Goal: Feedback & Contribution: Contribute content

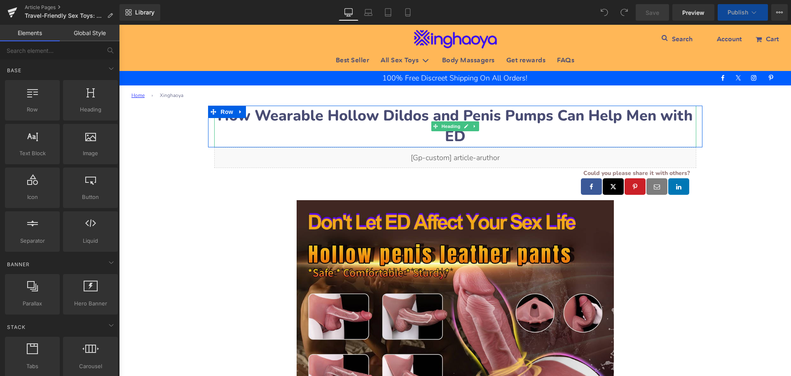
click at [292, 118] on strong "How Wearable Hollow Dildos and Penis Pumps Can Help Men with ED" at bounding box center [455, 126] width 475 height 41
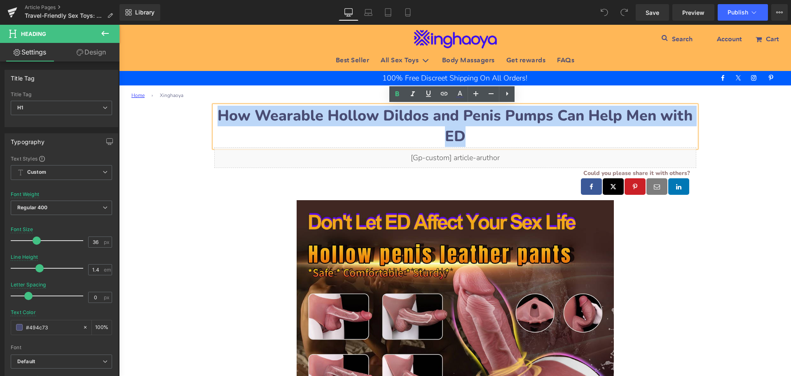
drag, startPoint x: 223, startPoint y: 115, endPoint x: 477, endPoint y: 129, distance: 254.7
click at [477, 129] on h1 "How Wearable Hollow Dildos and Penis Pumps Can Help Men with ED" at bounding box center [455, 127] width 482 height 42
paste div
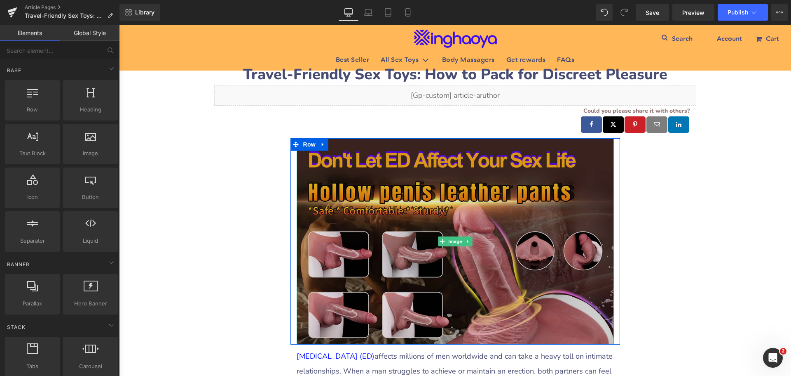
click at [359, 223] on img at bounding box center [455, 241] width 317 height 207
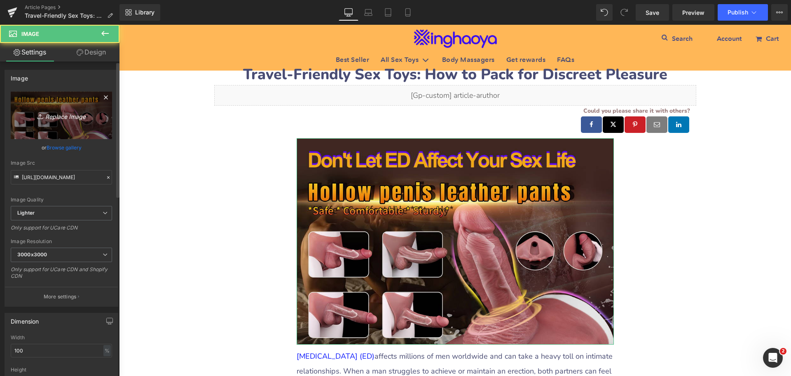
click at [56, 115] on icon "Replace Image" at bounding box center [61, 115] width 66 height 10
type input "C:\fakepath\Travel-Friendly-Sex-Toys.jpeg"
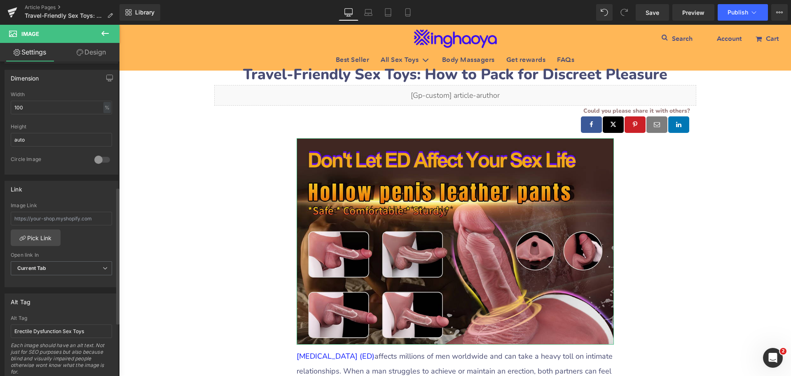
scroll to position [289, 0]
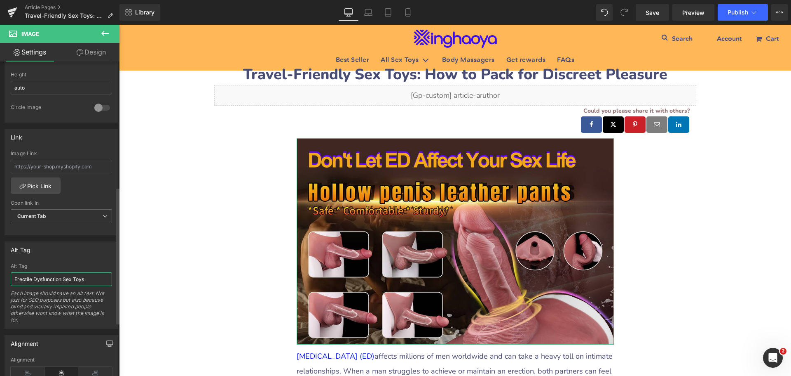
drag, startPoint x: 87, startPoint y: 280, endPoint x: 0, endPoint y: 282, distance: 86.6
click at [0, 282] on div "Alt Tag [MEDICAL_DATA] Sex Toys Alt Tag [MEDICAL_DATA] Sex Toys Each image shou…" at bounding box center [61, 282] width 123 height 94
paste input "Travel-Friendly"
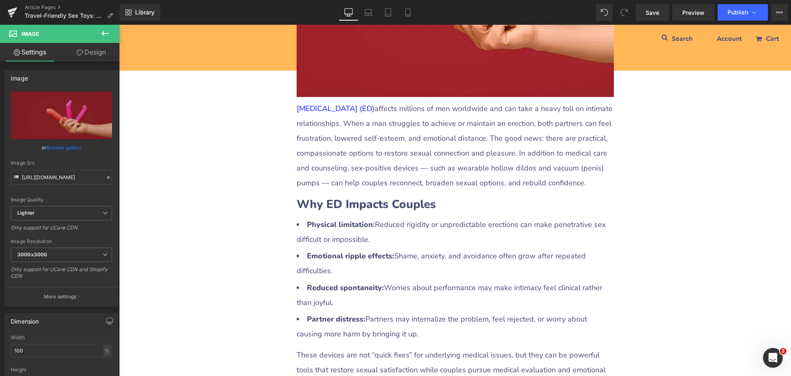
type input "Travel-Friendly Sex Toys"
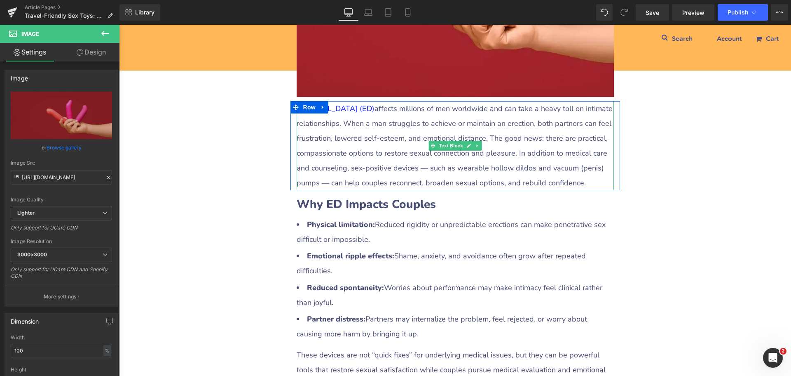
click at [329, 156] on p "[MEDICAL_DATA] (ED) affects millions of men worldwide and can take a heavy toll…" at bounding box center [455, 145] width 317 height 89
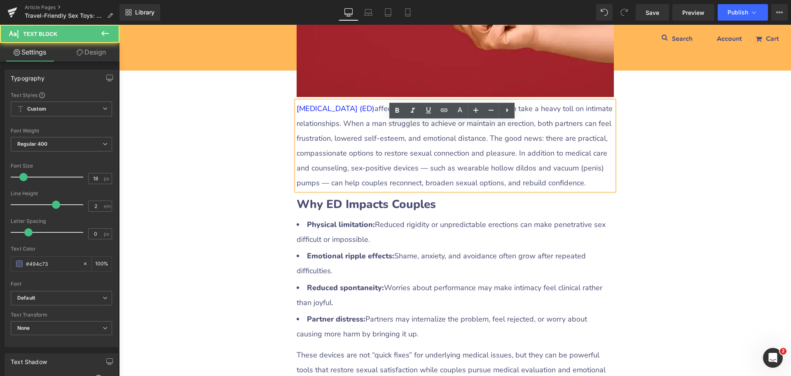
drag, startPoint x: 295, startPoint y: 130, endPoint x: 588, endPoint y: 199, distance: 301.0
click at [588, 190] on p "[MEDICAL_DATA] (ED) affects millions of men worldwide and can take a heavy toll…" at bounding box center [455, 145] width 317 height 89
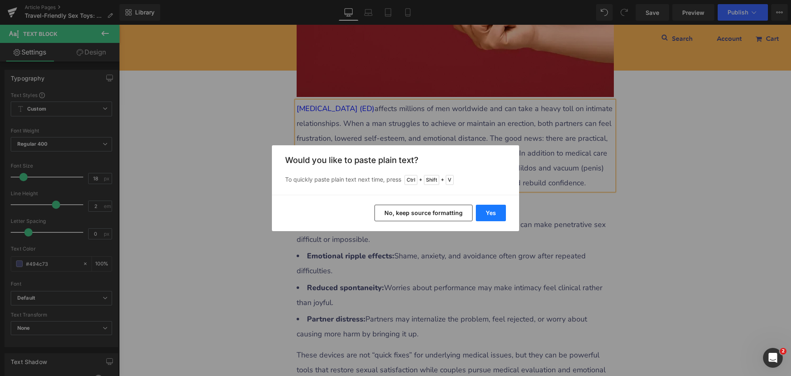
click at [488, 216] on button "Yes" at bounding box center [491, 212] width 30 height 16
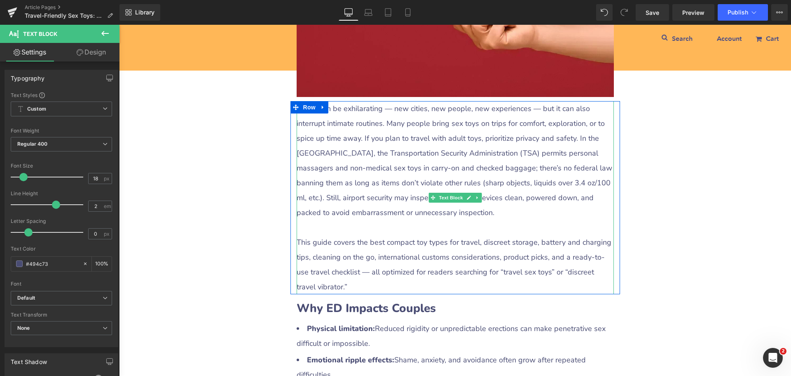
click at [389, 235] on p at bounding box center [455, 227] width 317 height 15
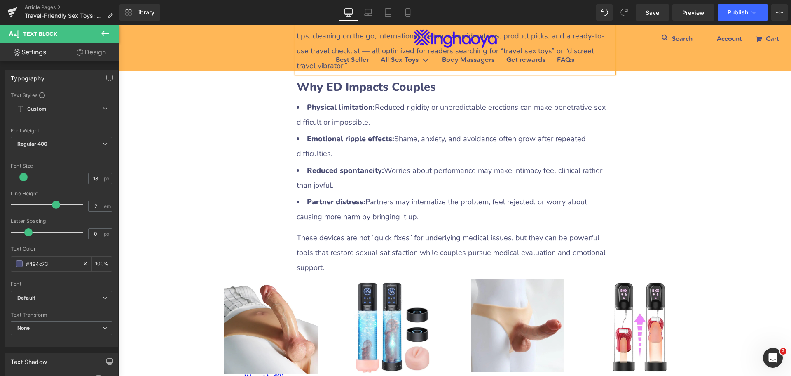
scroll to position [453, 0]
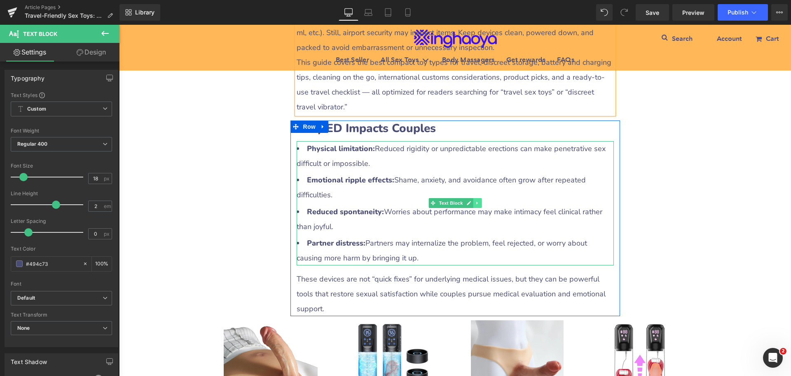
click at [477, 204] on icon at bounding box center [477, 203] width 1 height 3
click at [481, 205] on icon at bounding box center [481, 203] width 5 height 5
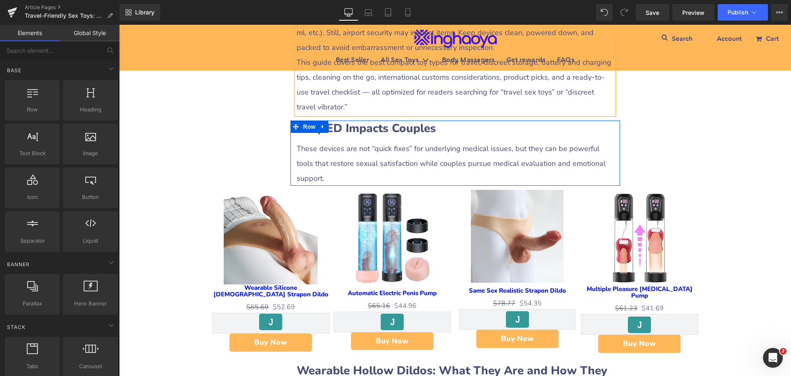
click at [406, 177] on div "These devices are not “quick fixes” for underlying medical issues, but they can…" at bounding box center [455, 163] width 317 height 45
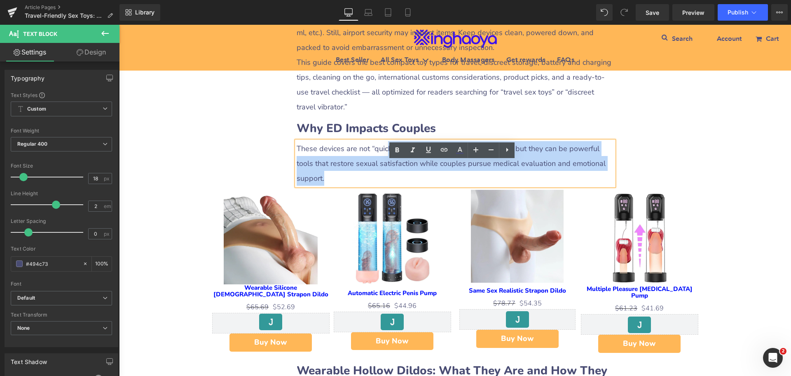
drag, startPoint x: 385, startPoint y: 168, endPoint x: 609, endPoint y: 178, distance: 224.1
click at [609, 178] on div "These devices are not “quick fixes” for underlying medical issues, but they can…" at bounding box center [455, 163] width 317 height 45
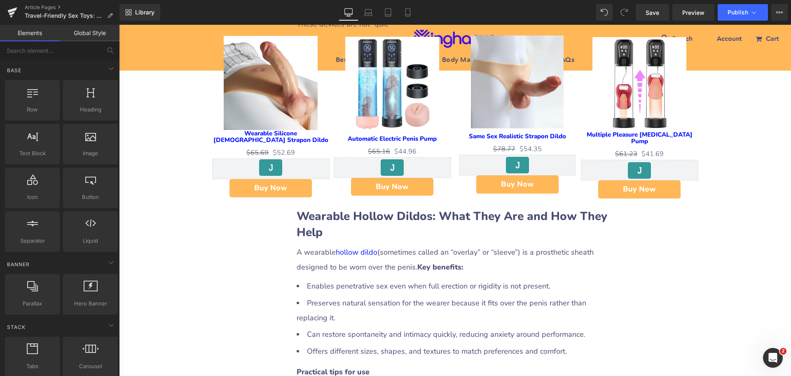
scroll to position [618, 0]
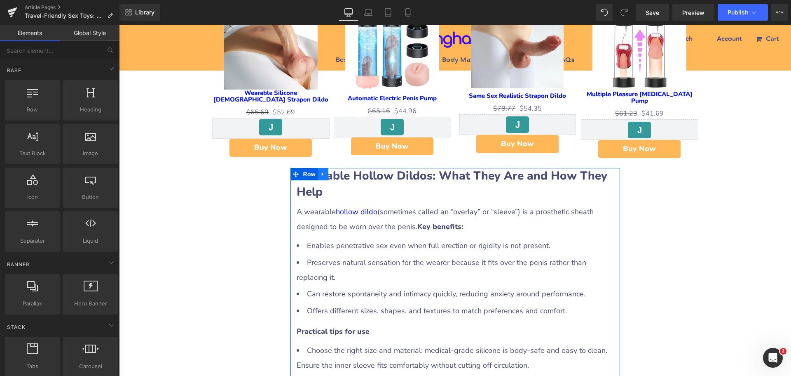
click at [323, 177] on icon at bounding box center [323, 174] width 6 height 6
click at [339, 180] on link at bounding box center [344, 174] width 11 height 12
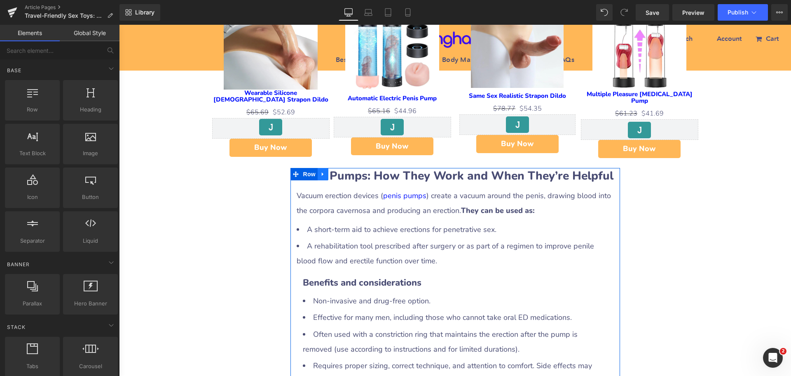
click at [320, 177] on icon at bounding box center [323, 174] width 6 height 6
click at [339, 180] on link at bounding box center [344, 174] width 11 height 12
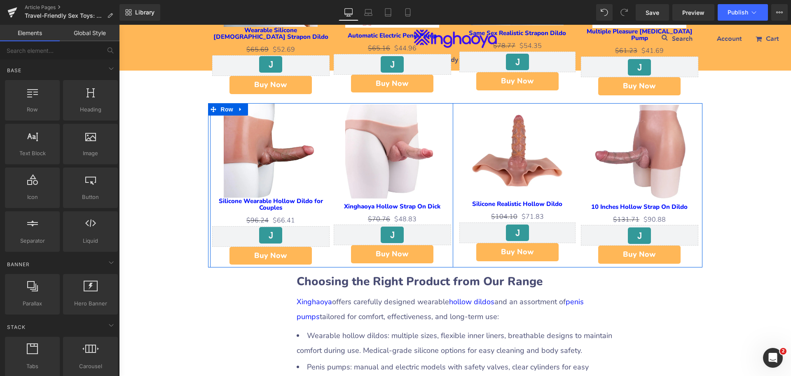
scroll to position [783, 0]
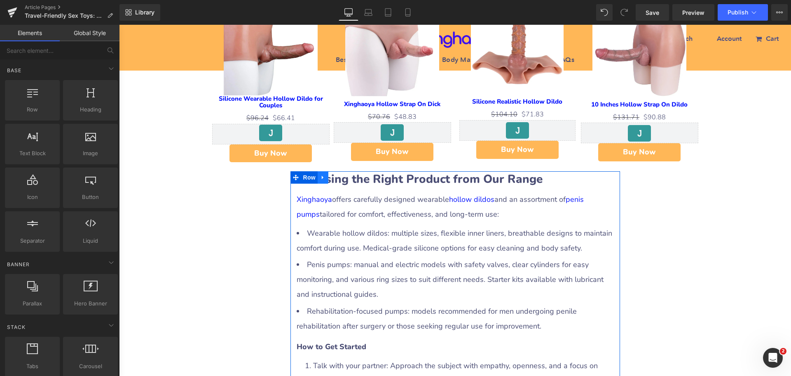
click at [320, 181] on icon at bounding box center [323, 177] width 6 height 6
click at [339, 183] on link at bounding box center [344, 177] width 11 height 12
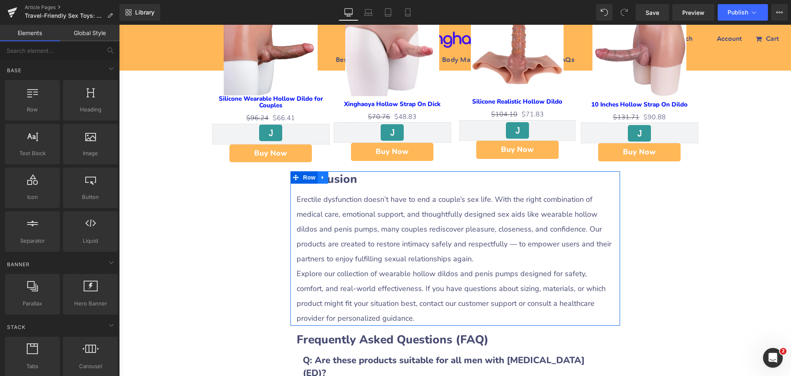
click at [322, 181] on icon at bounding box center [323, 177] width 6 height 6
click at [342, 180] on icon at bounding box center [345, 177] width 6 height 6
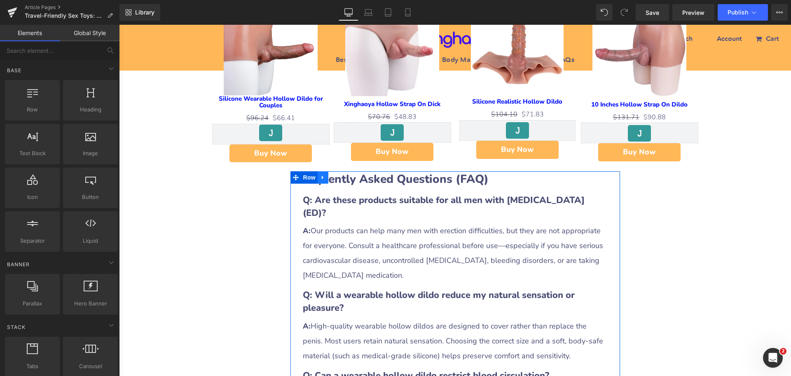
click at [322, 181] on icon at bounding box center [323, 177] width 6 height 6
click at [342, 180] on icon at bounding box center [345, 177] width 6 height 6
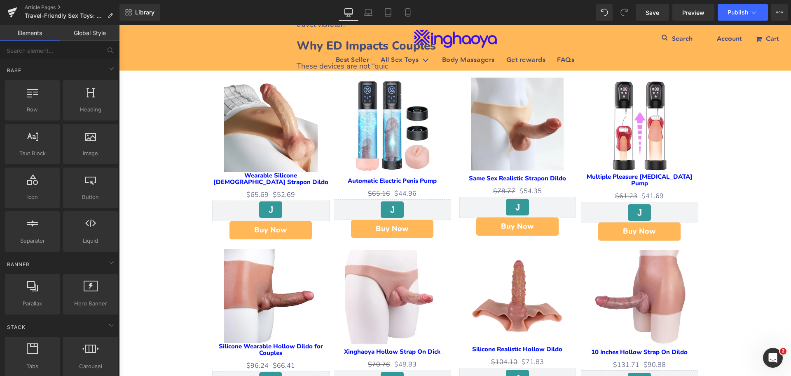
scroll to position [495, 0]
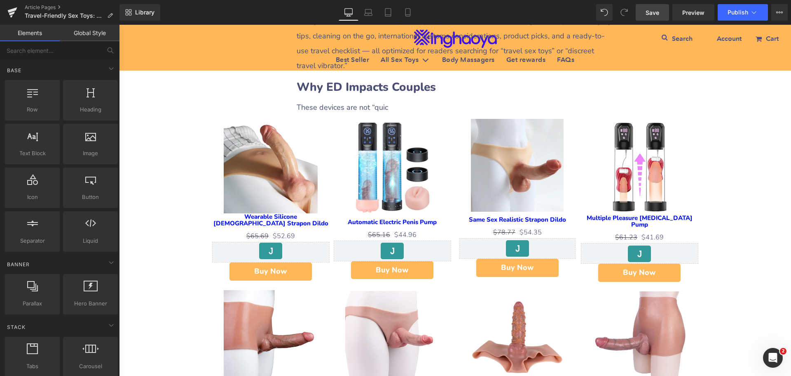
drag, startPoint x: 650, startPoint y: 11, endPoint x: 143, endPoint y: 210, distance: 544.3
click at [650, 11] on span "Save" at bounding box center [653, 12] width 14 height 9
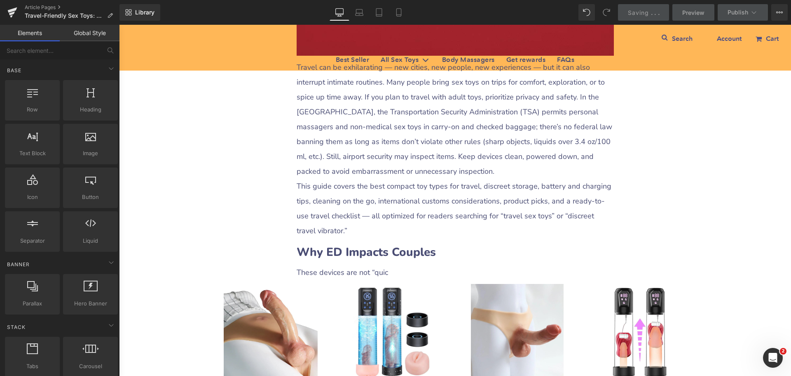
scroll to position [412, 0]
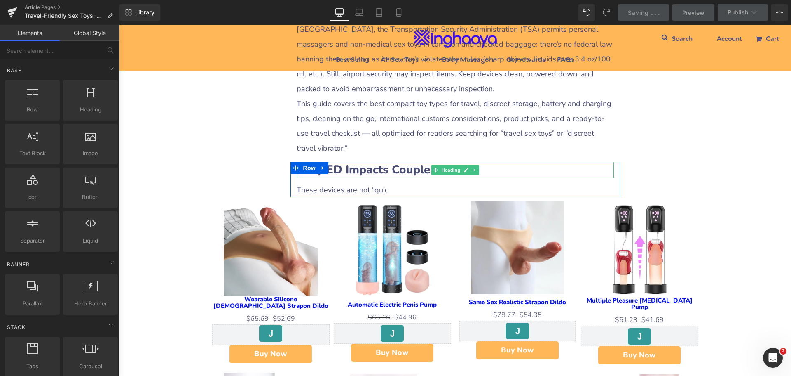
click at [354, 177] on b "Why ED Impacts Couples" at bounding box center [366, 170] width 139 height 16
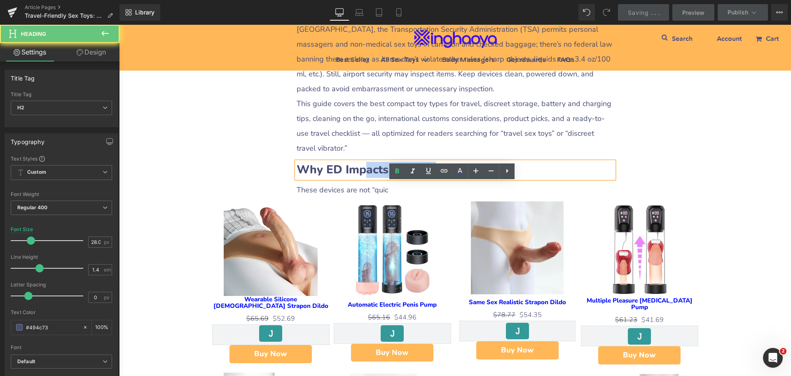
drag, startPoint x: 362, startPoint y: 190, endPoint x: 455, endPoint y: 187, distance: 93.2
click at [455, 178] on h2 "Why ED Impacts Couples" at bounding box center [455, 170] width 317 height 16
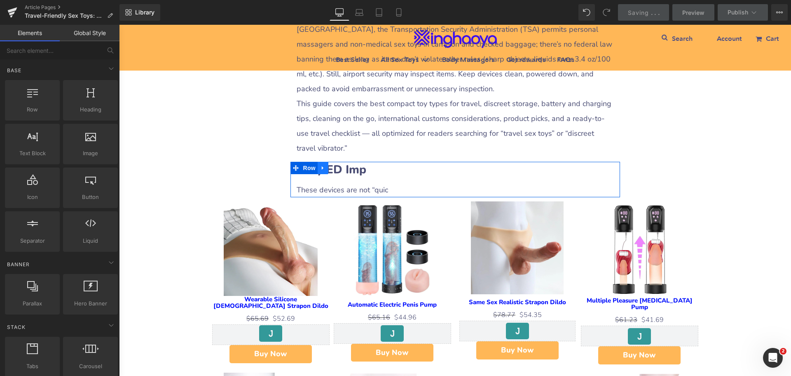
click at [320, 171] on icon at bounding box center [323, 168] width 6 height 6
click at [331, 171] on icon at bounding box center [334, 168] width 6 height 6
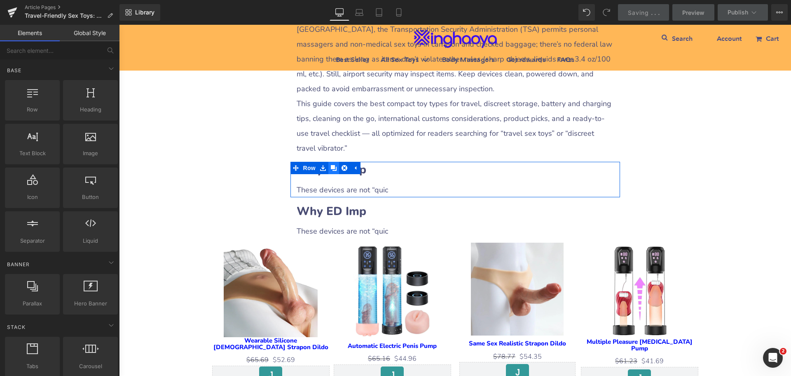
click at [331, 171] on icon at bounding box center [334, 168] width 6 height 6
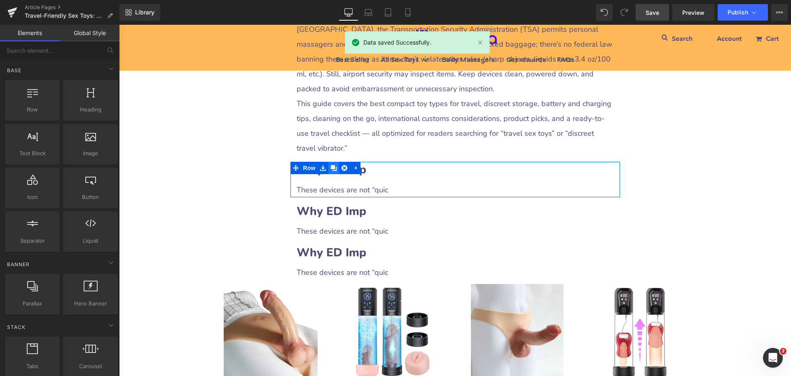
click at [331, 171] on icon at bounding box center [334, 168] width 6 height 6
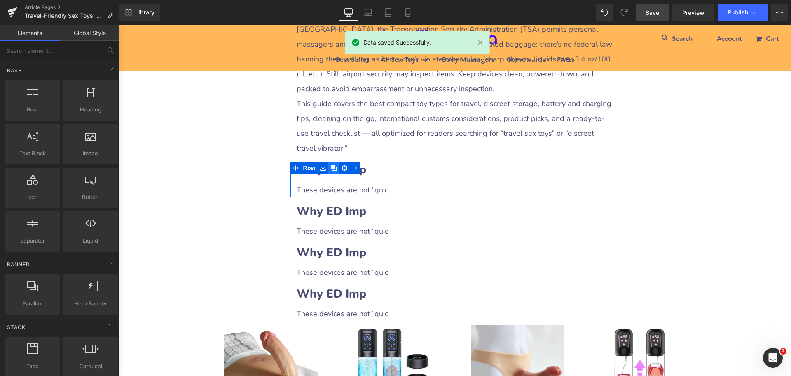
click at [331, 171] on icon at bounding box center [334, 168] width 6 height 6
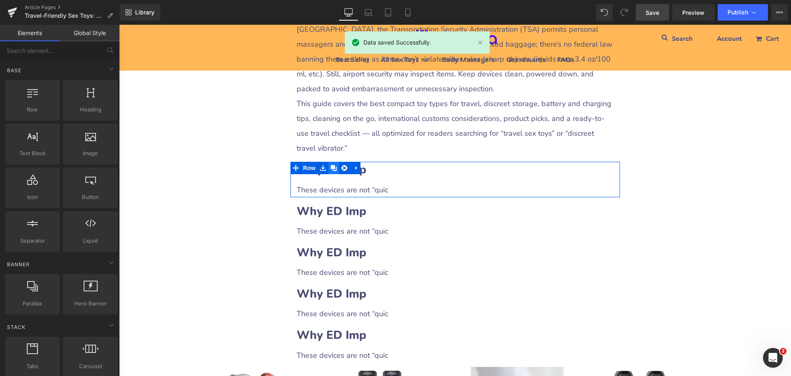
click at [331, 171] on icon at bounding box center [334, 168] width 6 height 6
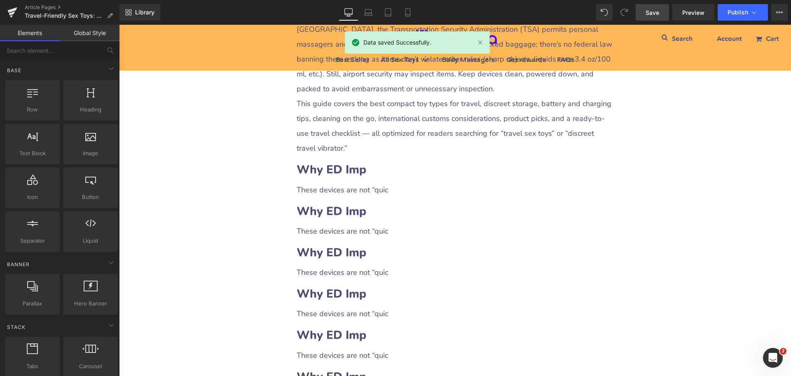
click at [652, 12] on span "Save" at bounding box center [653, 12] width 14 height 9
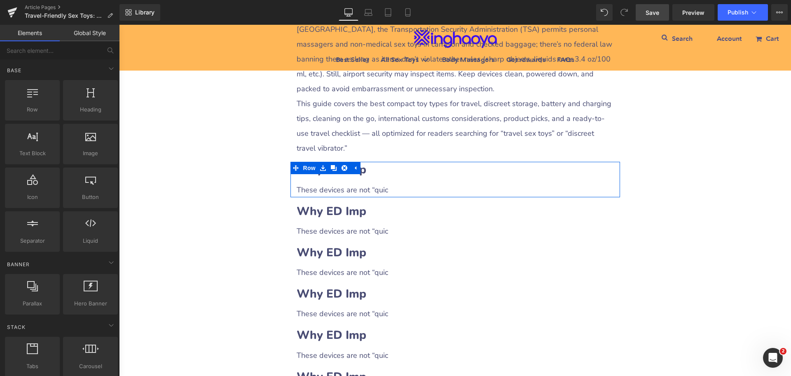
click at [378, 178] on h2 "Why ED Imp" at bounding box center [455, 170] width 317 height 16
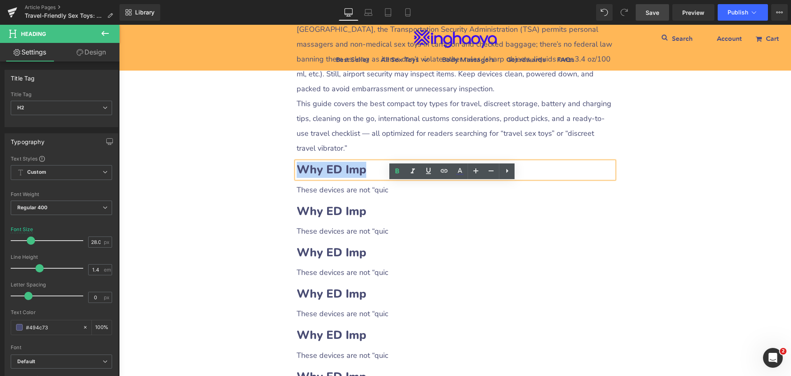
drag, startPoint x: 295, startPoint y: 193, endPoint x: 359, endPoint y: 191, distance: 64.8
click at [359, 177] on b "Why ED Imp" at bounding box center [332, 170] width 70 height 16
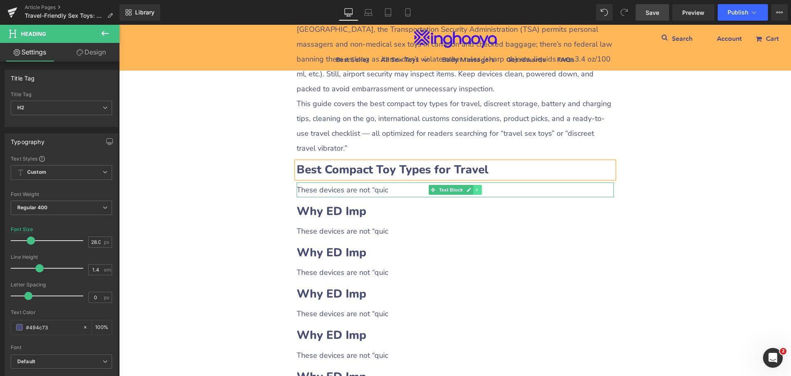
click at [475, 192] on icon at bounding box center [477, 189] width 5 height 5
click at [471, 192] on icon at bounding box center [473, 189] width 5 height 5
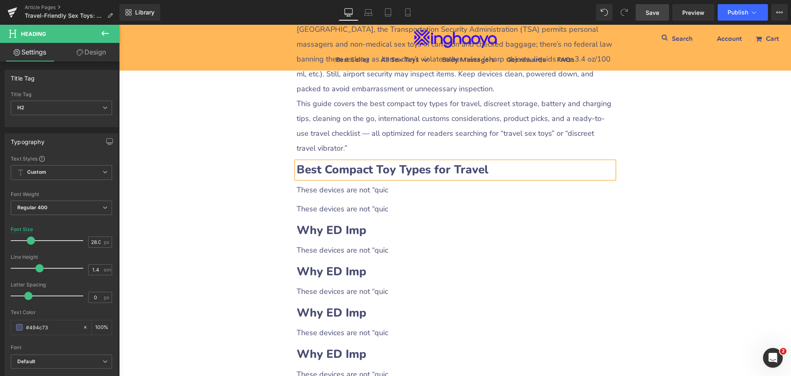
click at [372, 197] on div "These devices are not “quic" at bounding box center [455, 189] width 317 height 15
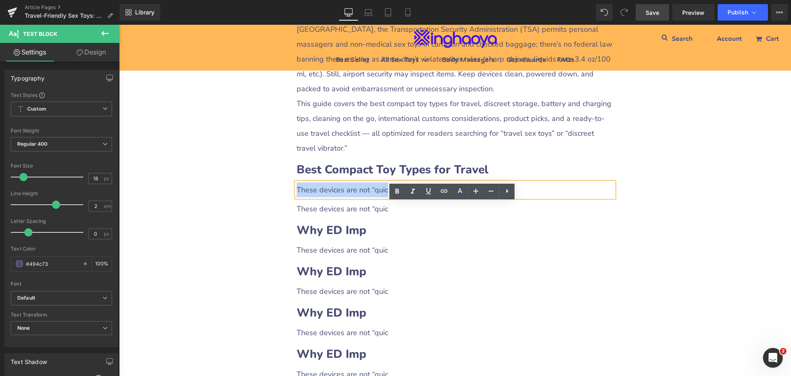
drag, startPoint x: 295, startPoint y: 207, endPoint x: 392, endPoint y: 213, distance: 97.9
click at [392, 197] on div "These devices are not “quic" at bounding box center [455, 189] width 317 height 15
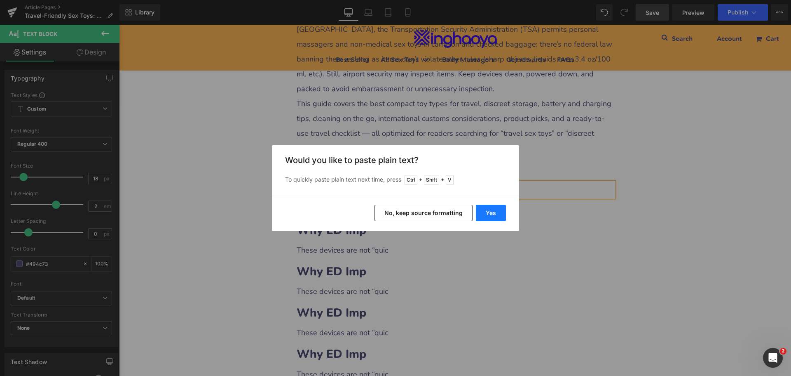
click at [485, 216] on button "Yes" at bounding box center [491, 212] width 30 height 16
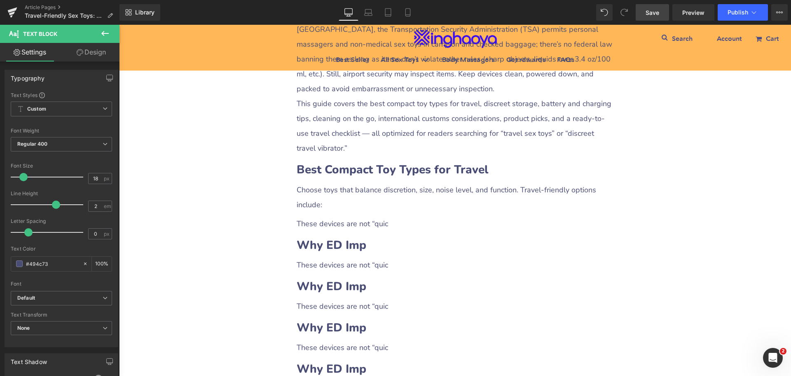
click at [316, 231] on div "These devices are not “quic" at bounding box center [455, 223] width 317 height 15
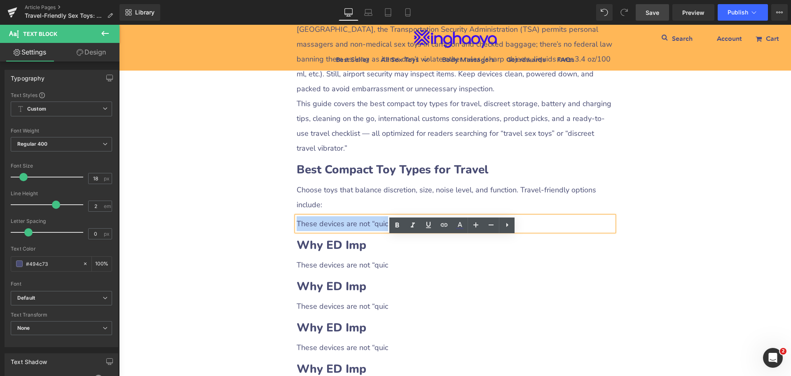
drag, startPoint x: 295, startPoint y: 241, endPoint x: 395, endPoint y: 246, distance: 100.3
click at [395, 231] on div "These devices are not “quic" at bounding box center [455, 223] width 317 height 15
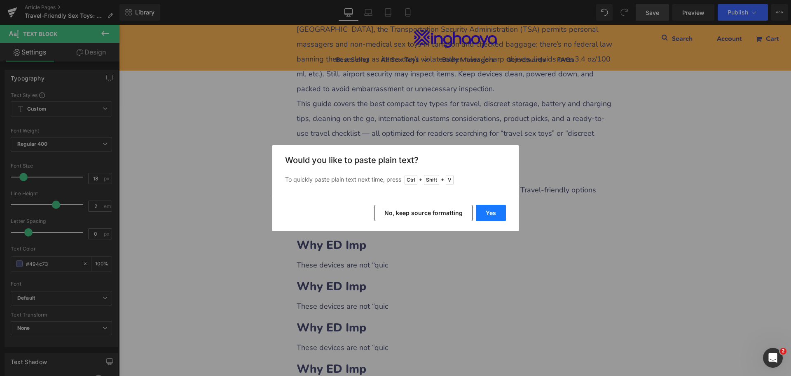
click at [488, 216] on button "Yes" at bounding box center [491, 212] width 30 height 16
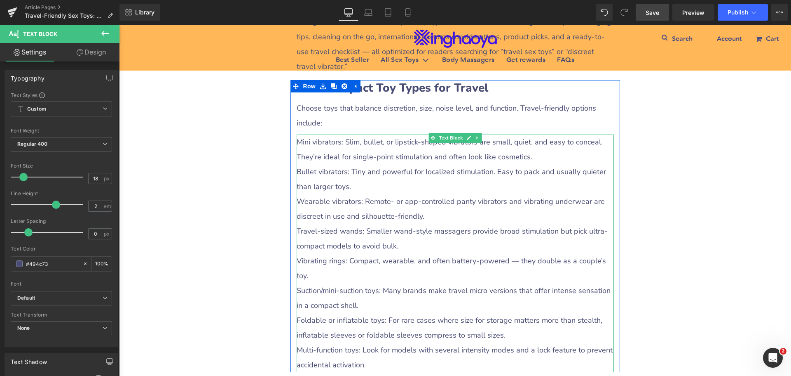
scroll to position [495, 0]
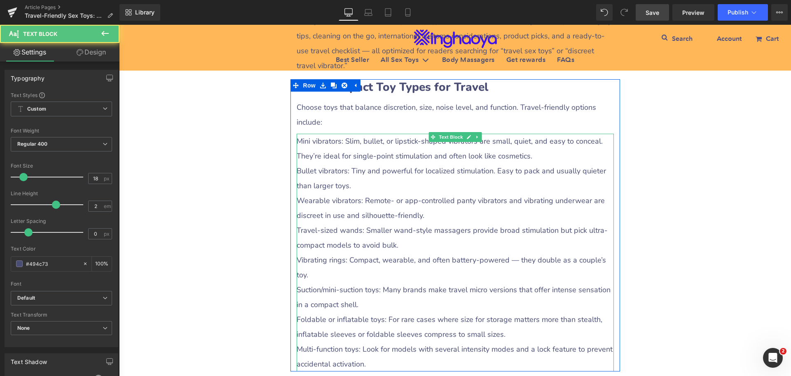
click at [308, 176] on div "Mini vibrators: Slim, bullet, or lipstick-shaped vibrators are small, quiet, an…" at bounding box center [455, 252] width 317 height 237
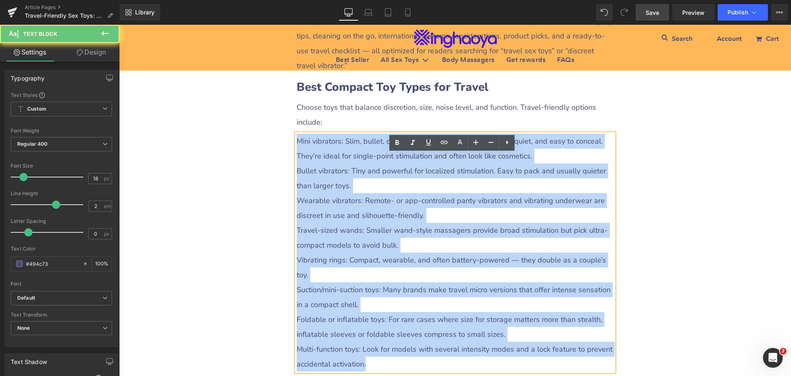
click at [297, 160] on div "Mini vibrators: Slim, bullet, or lipstick-shaped vibrators are small, quiet, an…" at bounding box center [455, 252] width 317 height 237
click at [299, 160] on div "Mini vibrators: Slim, bullet, or lipstick-shaped vibrators are small, quiet, an…" at bounding box center [455, 252] width 317 height 237
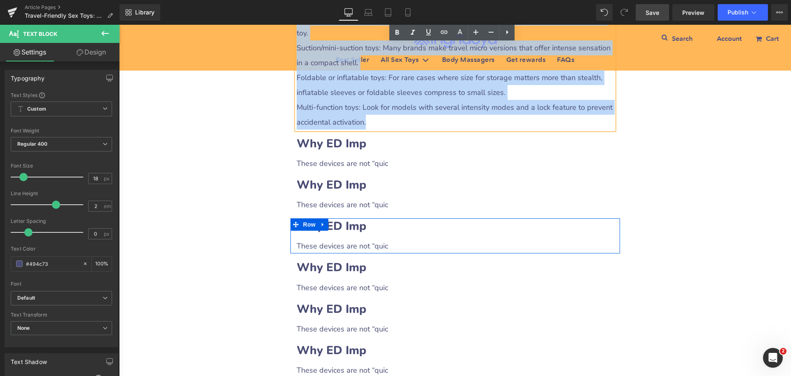
scroll to position [727, 0]
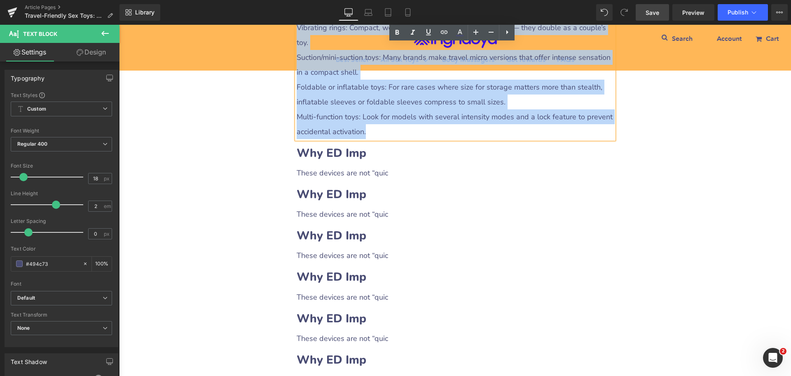
drag, startPoint x: 296, startPoint y: 160, endPoint x: 472, endPoint y: 146, distance: 177.4
click at [472, 139] on div "Mini vibrators: Slim, bullet, or lipstick-shaped vibrators are small, quiet, an…" at bounding box center [455, 19] width 317 height 237
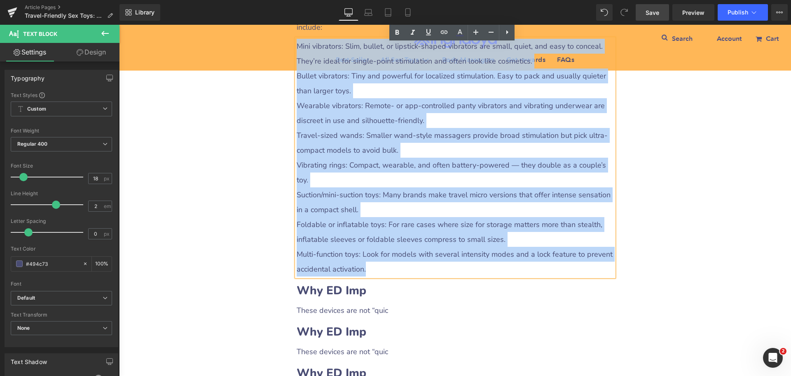
scroll to position [562, 0]
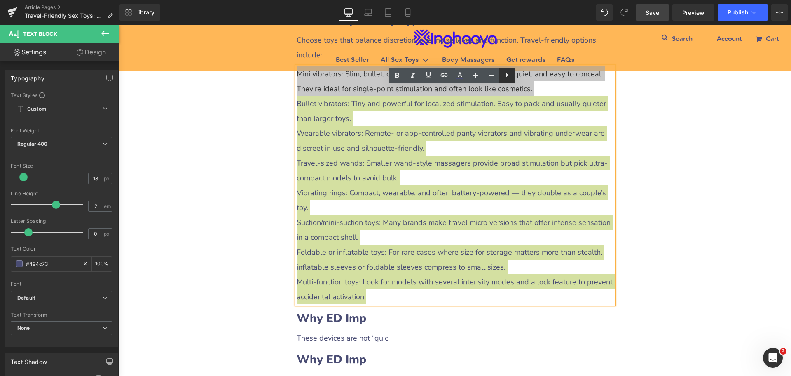
click at [511, 75] on icon at bounding box center [508, 75] width 10 height 10
click at [505, 75] on icon at bounding box center [507, 75] width 10 height 10
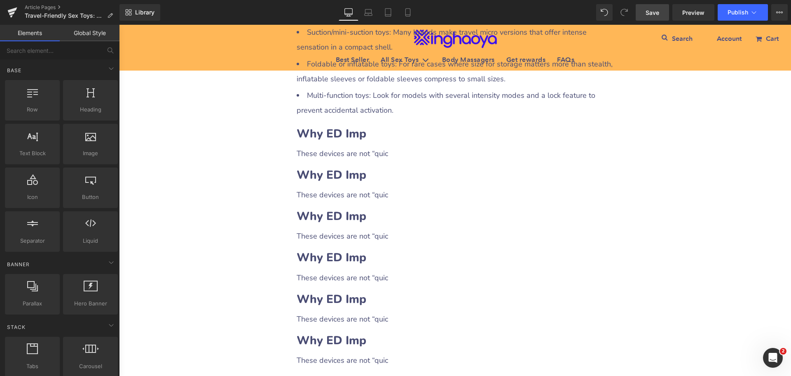
scroll to position [768, 0]
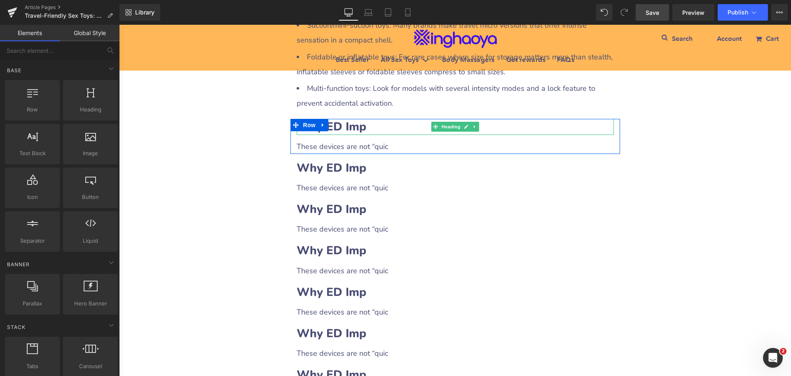
click at [359, 134] on b "Why ED Imp" at bounding box center [332, 127] width 70 height 16
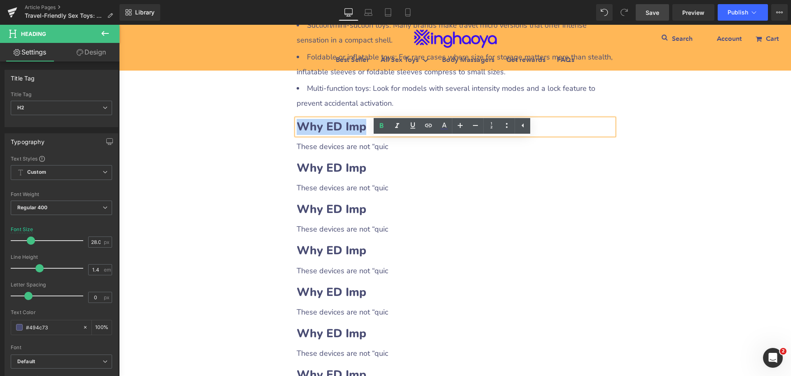
drag, startPoint x: 294, startPoint y: 143, endPoint x: 366, endPoint y: 146, distance: 71.8
click at [366, 135] on h2 "Why ED Imp" at bounding box center [455, 127] width 317 height 16
paste div
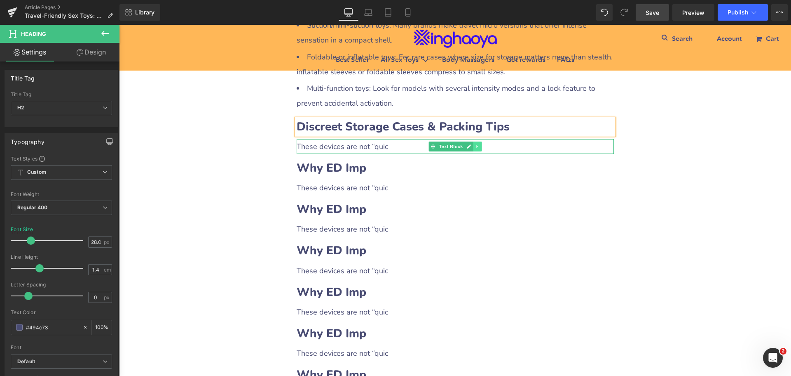
click at [475, 151] on link at bounding box center [477, 146] width 9 height 10
click at [473, 151] on link at bounding box center [473, 146] width 9 height 10
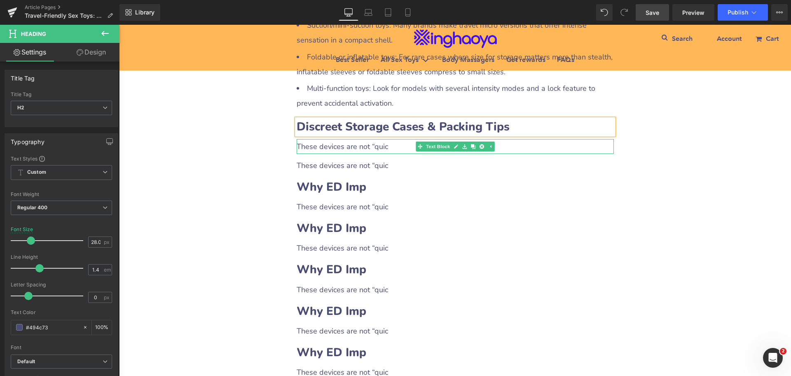
click at [361, 154] on div "These devices are not “quic" at bounding box center [455, 146] width 317 height 15
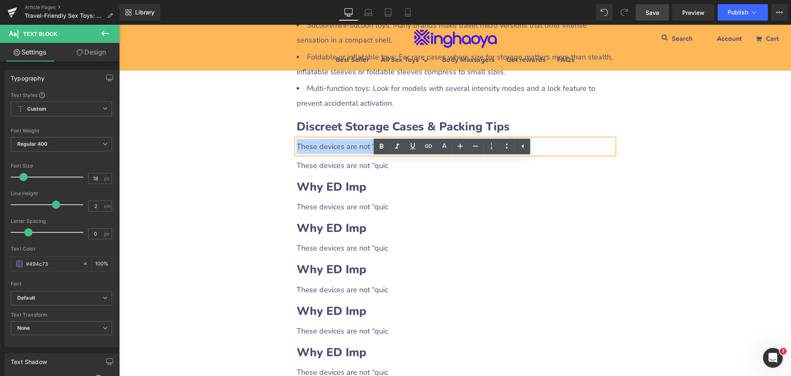
drag, startPoint x: 295, startPoint y: 165, endPoint x: 399, endPoint y: 168, distance: 103.9
click at [399, 154] on div "These devices are not “quic" at bounding box center [455, 146] width 317 height 15
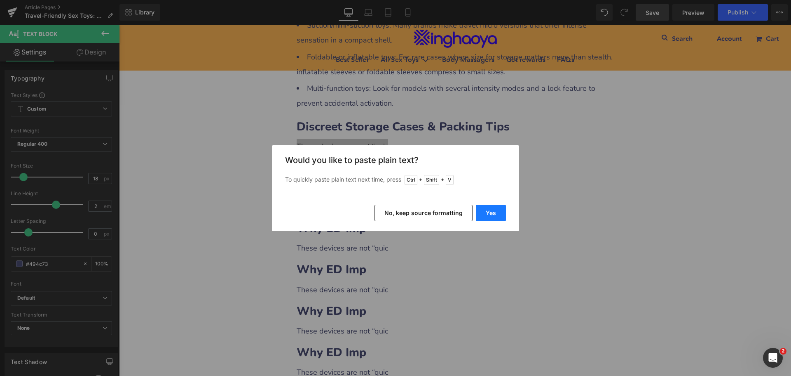
click at [496, 212] on button "Yes" at bounding box center [491, 212] width 30 height 16
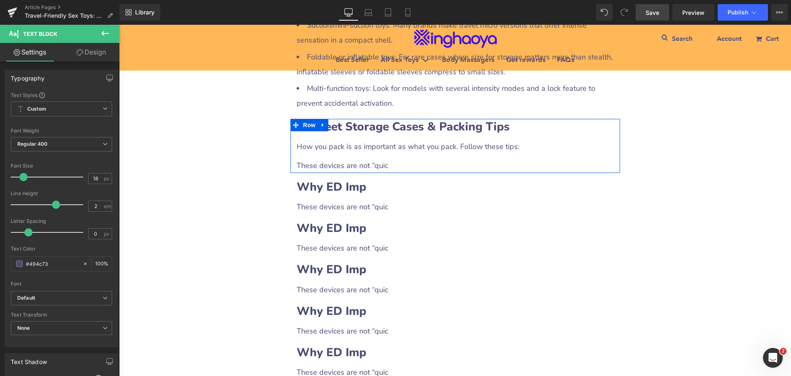
click at [322, 173] on div "These devices are not “quic" at bounding box center [455, 165] width 317 height 15
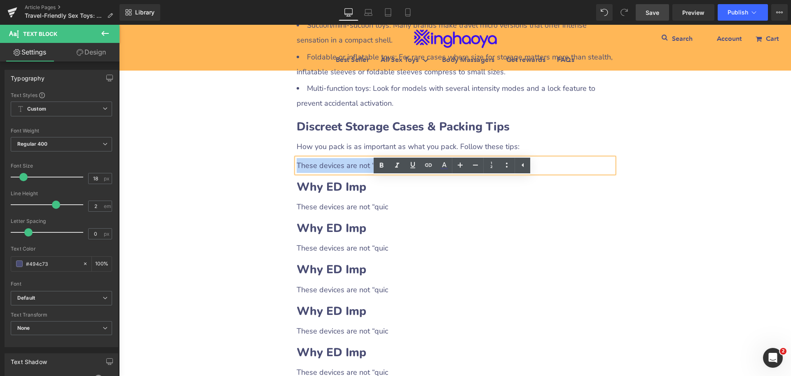
drag, startPoint x: 294, startPoint y: 185, endPoint x: 401, endPoint y: 188, distance: 106.4
click at [401, 173] on div "These devices are not “quic" at bounding box center [455, 165] width 317 height 15
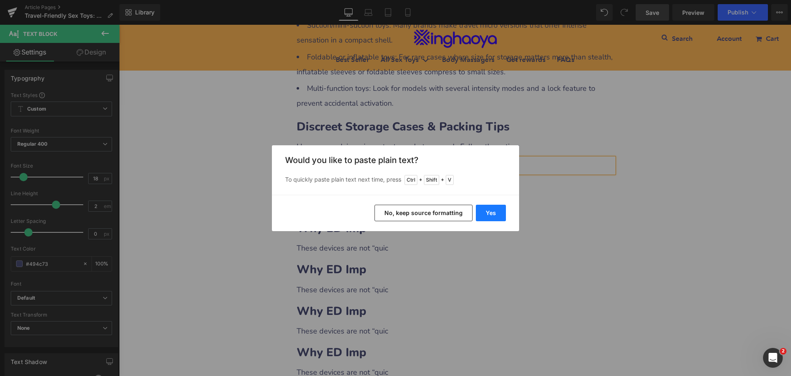
click at [485, 213] on button "Yes" at bounding box center [491, 212] width 30 height 16
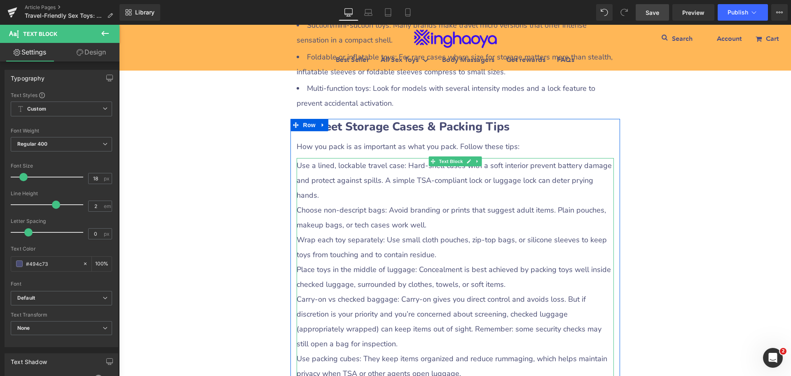
click at [297, 186] on div "Use a lined, lockable travel case: Hard-shell cases with a soft interior preven…" at bounding box center [455, 284] width 317 height 252
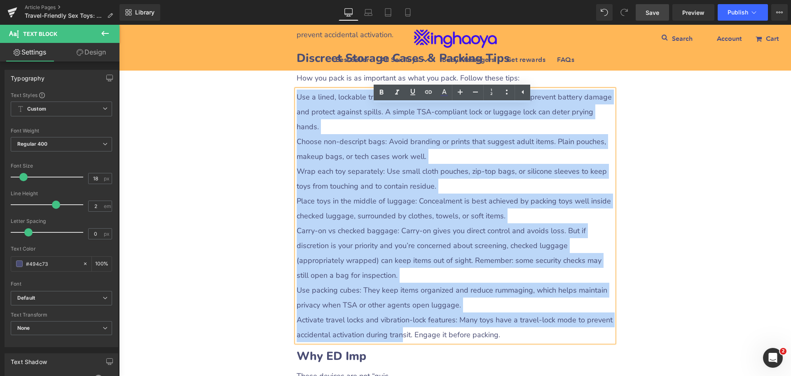
scroll to position [841, 0]
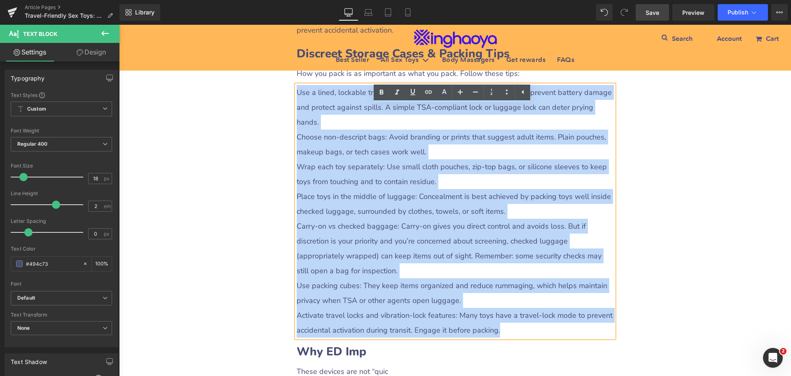
drag, startPoint x: 296, startPoint y: 186, endPoint x: 507, endPoint y: 334, distance: 258.0
click at [507, 334] on div "Use a lined, lockable travel case: Hard-shell cases with a soft interior preven…" at bounding box center [455, 211] width 317 height 252
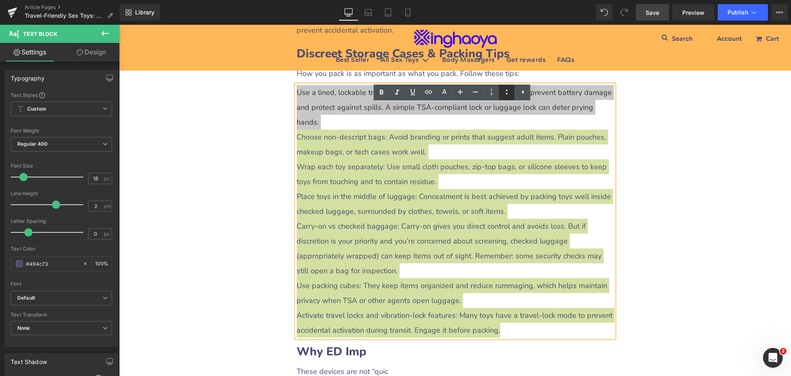
click at [504, 92] on icon at bounding box center [507, 92] width 10 height 10
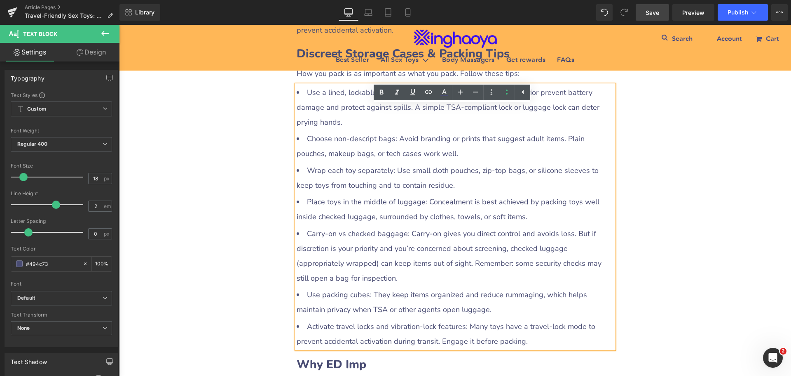
click at [358, 212] on li "Place toys in the middle of luggage: Concealment is best achieved by packing to…" at bounding box center [455, 209] width 317 height 30
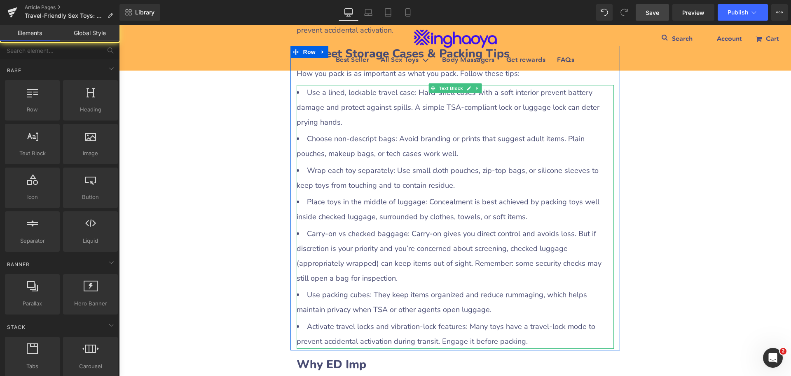
scroll to position [800, 0]
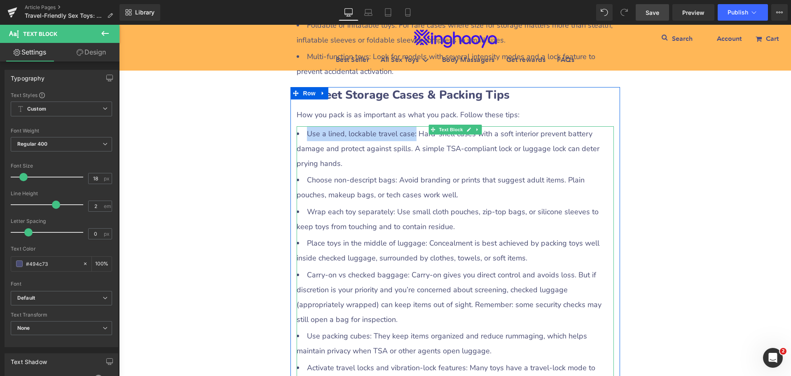
drag, startPoint x: 305, startPoint y: 155, endPoint x: 415, endPoint y: 159, distance: 109.7
click at [413, 160] on li "Use a lined, lockable travel case: Hard-shell cases with a soft interior preven…" at bounding box center [455, 148] width 317 height 45
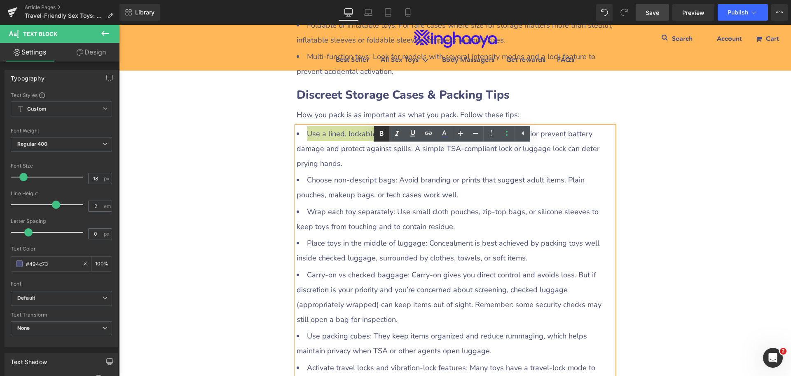
drag, startPoint x: 381, startPoint y: 136, endPoint x: 251, endPoint y: 119, distance: 131.4
click at [381, 136] on icon at bounding box center [382, 134] width 10 height 10
drag, startPoint x: 305, startPoint y: 200, endPoint x: 392, endPoint y: 202, distance: 86.6
click at [392, 202] on li "Choose non-descript bags: Avoid branding or prints that suggest adult items. Pl…" at bounding box center [455, 187] width 317 height 30
click at [379, 136] on icon at bounding box center [382, 134] width 10 height 10
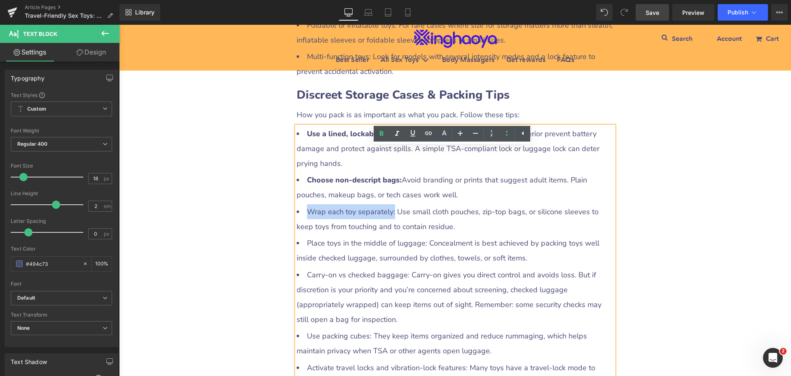
drag, startPoint x: 305, startPoint y: 233, endPoint x: 390, endPoint y: 232, distance: 84.9
click at [390, 232] on li "Wrap each toy separately: Use small cloth pouches, zip-top bags, or silicone sl…" at bounding box center [455, 219] width 317 height 30
click at [380, 137] on icon at bounding box center [382, 134] width 10 height 10
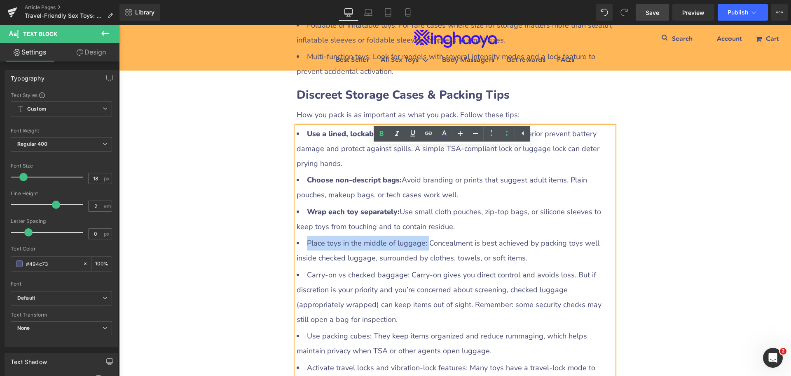
drag, startPoint x: 304, startPoint y: 267, endPoint x: 422, endPoint y: 267, distance: 117.9
click at [422, 265] on li "Place toys in the middle of luggage: Concealment is best achieved by packing to…" at bounding box center [455, 250] width 317 height 30
click at [377, 134] on icon at bounding box center [382, 134] width 10 height 10
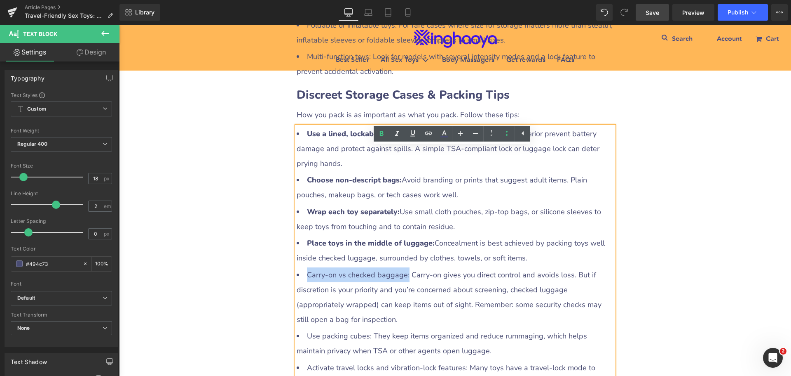
drag, startPoint x: 303, startPoint y: 294, endPoint x: 404, endPoint y: 296, distance: 101.0
click at [404, 296] on li "Carry-on vs checked baggage: Carry-on gives you direct control and avoids loss.…" at bounding box center [455, 296] width 317 height 59
click at [381, 133] on icon at bounding box center [382, 133] width 4 height 5
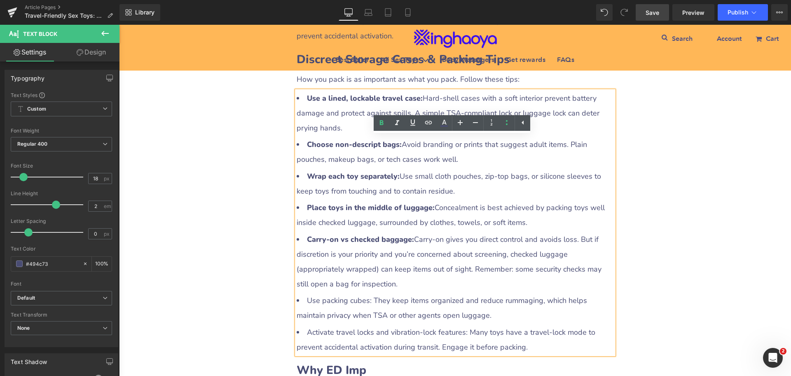
scroll to position [882, 0]
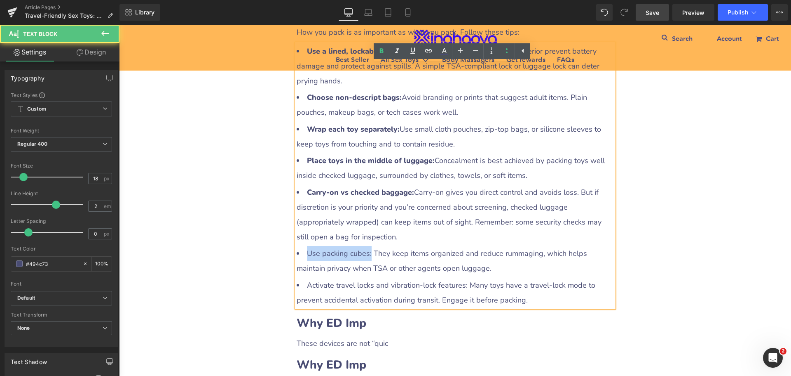
drag, startPoint x: 305, startPoint y: 274, endPoint x: 368, endPoint y: 277, distance: 63.5
click at [368, 275] on li "Use packing cubes: They keep items organized and reduce rummaging, which helps …" at bounding box center [455, 261] width 317 height 30
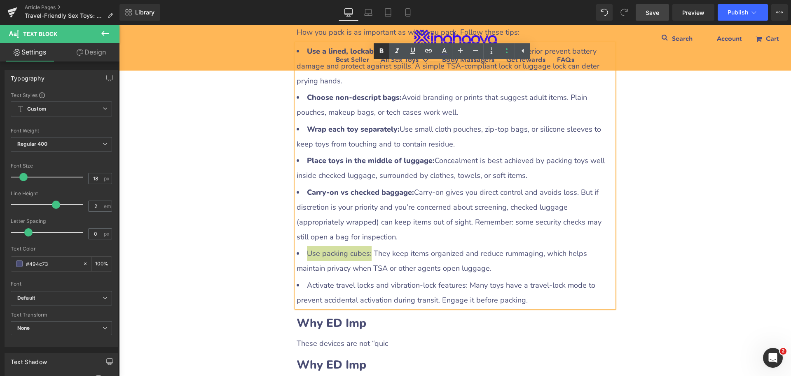
click at [385, 50] on icon at bounding box center [382, 51] width 10 height 10
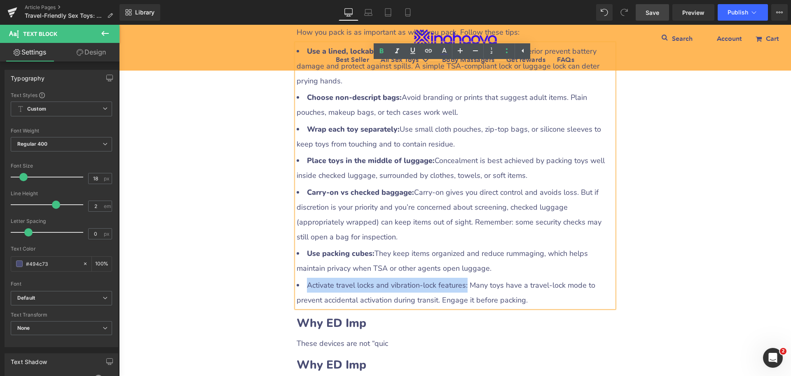
drag, startPoint x: 303, startPoint y: 306, endPoint x: 460, endPoint y: 306, distance: 157.5
click at [460, 306] on li "Activate travel locks and vibration-lock features: Many toys have a travel-lock…" at bounding box center [455, 292] width 317 height 30
click at [381, 50] on icon at bounding box center [382, 51] width 10 height 10
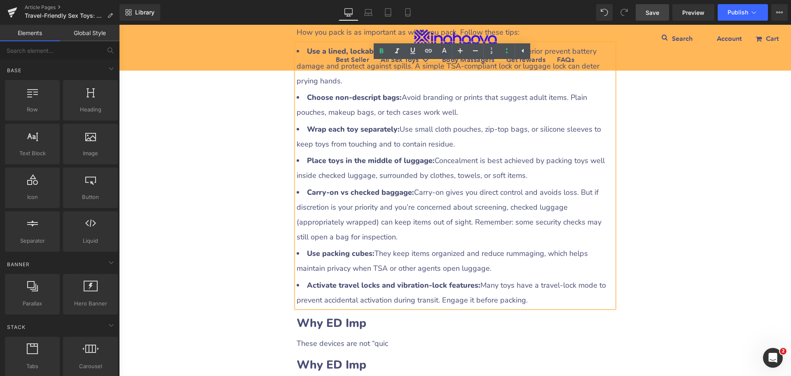
click at [632, 237] on div "Travel-Friendly Sex Toys: How to Pack for Discreet Pleasure Heading Row Liquid …" at bounding box center [455, 361] width 672 height 2277
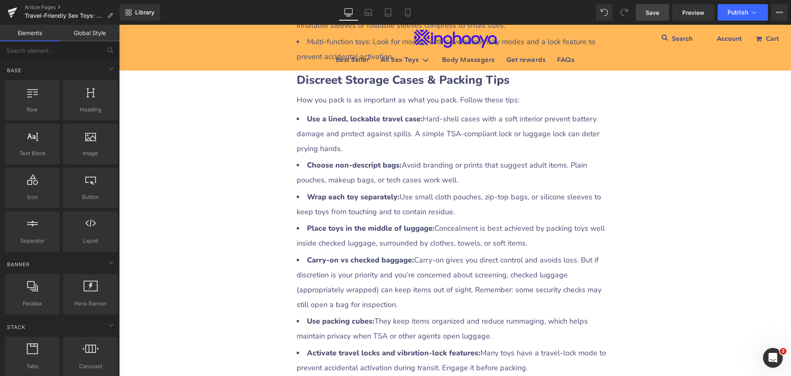
scroll to position [800, 0]
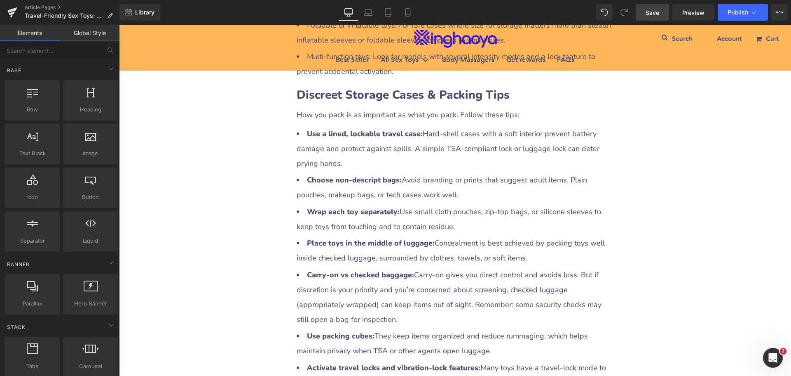
click at [650, 13] on span "Save" at bounding box center [653, 12] width 14 height 9
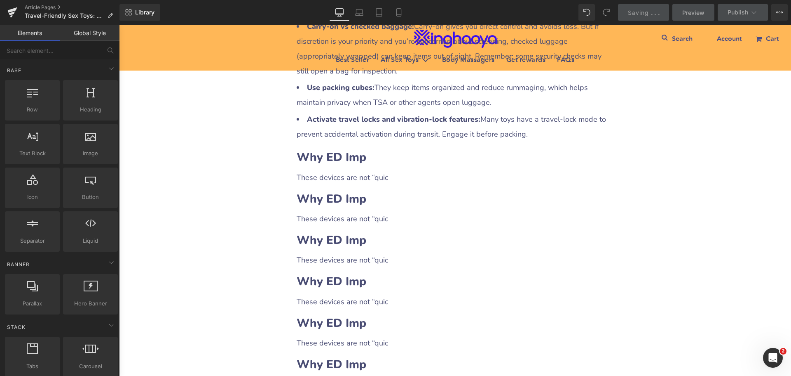
scroll to position [1088, 0]
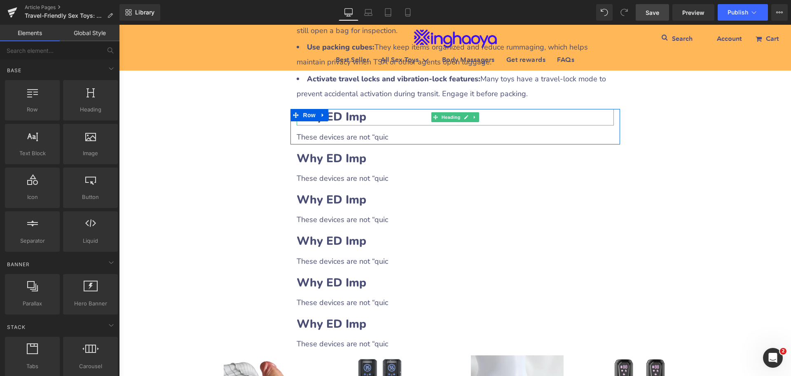
click at [355, 124] on b "Why ED Imp" at bounding box center [332, 117] width 70 height 16
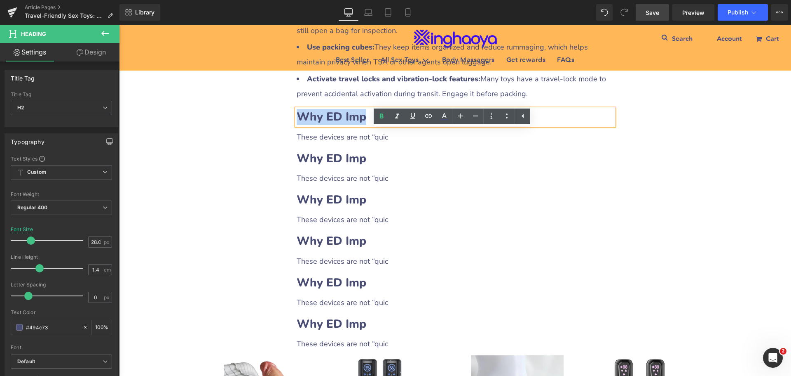
drag, startPoint x: 297, startPoint y: 139, endPoint x: 383, endPoint y: 138, distance: 86.6
click at [383, 125] on h2 "Why ED Imp" at bounding box center [455, 117] width 317 height 16
paste div
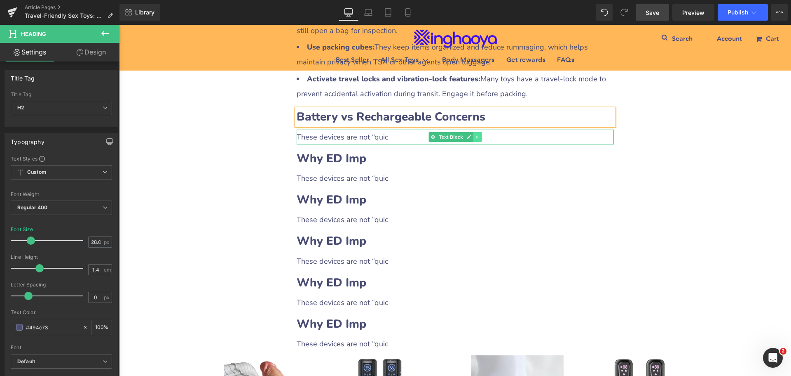
click at [475, 139] on icon at bounding box center [477, 136] width 5 height 5
click at [471, 139] on icon at bounding box center [473, 136] width 5 height 5
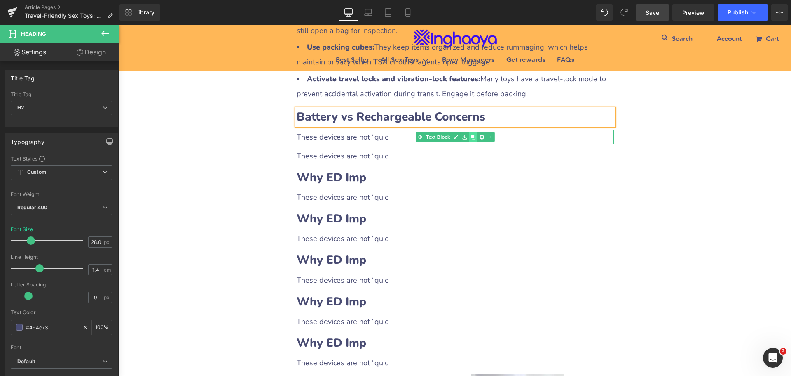
click at [471, 139] on icon at bounding box center [473, 136] width 5 height 5
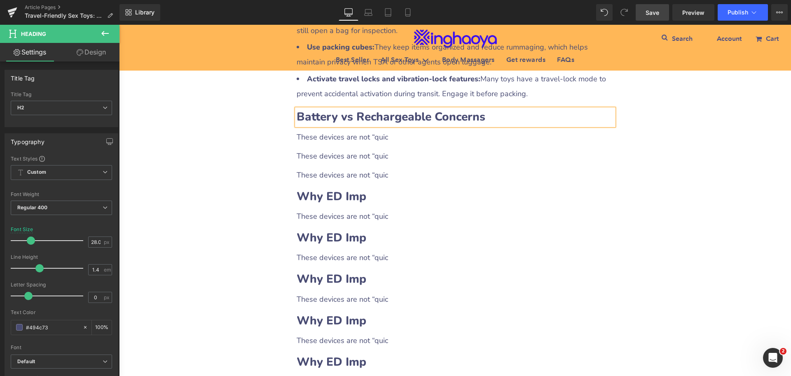
click at [380, 144] on div "These devices are not “quic" at bounding box center [455, 136] width 317 height 15
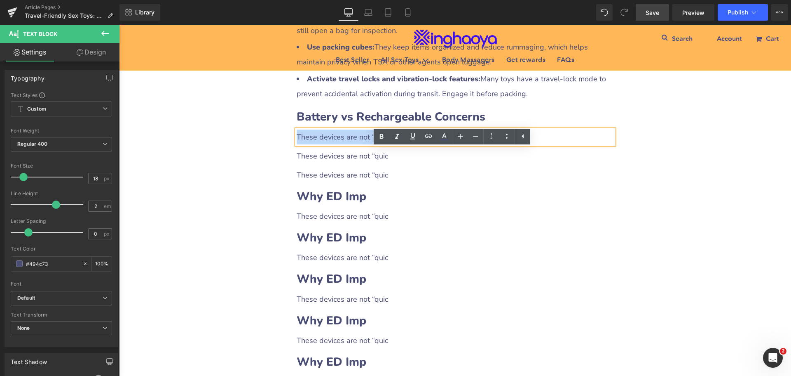
drag, startPoint x: 294, startPoint y: 156, endPoint x: 411, endPoint y: 155, distance: 116.7
click at [411, 144] on div "These devices are not “quic" at bounding box center [455, 136] width 317 height 15
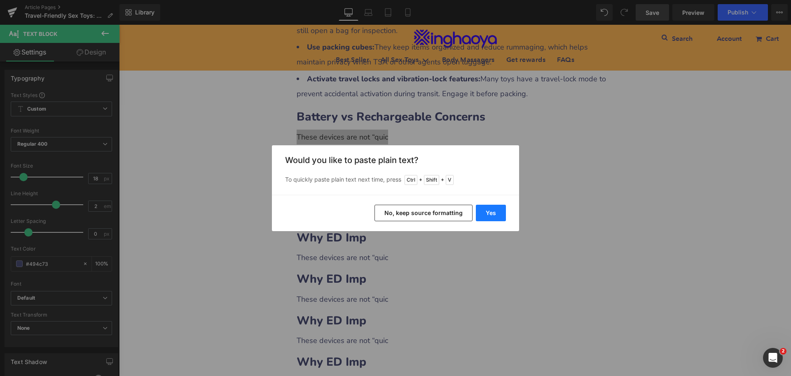
click at [487, 209] on button "Yes" at bounding box center [491, 212] width 30 height 16
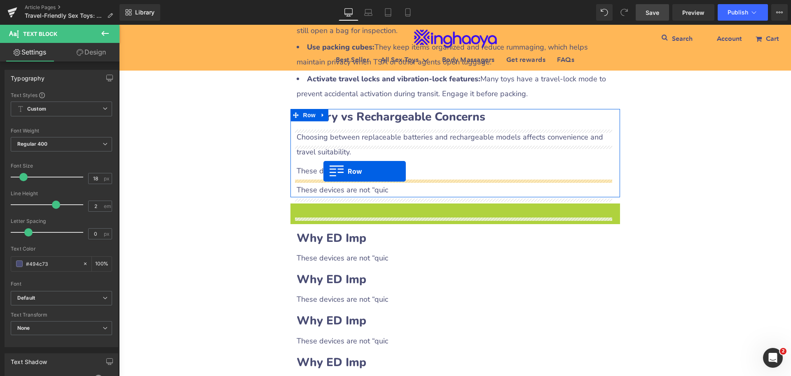
drag, startPoint x: 292, startPoint y: 229, endPoint x: 324, endPoint y: 171, distance: 66.0
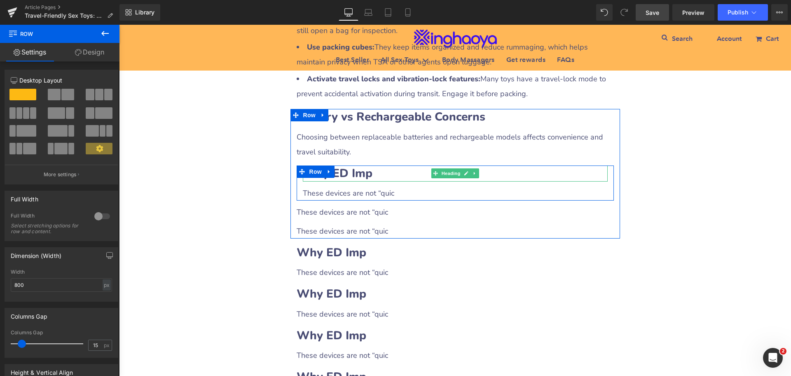
click at [352, 181] on b "Why ED Imp" at bounding box center [338, 173] width 70 height 16
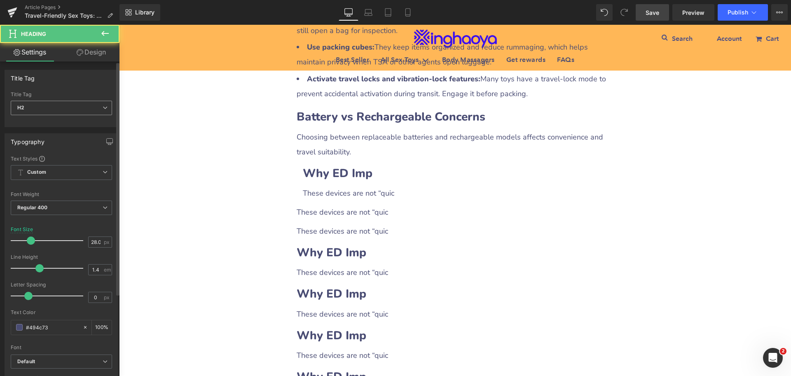
click at [59, 110] on span "H2" at bounding box center [61, 108] width 101 height 14
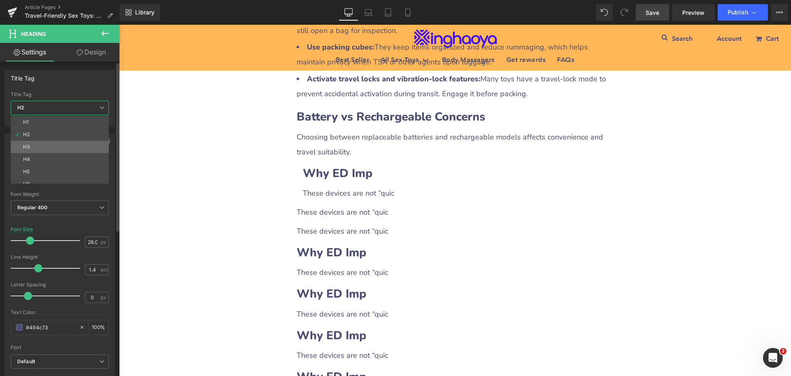
click at [39, 145] on li "H3" at bounding box center [62, 147] width 102 height 12
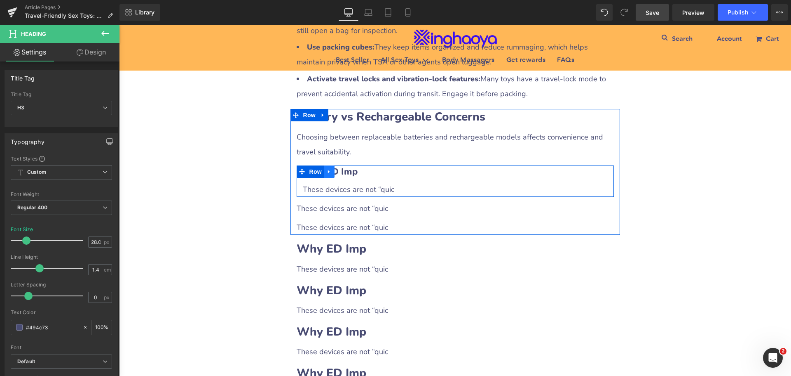
click at [324, 178] on link at bounding box center [329, 171] width 11 height 12
click at [337, 174] on icon at bounding box center [340, 172] width 6 height 6
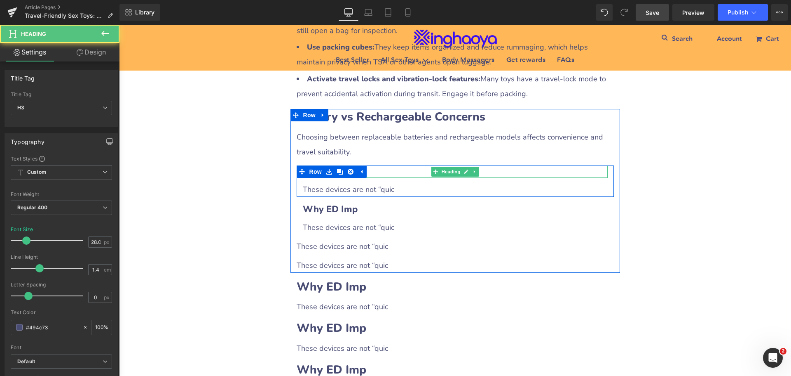
click at [379, 178] on h3 "Why ED Imp" at bounding box center [455, 171] width 305 height 13
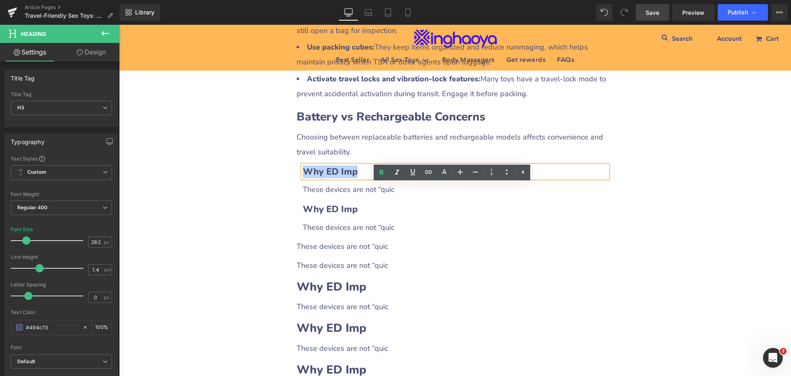
drag, startPoint x: 301, startPoint y: 192, endPoint x: 377, endPoint y: 191, distance: 75.9
click at [377, 178] on h3 "Why ED Imp" at bounding box center [455, 171] width 305 height 13
paste div
click at [338, 178] on b "Why ED Imp" at bounding box center [330, 171] width 55 height 12
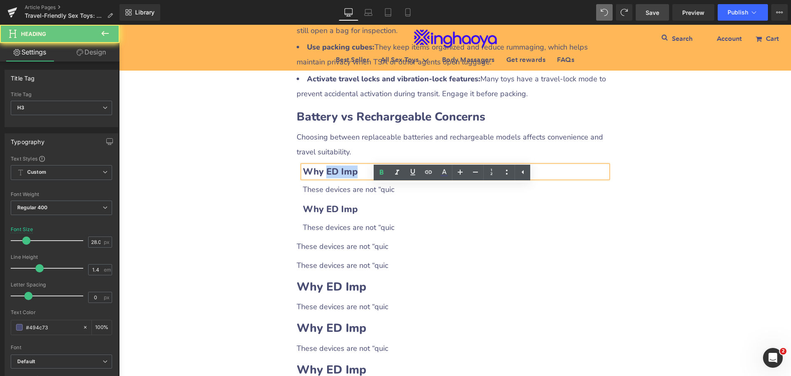
drag, startPoint x: 322, startPoint y: 191, endPoint x: 381, endPoint y: 190, distance: 58.5
click at [381, 178] on h3 "Why ED Imp" at bounding box center [455, 171] width 305 height 13
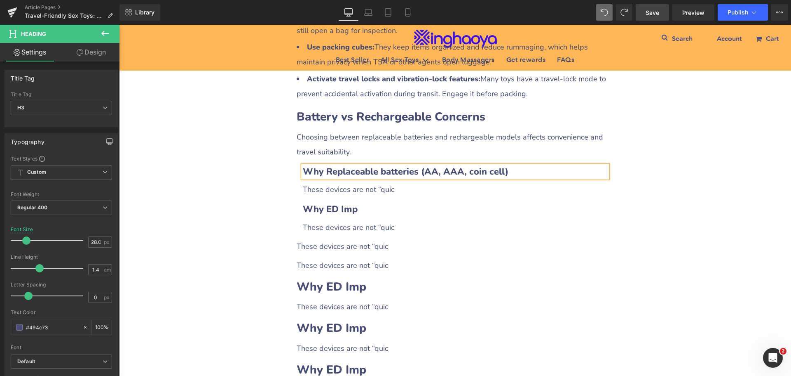
click at [321, 178] on b "Why Replaceable batteries (AA, AAA, coin cell)" at bounding box center [406, 171] width 206 height 12
click at [355, 197] on div "These devices are not “quic" at bounding box center [455, 189] width 305 height 15
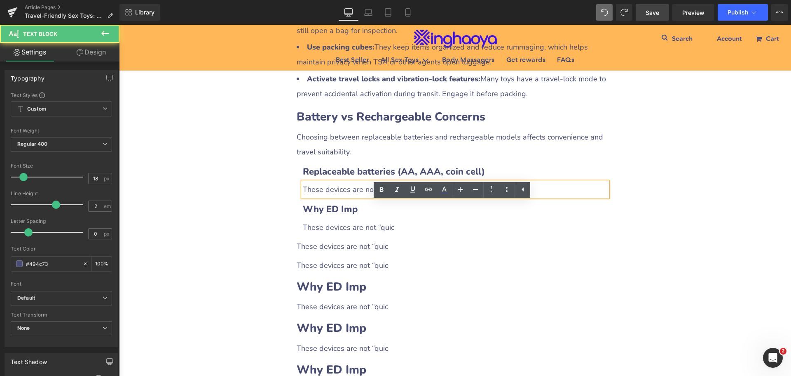
click at [305, 197] on div "These devices are not “quic" at bounding box center [455, 189] width 305 height 15
drag, startPoint x: 301, startPoint y: 207, endPoint x: 401, endPoint y: 211, distance: 100.2
click at [401, 197] on div "These devices are not “quic" at bounding box center [455, 189] width 305 height 15
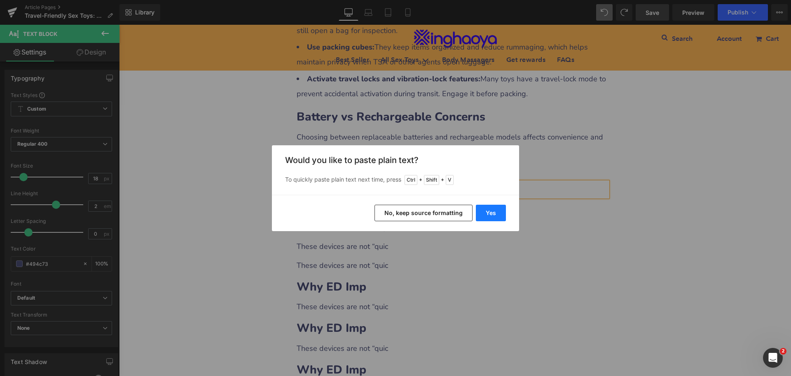
click at [489, 214] on button "Yes" at bounding box center [491, 212] width 30 height 16
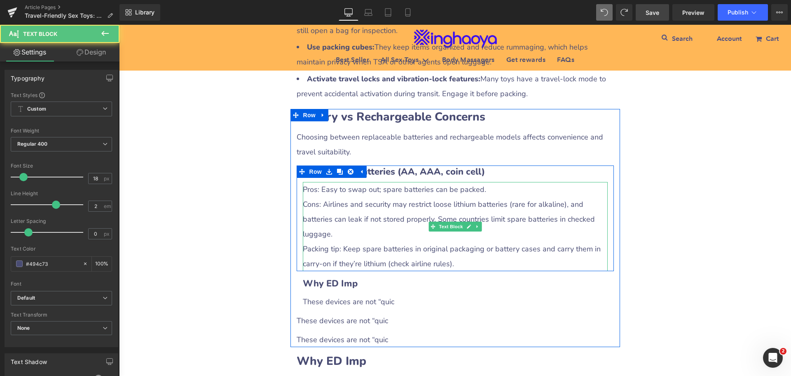
click at [324, 232] on div "Cons: Airlines and security may restrict loose lithium batteries (rare for alka…" at bounding box center [455, 219] width 305 height 45
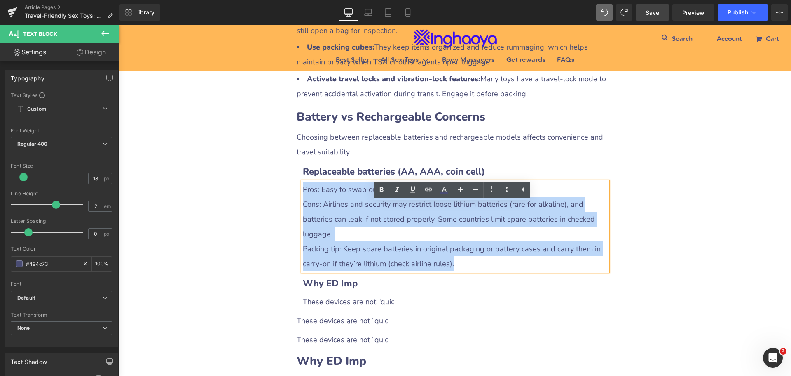
drag, startPoint x: 301, startPoint y: 210, endPoint x: 453, endPoint y: 282, distance: 167.6
click at [453, 271] on div "Pros: Easy to swap out; spare batteries can be packed. Cons: Airlines and secur…" at bounding box center [455, 226] width 305 height 89
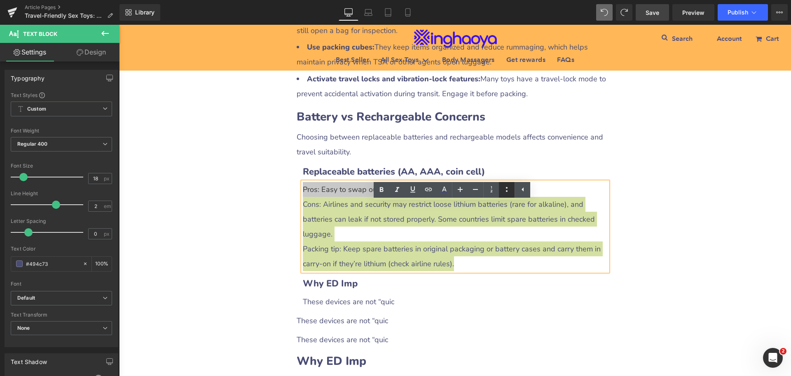
click at [504, 188] on icon at bounding box center [507, 189] width 10 height 10
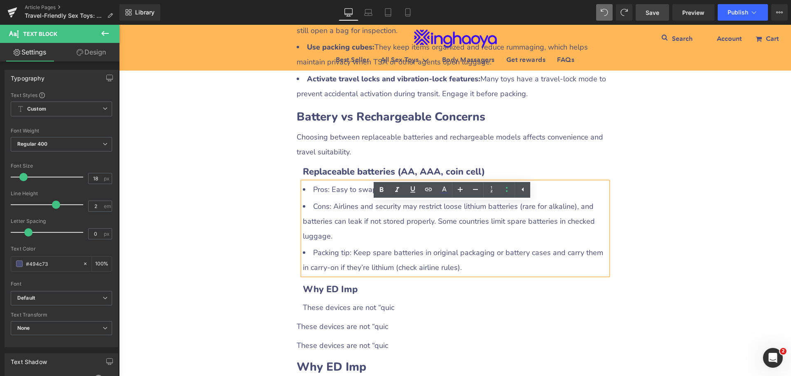
click at [390, 235] on li "Cons: Airlines and security may restrict loose lithium batteries (rare for alka…" at bounding box center [455, 221] width 305 height 45
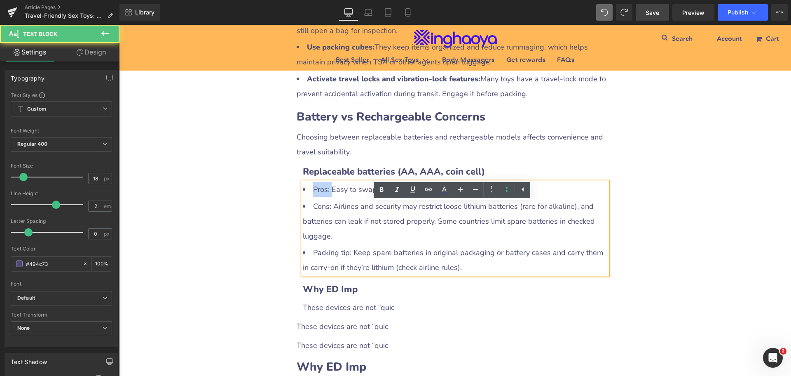
drag, startPoint x: 311, startPoint y: 209, endPoint x: 329, endPoint y: 209, distance: 17.7
click at [329, 197] on li "Pros: Easy to swap out; spare batteries can be packed." at bounding box center [455, 189] width 305 height 15
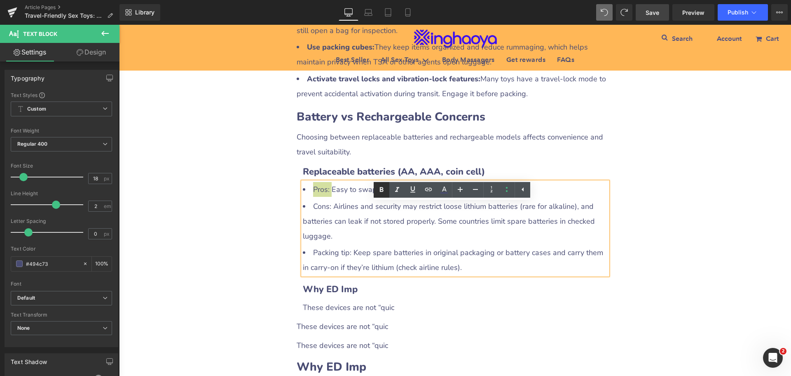
click at [381, 192] on icon at bounding box center [382, 189] width 4 height 5
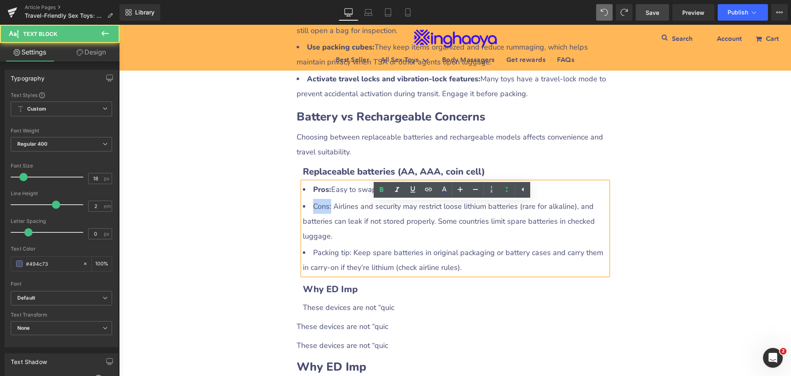
drag, startPoint x: 310, startPoint y: 230, endPoint x: 329, endPoint y: 229, distance: 18.6
click at [329, 229] on li "Cons: Airlines and security may restrict loose lithium batteries (rare for alka…" at bounding box center [455, 221] width 305 height 45
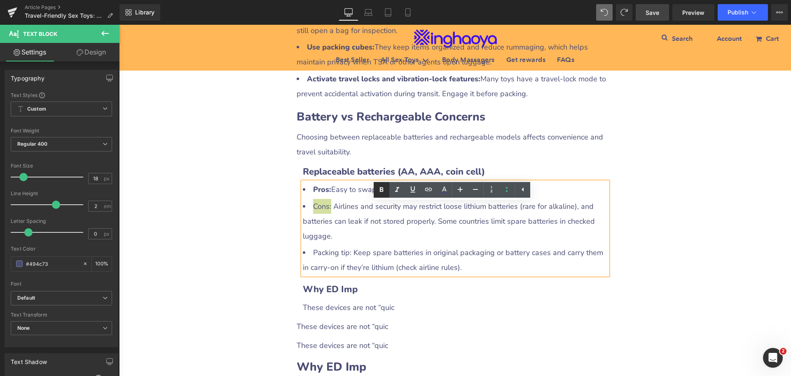
click at [385, 189] on icon at bounding box center [382, 190] width 10 height 10
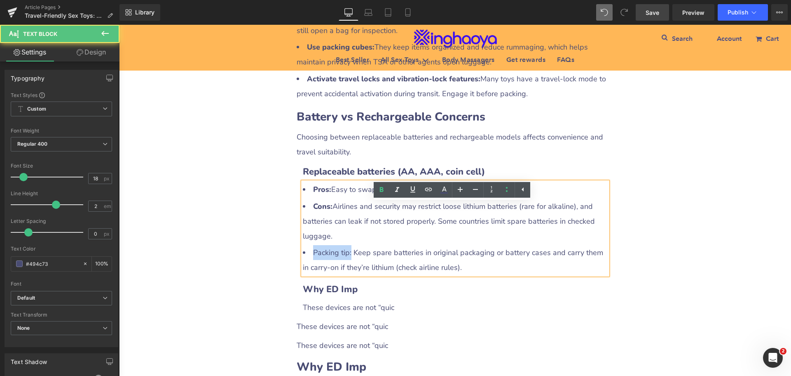
drag, startPoint x: 311, startPoint y: 272, endPoint x: 348, endPoint y: 277, distance: 37.4
click at [348, 275] on li "Packing tip: Keep spare batteries in original packaging or battery cases and ca…" at bounding box center [455, 260] width 305 height 30
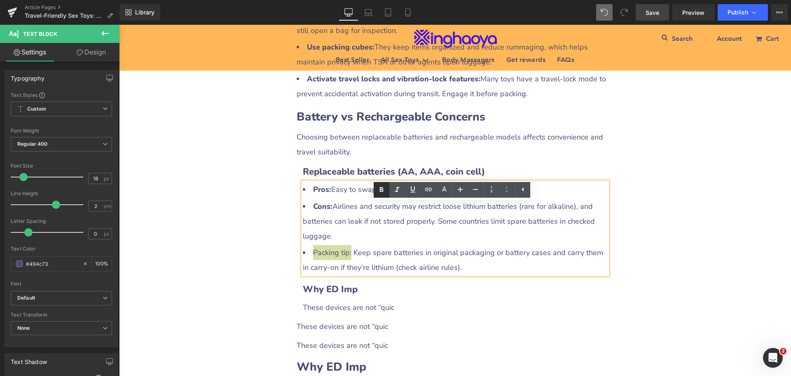
click at [382, 193] on icon at bounding box center [382, 190] width 10 height 10
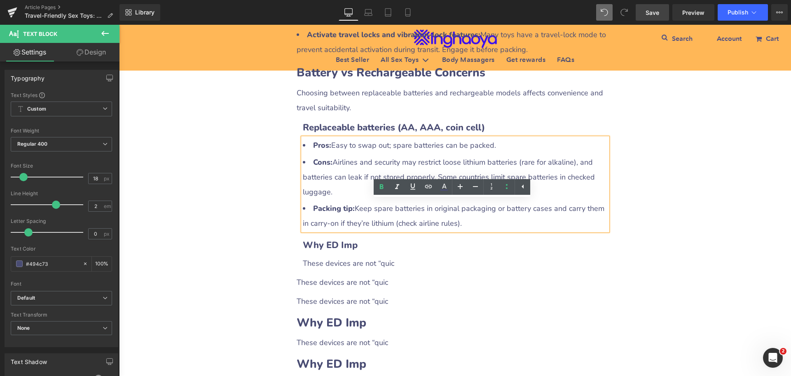
scroll to position [1212, 0]
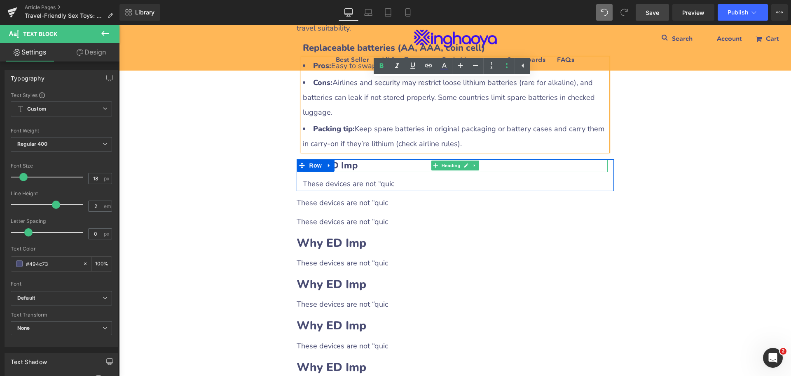
click at [345, 171] on b "Why ED Imp" at bounding box center [330, 165] width 55 height 12
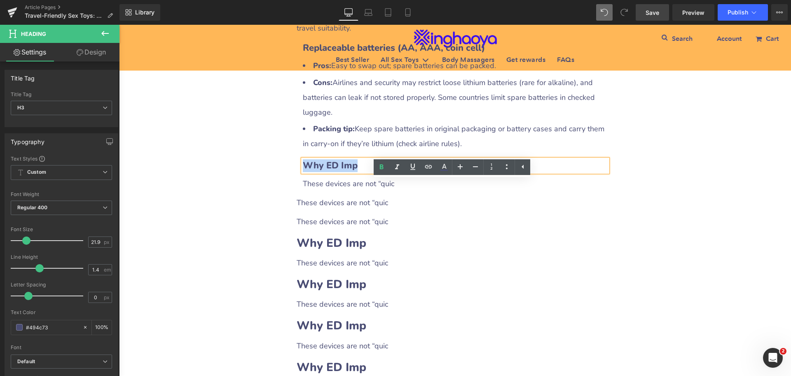
drag, startPoint x: 303, startPoint y: 186, endPoint x: 368, endPoint y: 186, distance: 65.5
click at [368, 172] on h3 "Why ED Imp" at bounding box center [455, 165] width 305 height 13
paste div
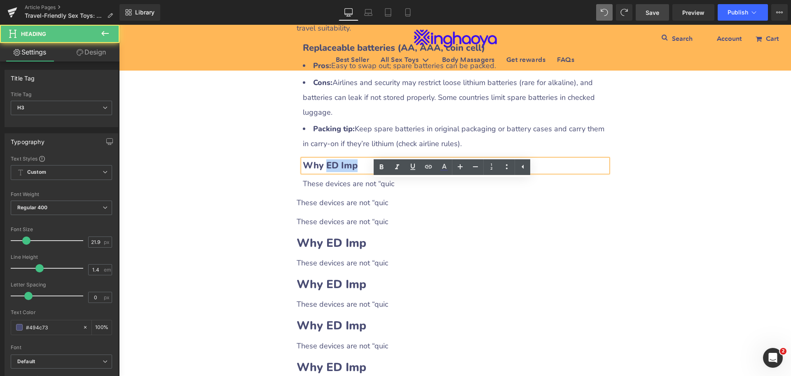
drag, startPoint x: 321, startPoint y: 188, endPoint x: 362, endPoint y: 188, distance: 41.2
click at [362, 172] on h3 "Why ED Imp" at bounding box center [455, 165] width 305 height 13
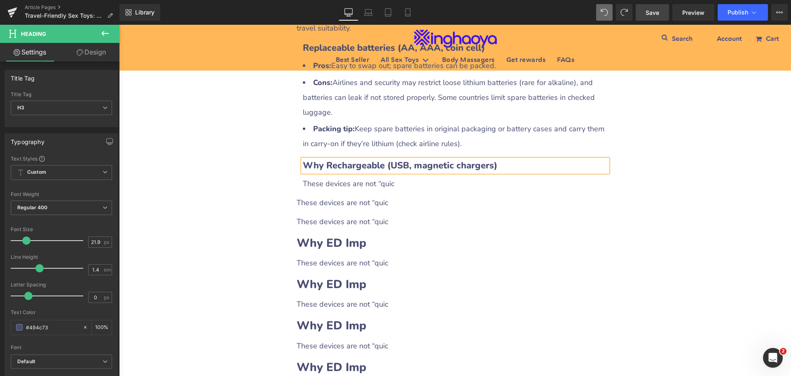
click at [323, 171] on b "Why Rechargeable (USB, magnetic chargers)" at bounding box center [400, 165] width 195 height 12
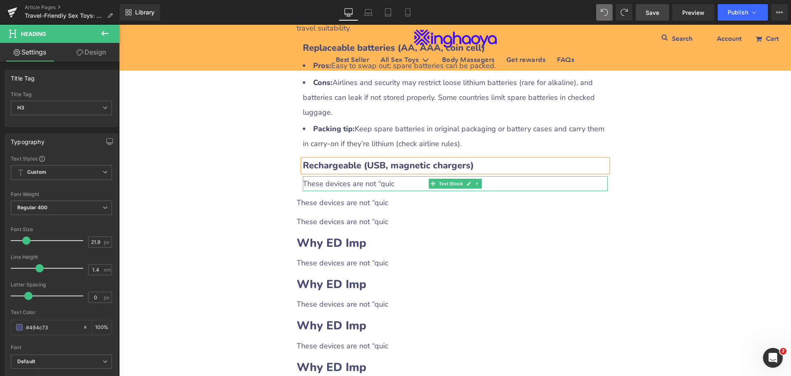
click at [341, 191] on div "These devices are not “quic" at bounding box center [455, 183] width 305 height 15
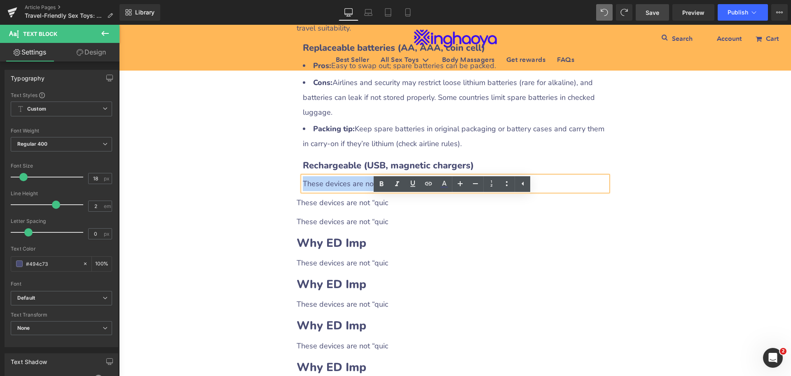
drag, startPoint x: 301, startPoint y: 200, endPoint x: 397, endPoint y: 204, distance: 95.7
click at [397, 191] on div "These devices are not “quic" at bounding box center [455, 183] width 305 height 15
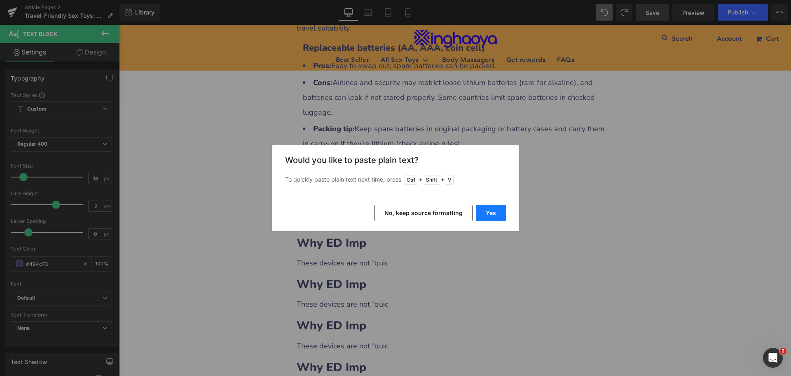
click at [486, 214] on button "Yes" at bounding box center [491, 212] width 30 height 16
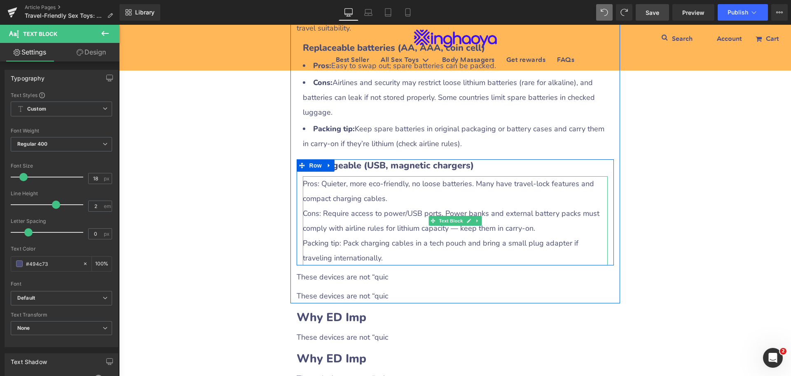
click at [333, 235] on div "Cons: Require access to power/USB ports. Power banks and external battery packs…" at bounding box center [455, 221] width 305 height 30
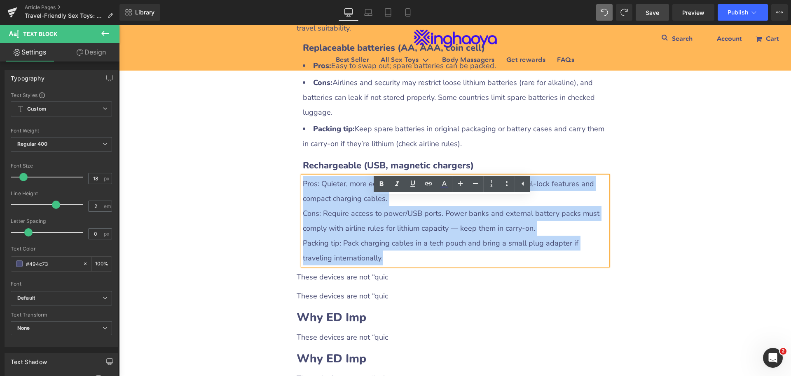
drag, startPoint x: 301, startPoint y: 202, endPoint x: 371, endPoint y: 277, distance: 102.1
click at [371, 265] on div "Pros: Quieter, more eco-friendly, no loose batteries. Many have travel-lock fea…" at bounding box center [455, 220] width 305 height 89
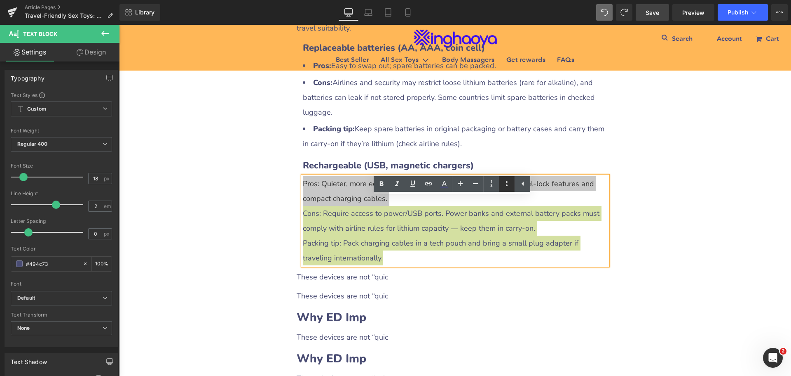
click at [503, 186] on icon at bounding box center [507, 183] width 10 height 10
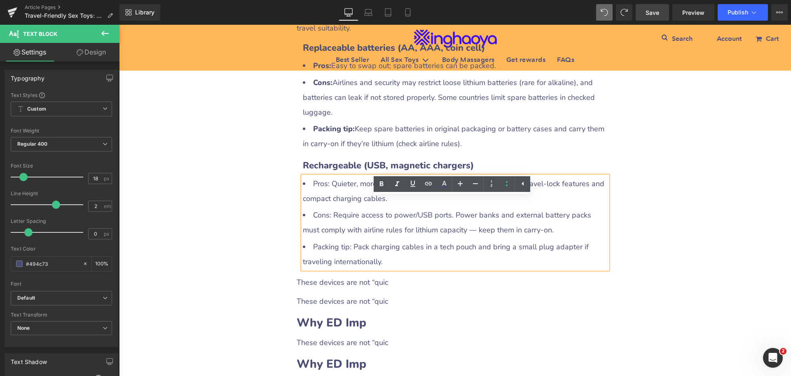
click at [372, 229] on li "Cons: Require access to power/USB ports. Power banks and external battery packs…" at bounding box center [455, 222] width 305 height 30
drag, startPoint x: 310, startPoint y: 202, endPoint x: 327, endPoint y: 204, distance: 17.0
click at [327, 204] on li "Pros: Quieter, more eco-friendly, no loose batteries. Many have travel-lock fea…" at bounding box center [455, 191] width 305 height 30
click at [380, 185] on icon at bounding box center [382, 183] width 4 height 5
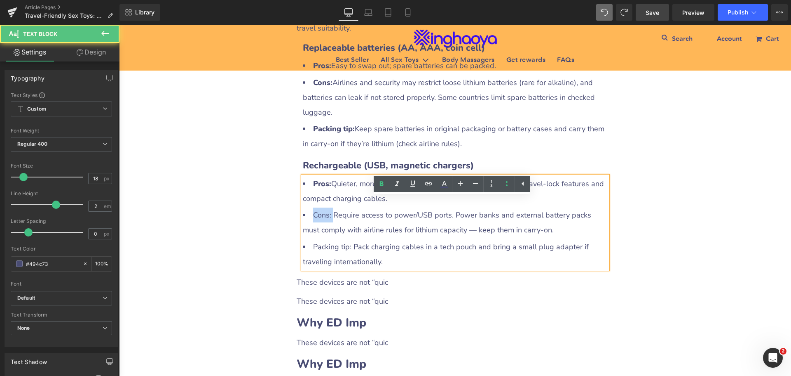
drag, startPoint x: 310, startPoint y: 232, endPoint x: 330, endPoint y: 238, distance: 20.9
click at [330, 237] on li "Cons: Require access to power/USB ports. Power banks and external battery packs…" at bounding box center [455, 222] width 305 height 30
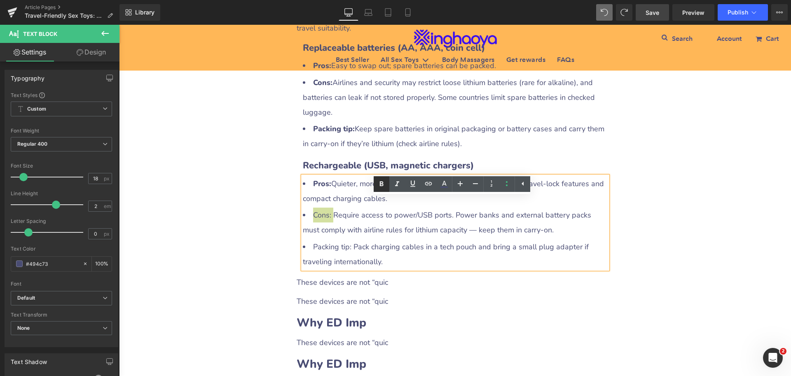
click at [381, 184] on icon at bounding box center [382, 184] width 10 height 10
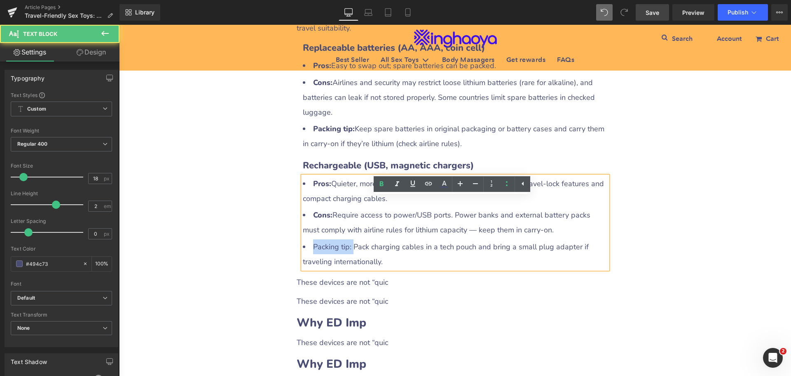
drag, startPoint x: 310, startPoint y: 268, endPoint x: 349, endPoint y: 268, distance: 39.2
click at [349, 268] on li "Packing tip: Pack charging cables in a tech pouch and bring a small plug adapte…" at bounding box center [455, 254] width 305 height 30
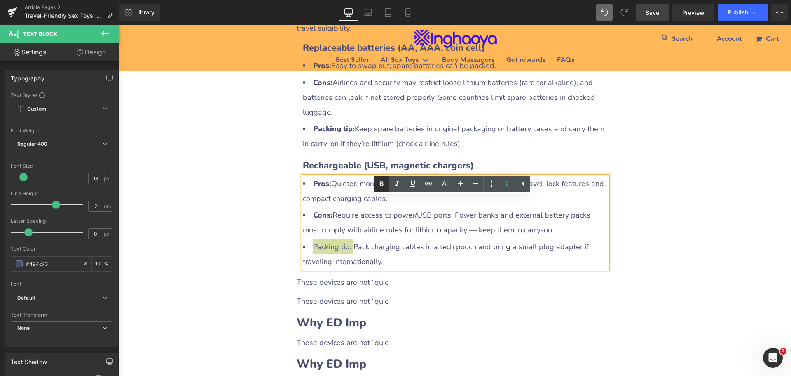
click at [383, 184] on icon at bounding box center [382, 183] width 4 height 5
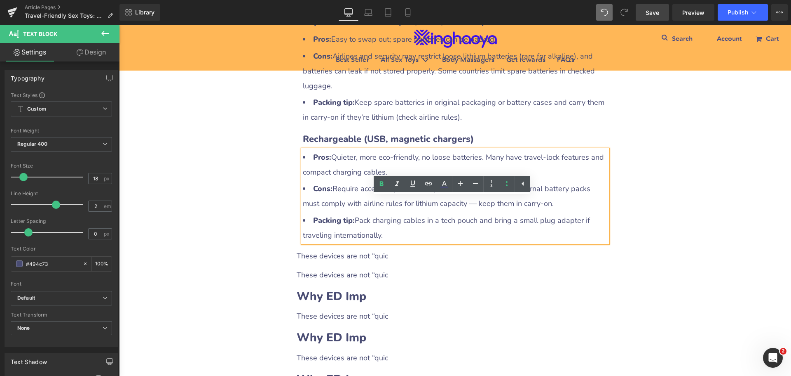
scroll to position [1253, 0]
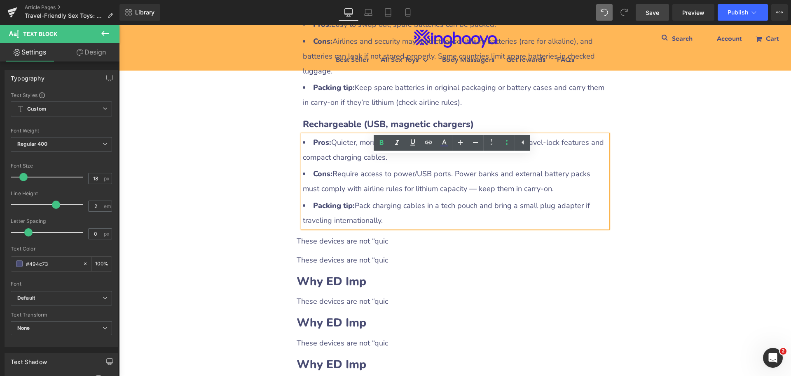
click at [351, 248] on div "These devices are not “quic" at bounding box center [455, 240] width 317 height 15
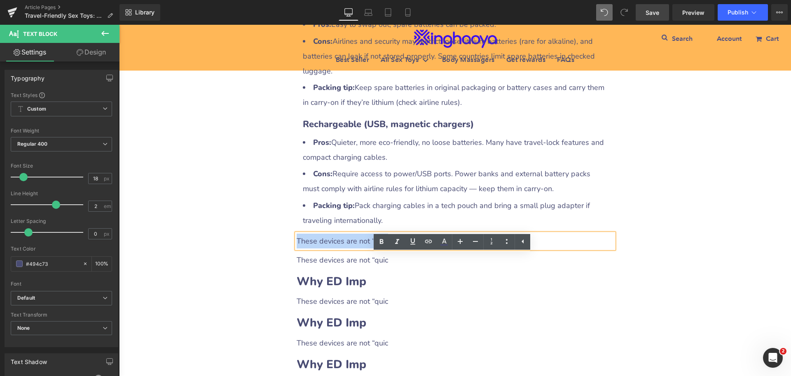
drag, startPoint x: 295, startPoint y: 261, endPoint x: 396, endPoint y: 264, distance: 101.0
click at [396, 248] on div "These devices are not “quic" at bounding box center [455, 240] width 317 height 15
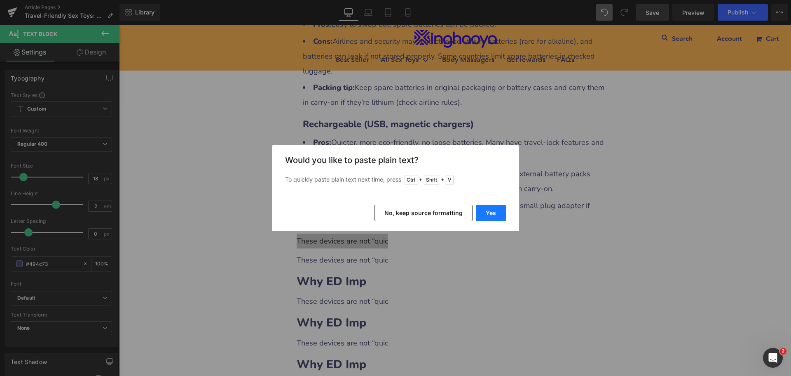
click at [493, 209] on button "Yes" at bounding box center [491, 212] width 30 height 16
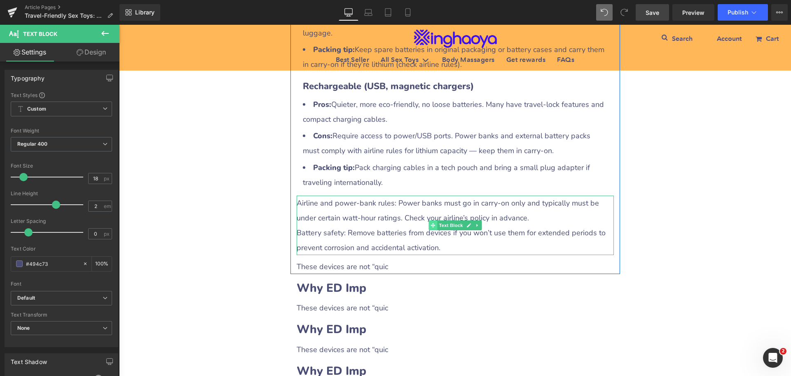
scroll to position [1336, 0]
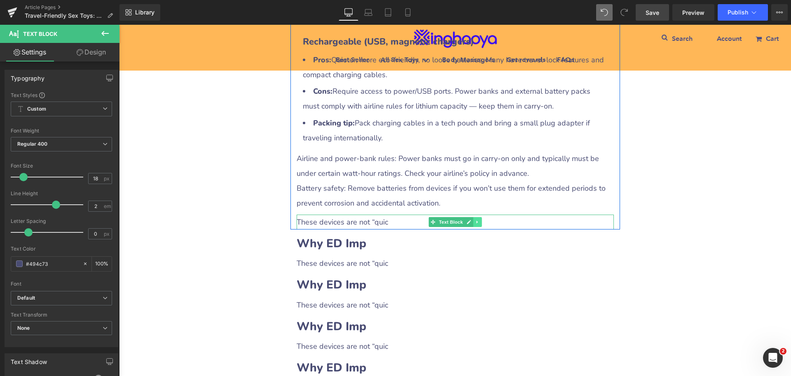
click at [476, 224] on icon at bounding box center [477, 221] width 5 height 5
click at [479, 224] on icon at bounding box center [481, 221] width 5 height 5
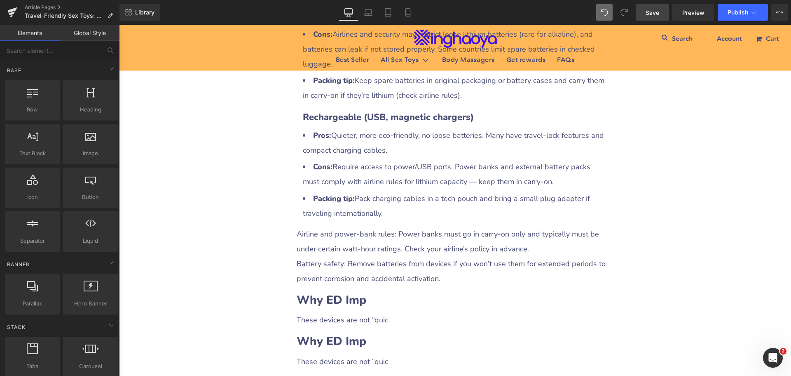
scroll to position [1253, 0]
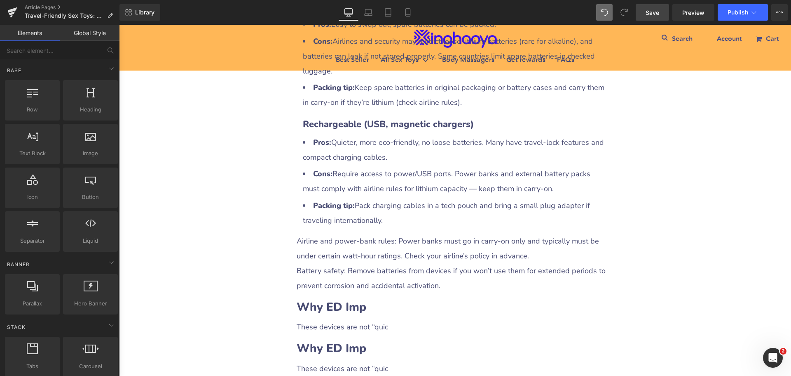
click at [652, 14] on span "Save" at bounding box center [653, 12] width 14 height 9
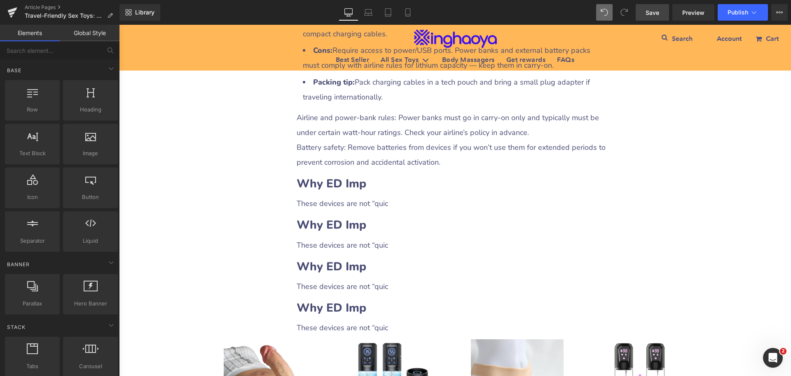
scroll to position [1377, 0]
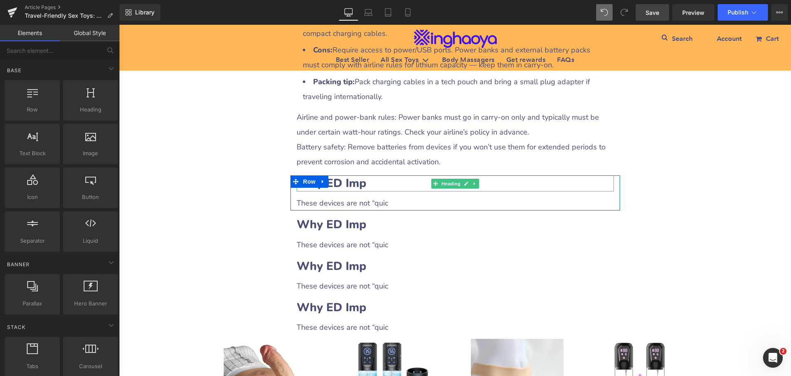
click at [359, 191] on b "Why ED Imp" at bounding box center [332, 183] width 70 height 16
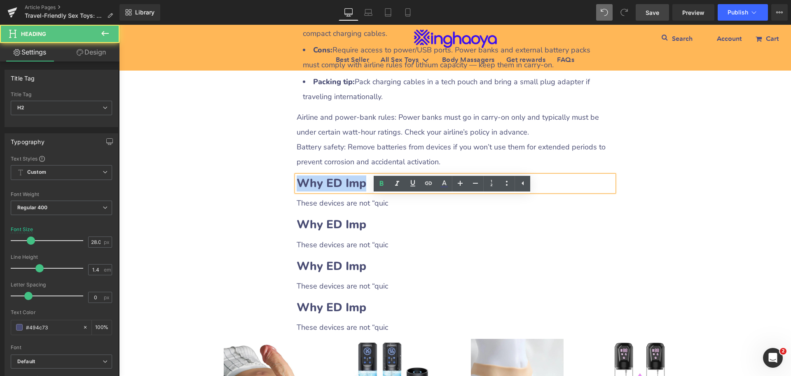
drag, startPoint x: 295, startPoint y: 202, endPoint x: 368, endPoint y: 202, distance: 72.6
click at [368, 191] on h2 "Why ED Imp" at bounding box center [455, 183] width 317 height 16
paste div
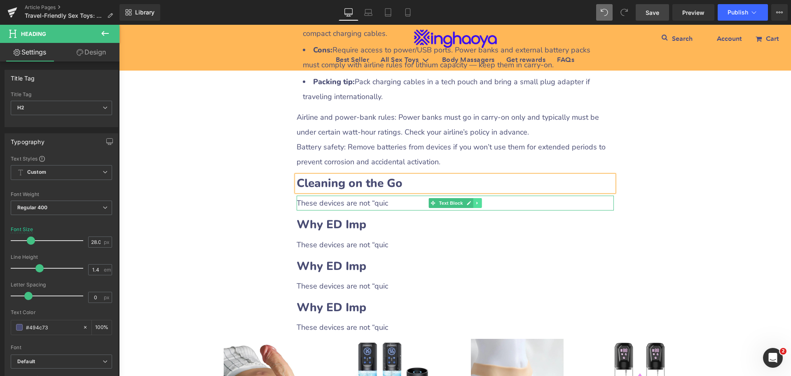
click at [475, 205] on icon at bounding box center [477, 202] width 5 height 5
click at [472, 205] on icon at bounding box center [473, 203] width 5 height 5
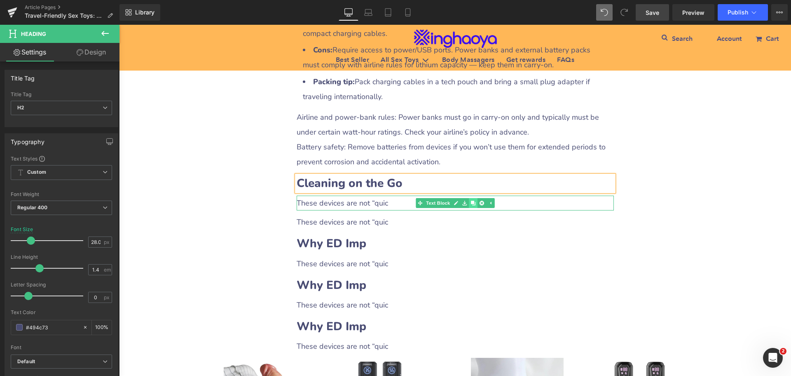
click at [472, 205] on icon at bounding box center [473, 203] width 5 height 5
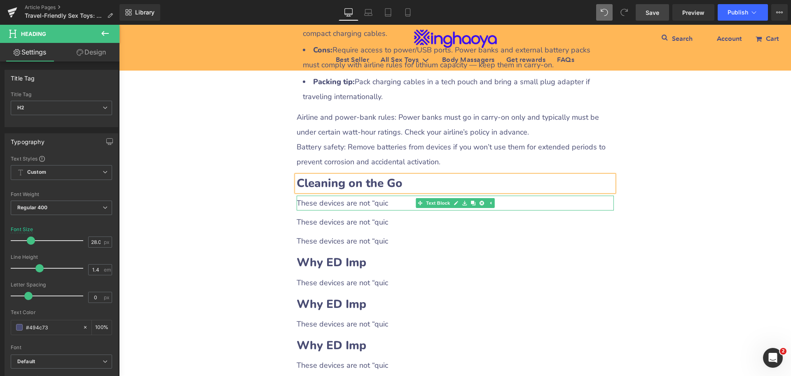
click at [373, 210] on div "These devices are not “quic" at bounding box center [455, 202] width 317 height 15
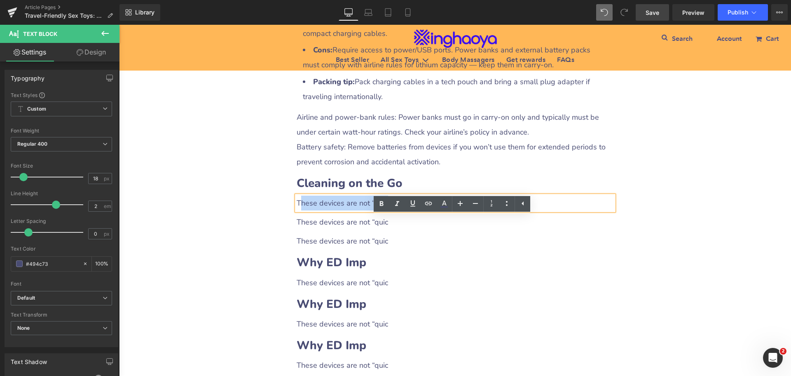
drag, startPoint x: 296, startPoint y: 223, endPoint x: 391, endPoint y: 223, distance: 94.8
click at [391, 210] on div "These devices are not “quic" at bounding box center [455, 202] width 317 height 15
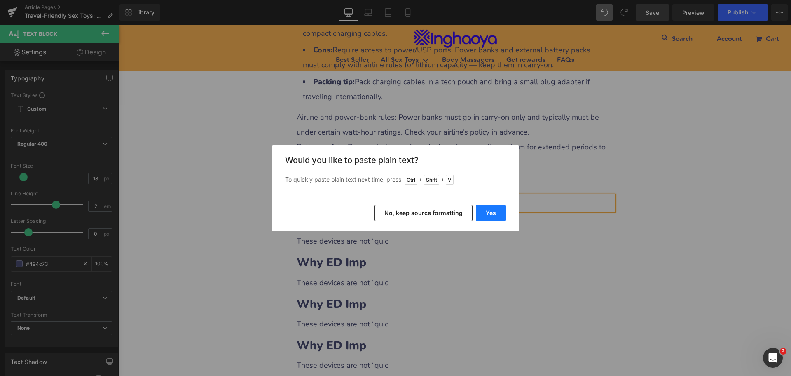
click at [485, 216] on button "Yes" at bounding box center [491, 212] width 30 height 16
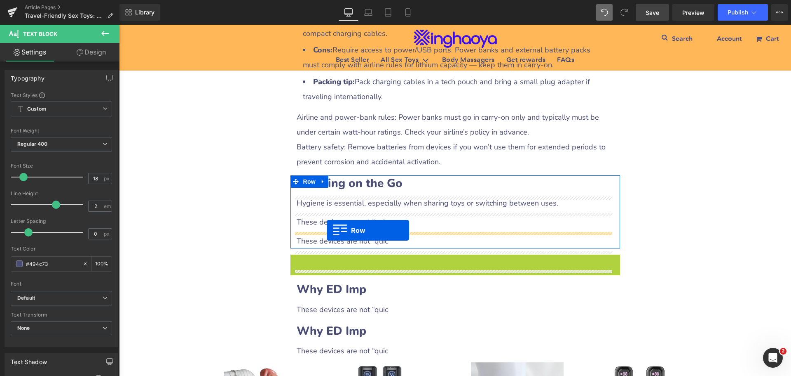
drag, startPoint x: 293, startPoint y: 281, endPoint x: 327, endPoint y: 230, distance: 61.5
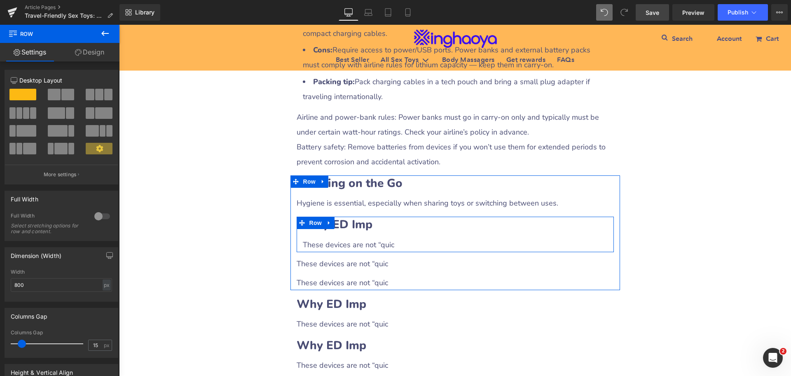
click at [355, 232] on b "Why ED Imp" at bounding box center [338, 224] width 70 height 16
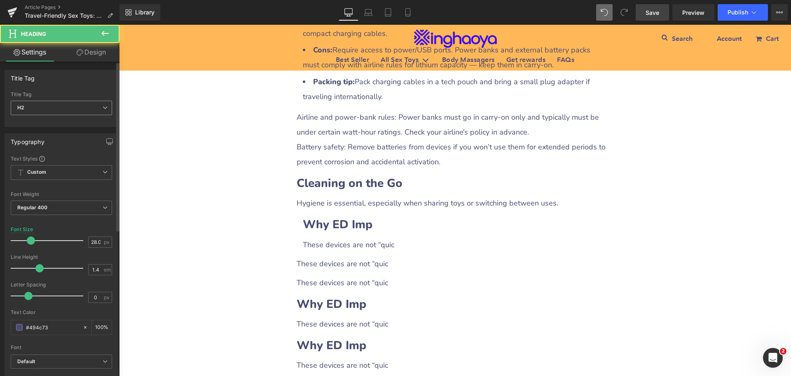
click at [40, 106] on span "H2" at bounding box center [61, 108] width 101 height 14
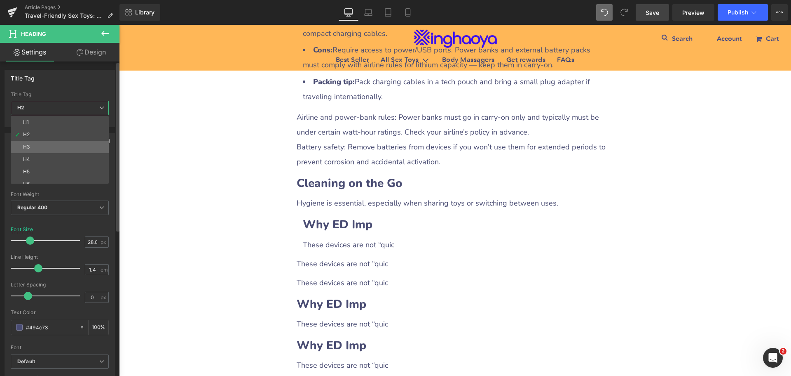
click at [37, 148] on li "H3" at bounding box center [62, 147] width 102 height 12
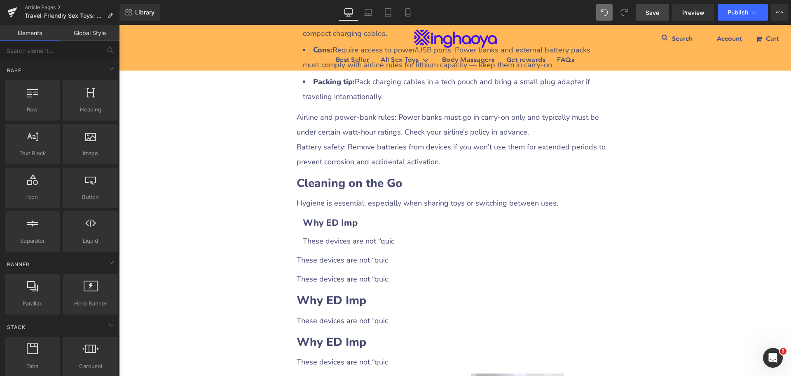
click at [219, 228] on div "Travel-Friendly Sex Toys: How to Pack for Discreet Pleasure Heading Row Liquid …" at bounding box center [455, 21] width 672 height 2584
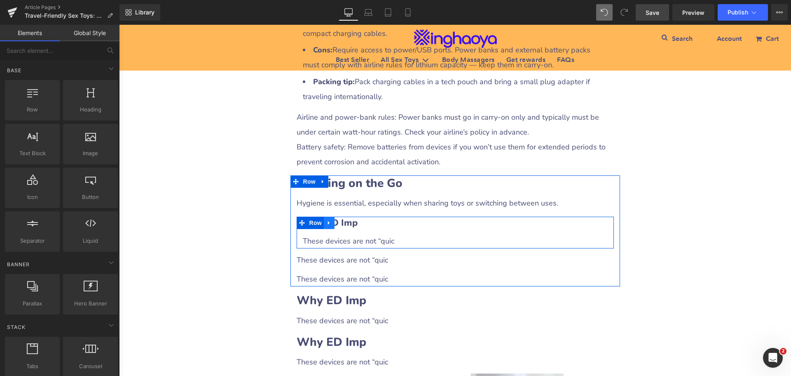
click at [329, 226] on icon at bounding box center [329, 223] width 6 height 6
click at [337, 225] on icon at bounding box center [340, 223] width 6 height 6
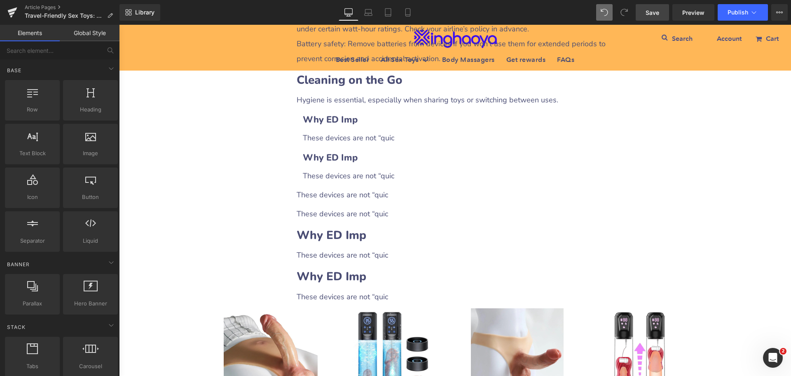
scroll to position [1397, 0]
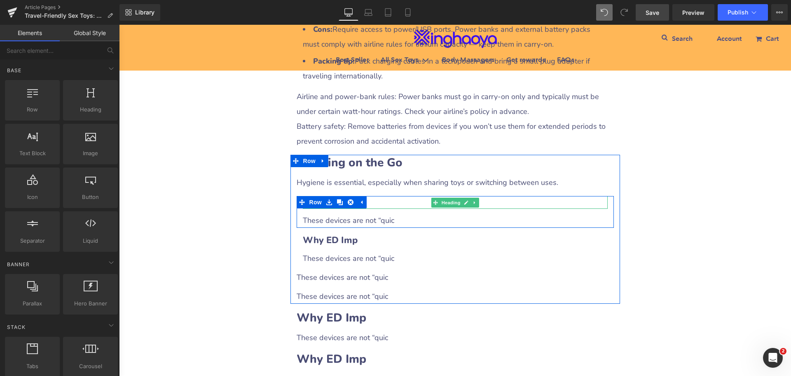
click at [368, 209] on h3 "Why ED Imp" at bounding box center [455, 202] width 305 height 13
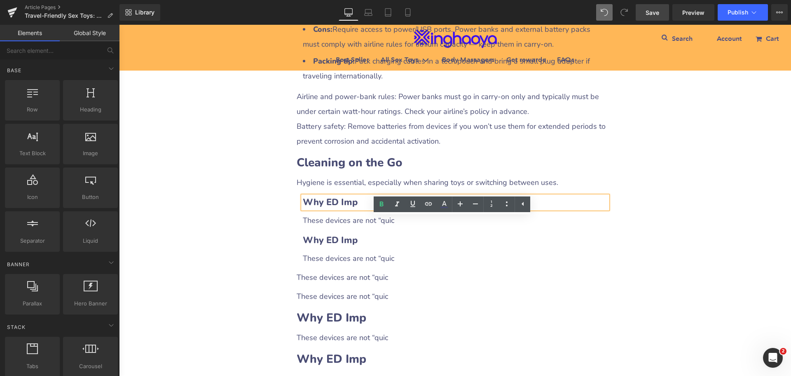
click at [224, 268] on div "Travel-Friendly Sex Toys: How to Pack for Discreet Pleasure Heading Row Liquid …" at bounding box center [455, 18] width 672 height 2621
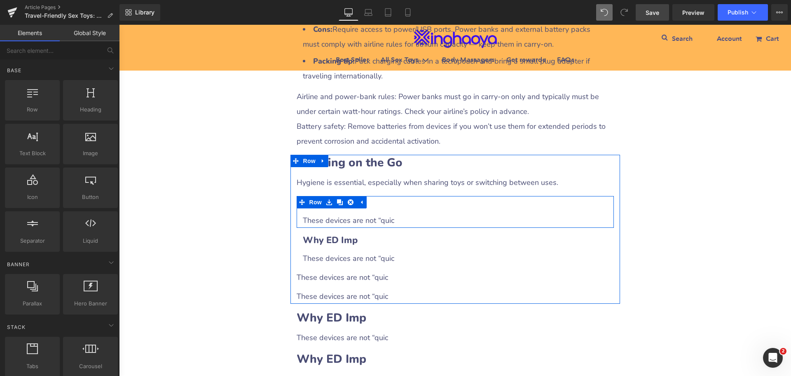
click at [387, 209] on h3 "Why ED Imp" at bounding box center [455, 202] width 305 height 13
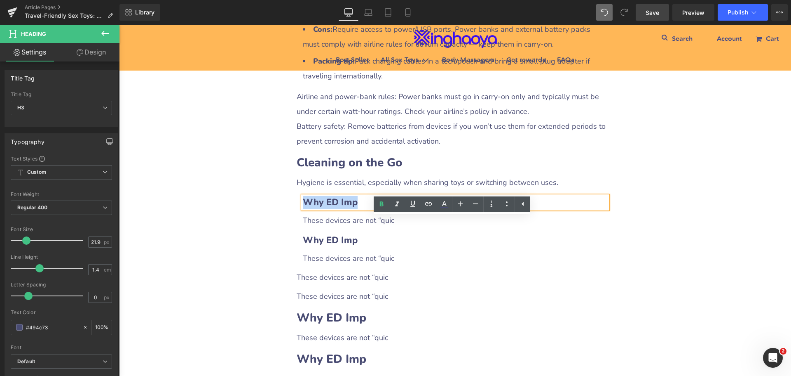
drag, startPoint x: 302, startPoint y: 225, endPoint x: 361, endPoint y: 223, distance: 59.0
click at [361, 209] on h3 "Why ED Imp" at bounding box center [455, 202] width 305 height 13
paste div
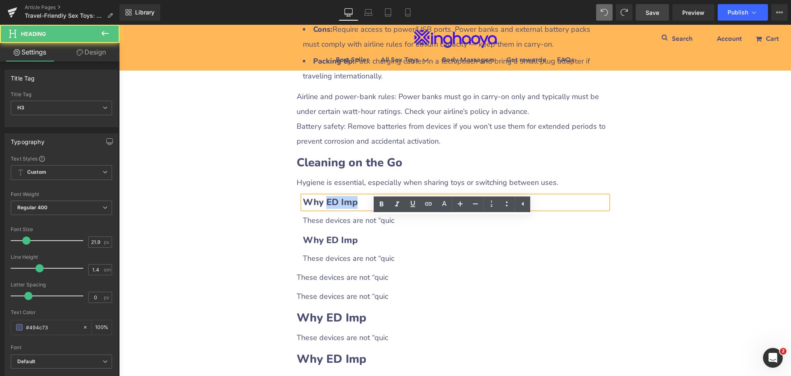
drag, startPoint x: 324, startPoint y: 223, endPoint x: 365, endPoint y: 224, distance: 41.2
click at [365, 209] on h3 "Why ED Imp" at bounding box center [455, 202] width 305 height 13
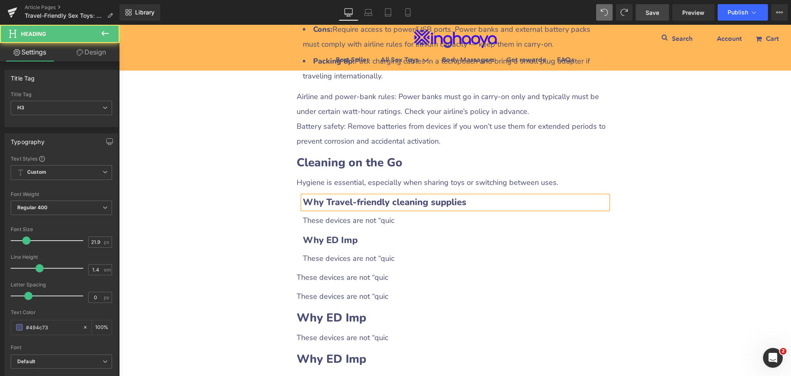
click at [322, 208] on b "Why Travel-friendly cleaning supplies" at bounding box center [385, 202] width 164 height 12
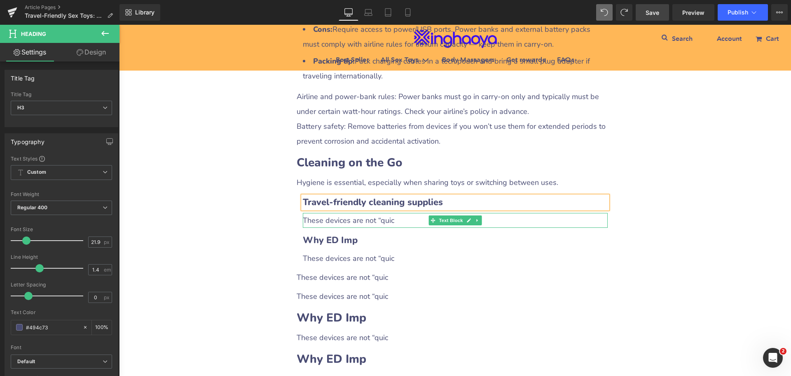
click at [356, 228] on div "These devices are not “quic" at bounding box center [455, 220] width 305 height 15
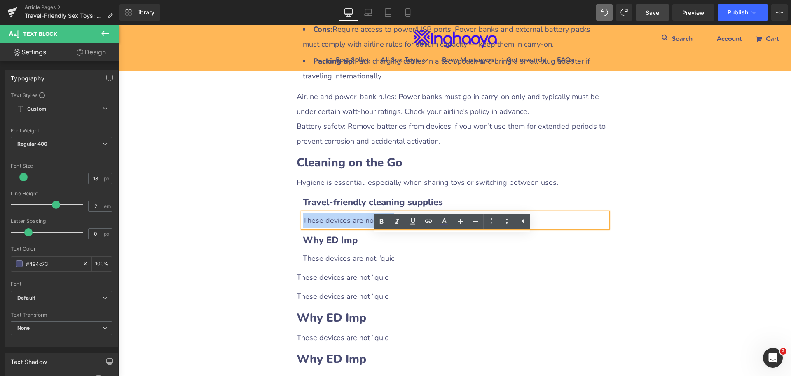
drag, startPoint x: 301, startPoint y: 242, endPoint x: 401, endPoint y: 246, distance: 99.4
click at [401, 228] on div "These devices are not “quic" at bounding box center [455, 220] width 305 height 15
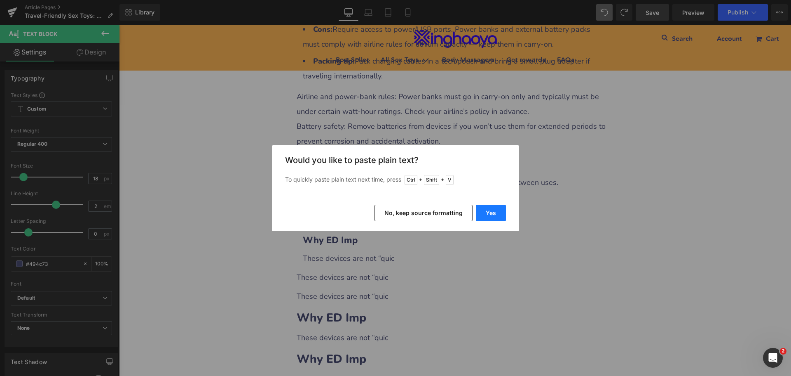
click at [486, 210] on button "Yes" at bounding box center [491, 212] width 30 height 16
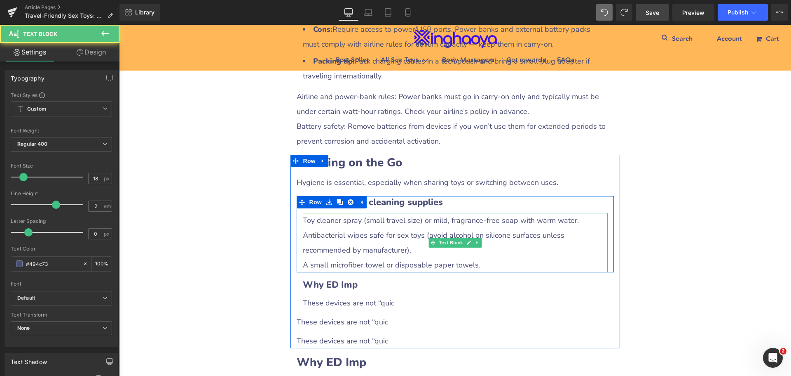
click at [342, 257] on div "Antibacterial wipes safe for sex toys (avoid alcohol on silicone surfaces unles…" at bounding box center [455, 243] width 305 height 30
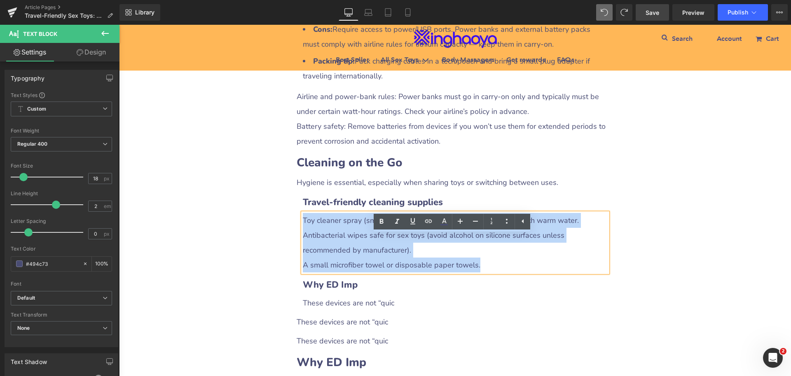
drag, startPoint x: 301, startPoint y: 240, endPoint x: 487, endPoint y: 286, distance: 192.0
click at [487, 272] on div "Toy cleaner spray (small travel size) or mild, fragrance-free soap with warm wa…" at bounding box center [455, 242] width 305 height 59
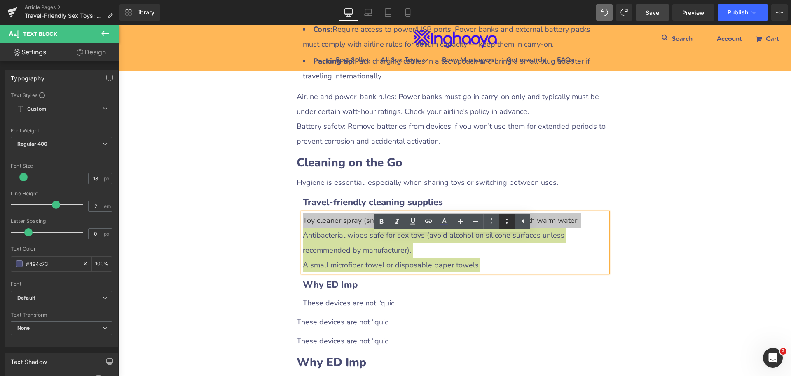
click at [505, 218] on icon at bounding box center [507, 221] width 10 height 10
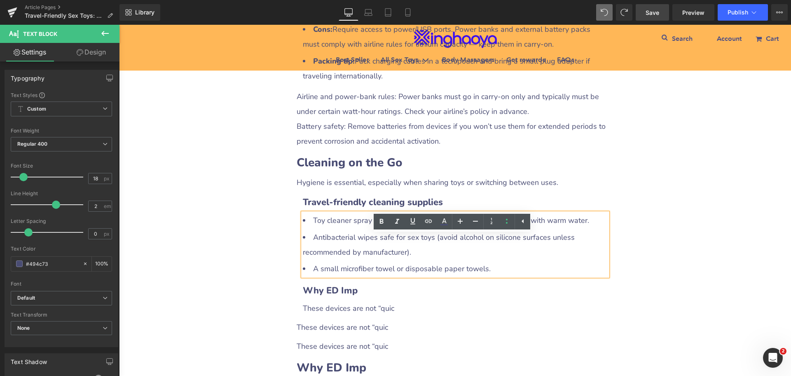
click at [650, 277] on div "Travel-Friendly Sex Toys: How to Pack for Discreet Pleasure Heading Row Liquid …" at bounding box center [455, 44] width 672 height 2672
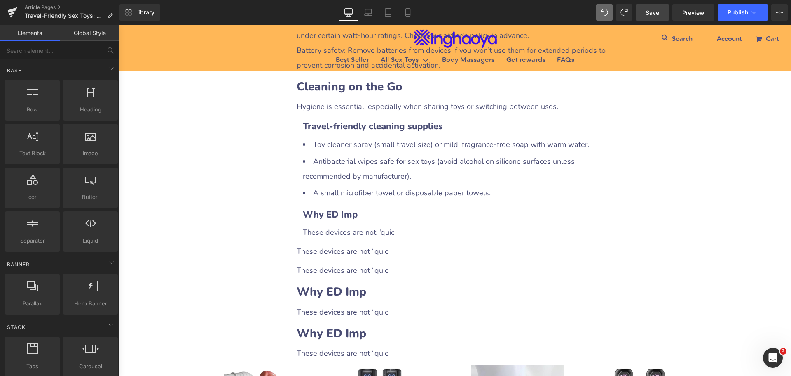
scroll to position [1480, 0]
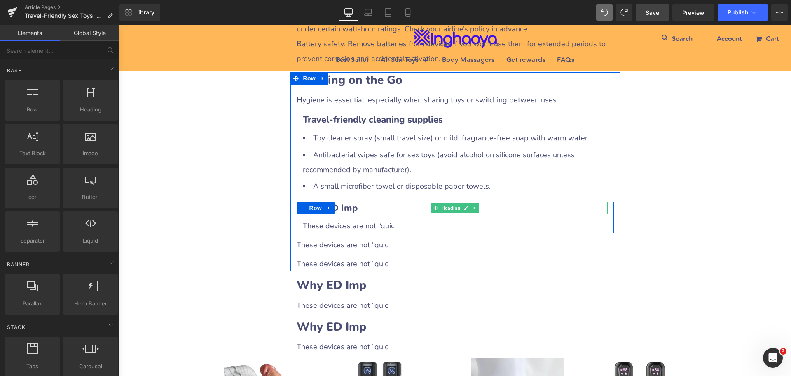
click at [362, 214] on h3 "Why ED Imp" at bounding box center [455, 208] width 305 height 13
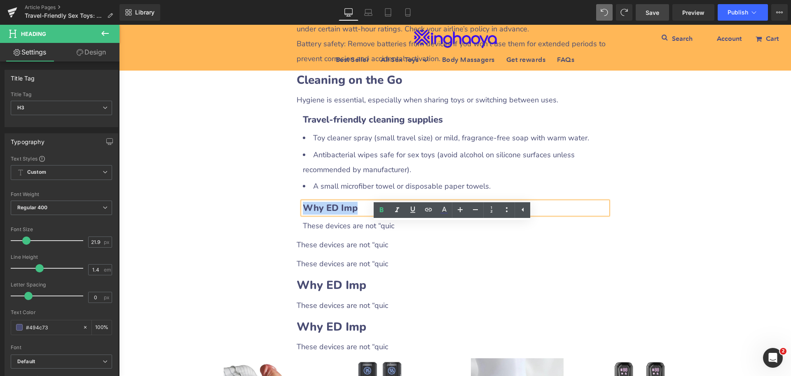
drag, startPoint x: 301, startPoint y: 228, endPoint x: 364, endPoint y: 230, distance: 62.7
click at [364, 214] on h3 "Why ED Imp" at bounding box center [455, 208] width 305 height 13
paste div
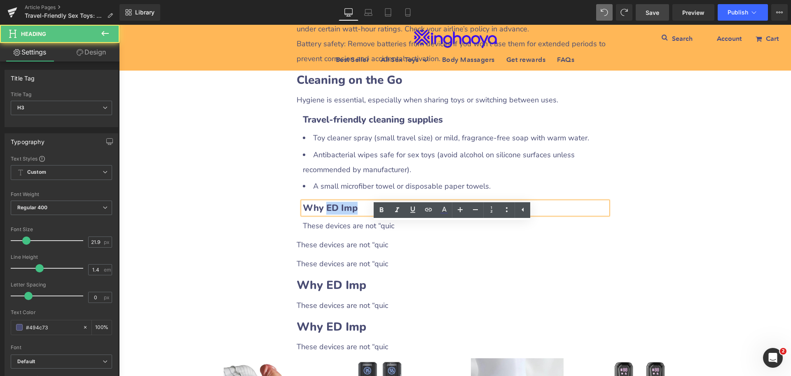
drag, startPoint x: 323, startPoint y: 229, endPoint x: 355, endPoint y: 231, distance: 32.6
click at [355, 214] on h3 "Why ED Imp" at bounding box center [455, 208] width 305 height 13
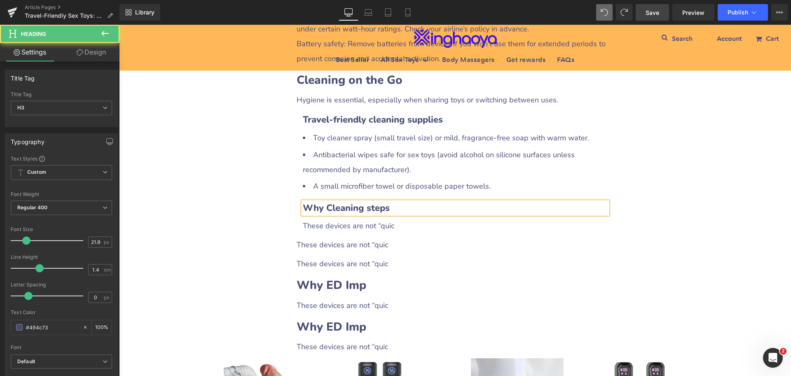
click at [323, 214] on b "Why Cleaning steps" at bounding box center [346, 208] width 87 height 12
click at [328, 233] on div "These devices are not “quic" at bounding box center [455, 225] width 305 height 15
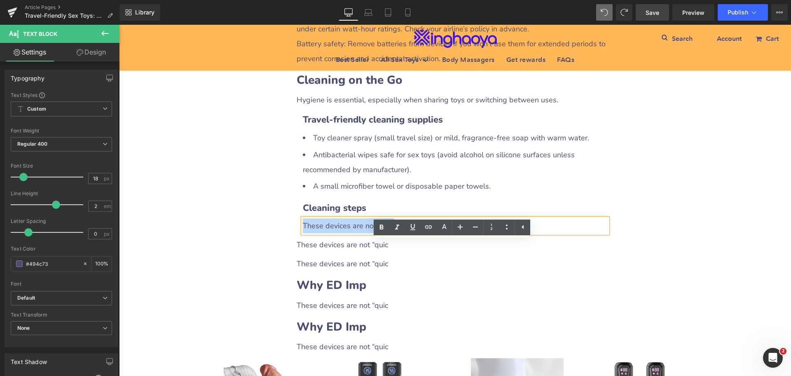
drag, startPoint x: 301, startPoint y: 244, endPoint x: 395, endPoint y: 250, distance: 94.2
click at [395, 233] on div "These devices are not “quic" at bounding box center [455, 225] width 305 height 15
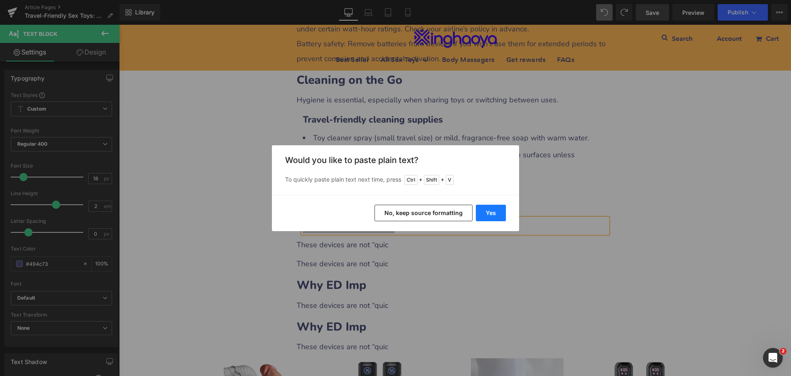
drag, startPoint x: 495, startPoint y: 213, endPoint x: 375, endPoint y: 189, distance: 122.7
click at [495, 213] on button "Yes" at bounding box center [491, 212] width 30 height 16
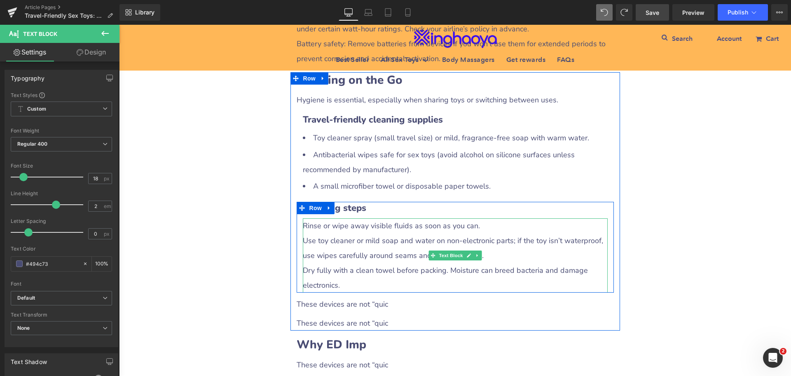
click at [318, 261] on div "Use toy cleaner or mild soap and water on non-electronic parts; if the toy isn’…" at bounding box center [455, 248] width 305 height 30
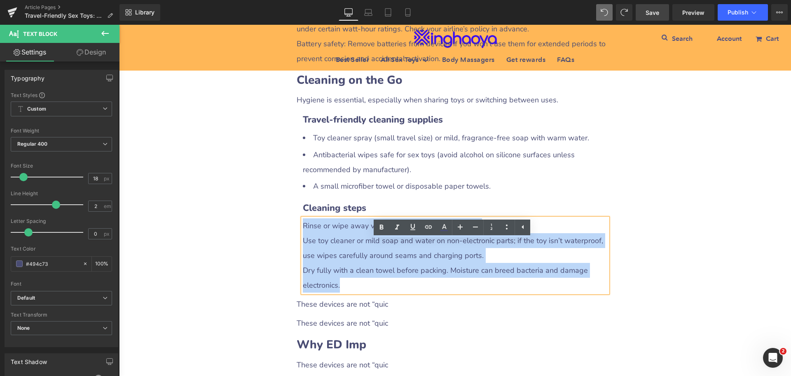
drag, startPoint x: 302, startPoint y: 245, endPoint x: 502, endPoint y: 301, distance: 208.0
click at [502, 292] on div "Rinse or wipe away visible fluids as soon as you can. Use toy cleaner or mild s…" at bounding box center [455, 255] width 305 height 74
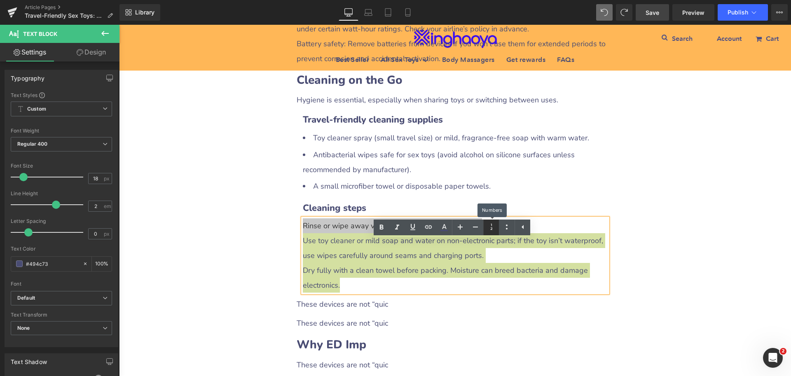
click at [493, 228] on icon at bounding box center [492, 227] width 10 height 10
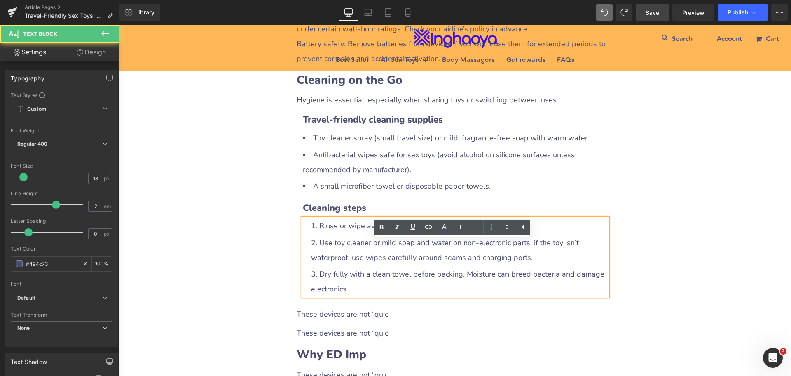
drag, startPoint x: 535, startPoint y: 280, endPoint x: 541, endPoint y: 282, distance: 6.5
click at [535, 265] on li "Use toy cleaner or mild soap and water on non-electronic parts; if the toy isn’…" at bounding box center [459, 250] width 297 height 30
click at [608, 285] on div "Cleaning steps Heading Rinse or wipe away visible fluids as soon as you can. Us…" at bounding box center [455, 252] width 317 height 101
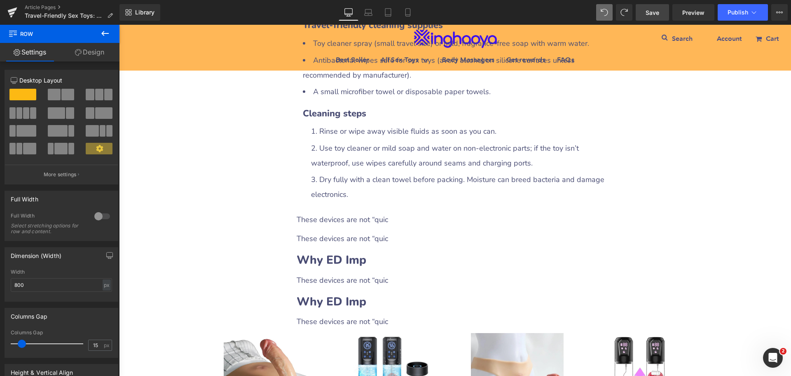
scroll to position [1604, 0]
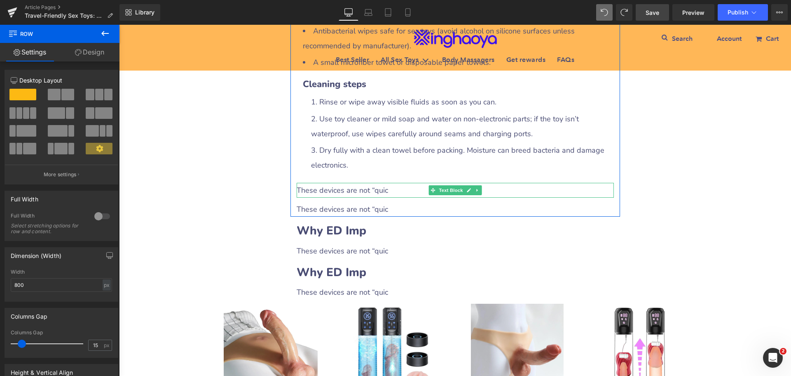
click at [337, 197] on div "These devices are not “quic" at bounding box center [455, 190] width 317 height 15
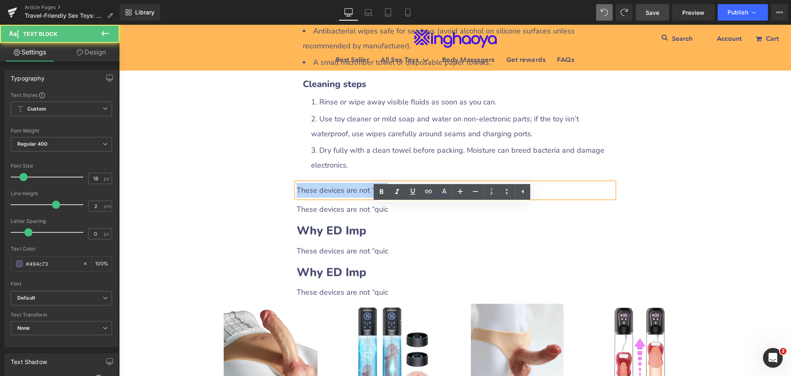
drag, startPoint x: 295, startPoint y: 211, endPoint x: 418, endPoint y: 213, distance: 122.9
click at [418, 197] on div "These devices are not “quic" at bounding box center [455, 190] width 317 height 15
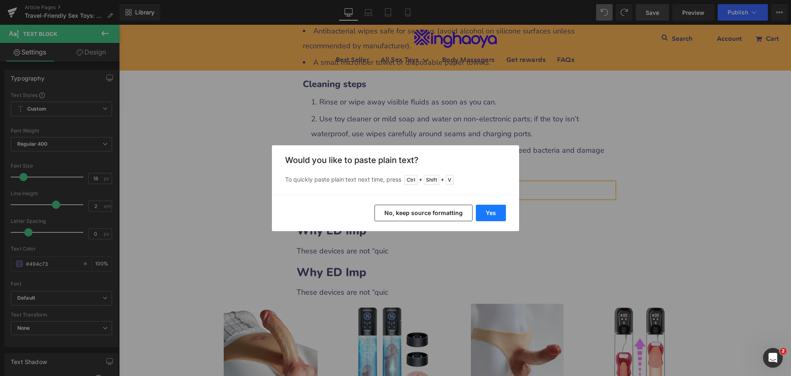
click at [490, 217] on button "Yes" at bounding box center [491, 212] width 30 height 16
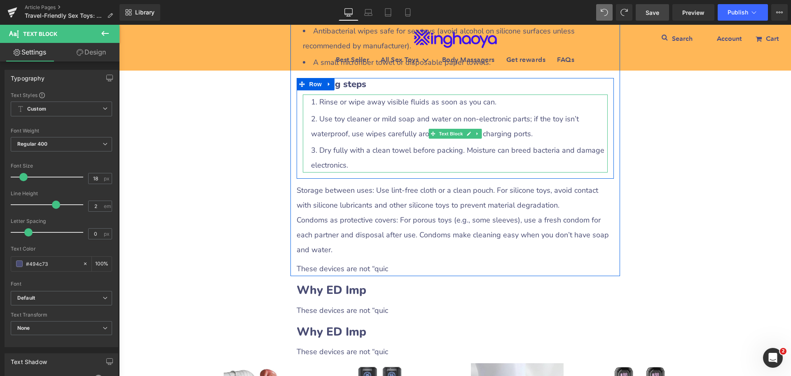
click at [319, 172] on div "Rinse or wipe away visible fluids as soon as you can. Use toy cleaner or mild s…" at bounding box center [455, 133] width 305 height 78
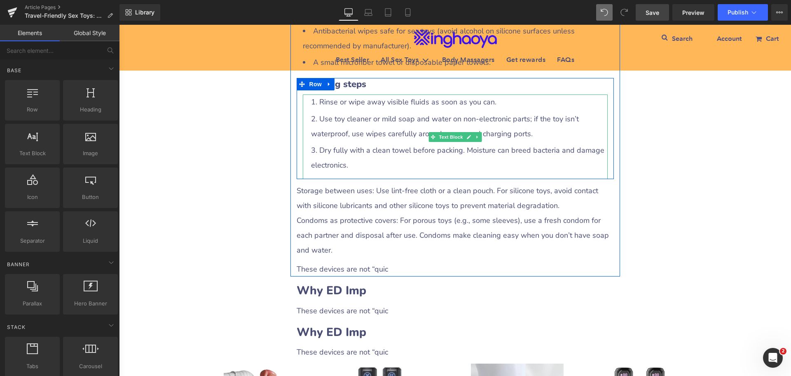
click at [348, 179] on div "Rinse or wipe away visible fluids as soon as you can. Use toy cleaner or mild s…" at bounding box center [455, 136] width 305 height 85
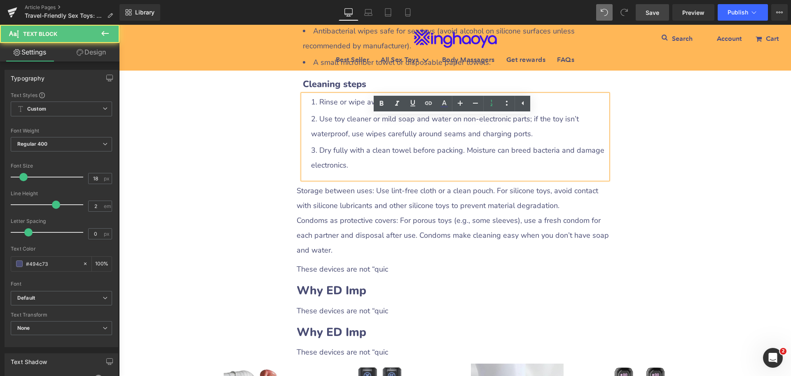
click at [325, 179] on div "Rinse or wipe away visible fluids as soon as you can. Use toy cleaner or mild s…" at bounding box center [455, 136] width 305 height 85
drag, startPoint x: 363, startPoint y: 191, endPoint x: 406, endPoint y: 200, distance: 44.7
click at [363, 172] on li "Dry fully with a clean towel before packing. Moisture can breed bacteria and da…" at bounding box center [459, 158] width 297 height 30
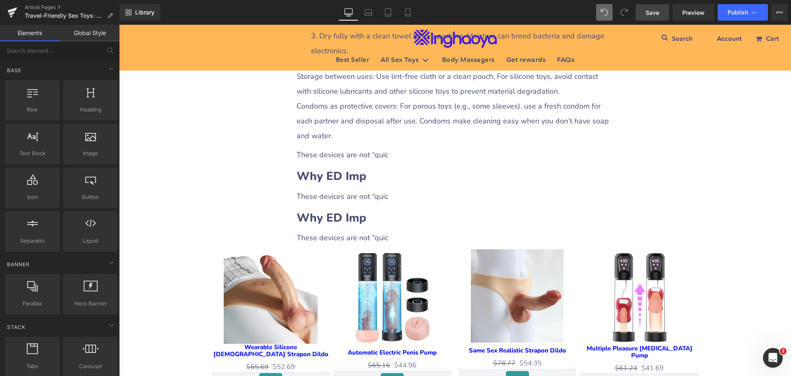
scroll to position [1727, 0]
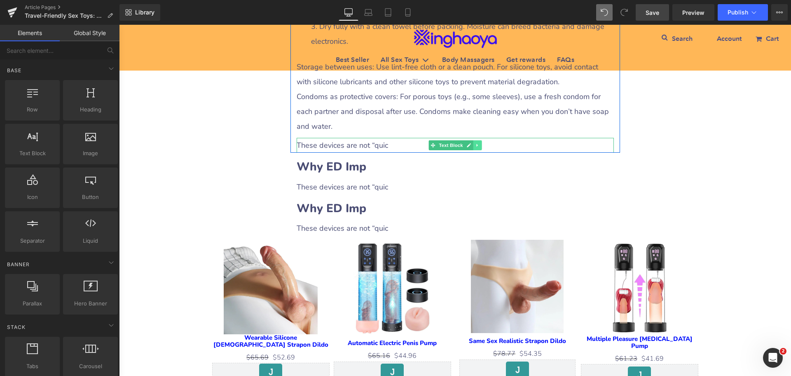
click at [475, 148] on icon at bounding box center [477, 145] width 5 height 5
click at [477, 150] on link at bounding box center [481, 145] width 9 height 10
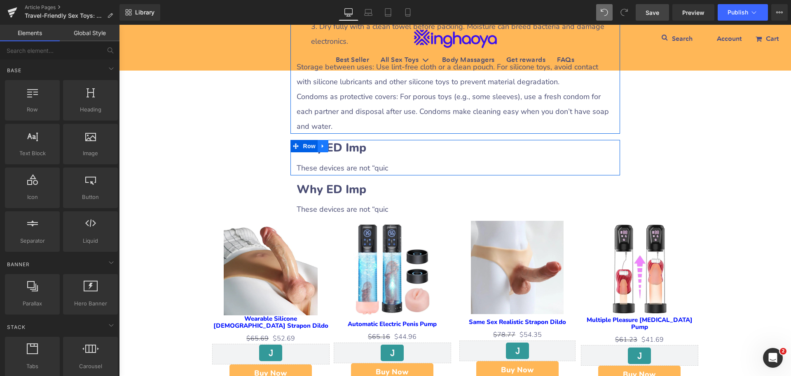
click at [320, 149] on icon at bounding box center [323, 146] width 6 height 6
click at [331, 149] on icon at bounding box center [334, 146] width 6 height 6
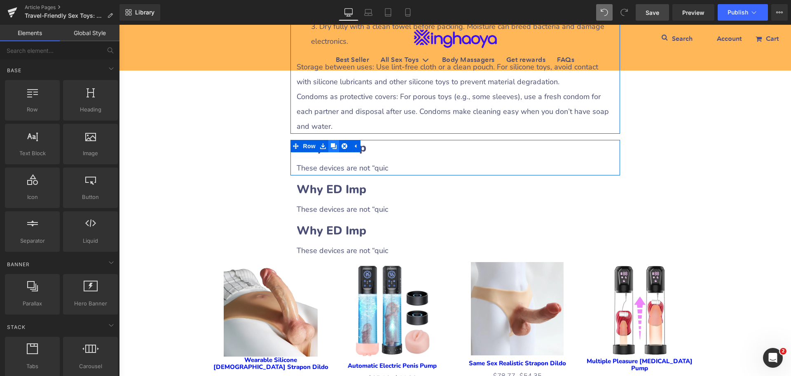
click at [331, 149] on icon at bounding box center [334, 146] width 6 height 6
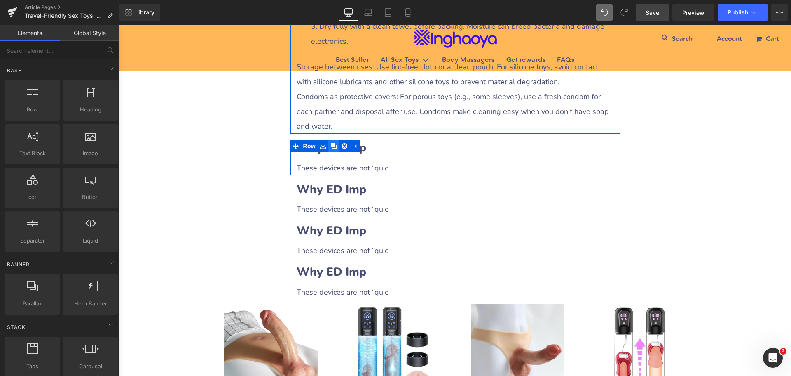
click at [331, 149] on icon at bounding box center [334, 146] width 6 height 6
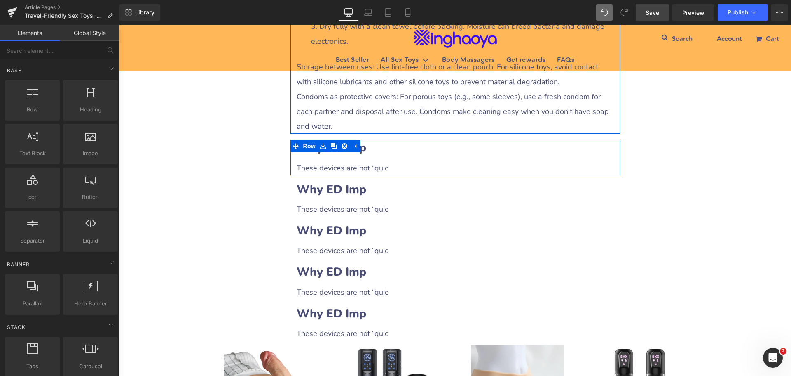
click at [369, 156] on h2 "Why ED Imp" at bounding box center [455, 148] width 317 height 16
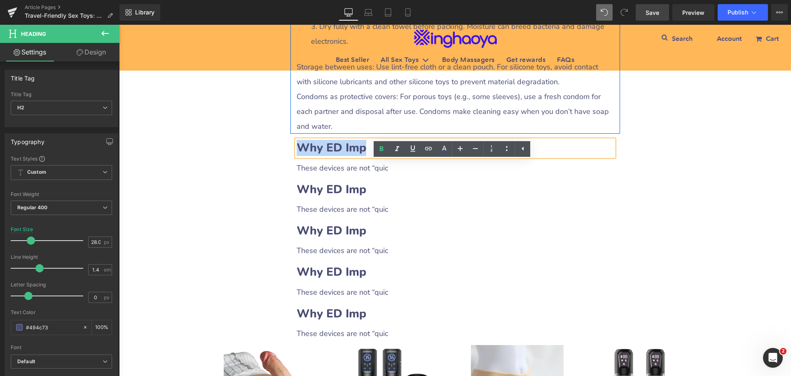
drag, startPoint x: 296, startPoint y: 169, endPoint x: 385, endPoint y: 169, distance: 89.5
click at [385, 156] on h2 "Why ED Imp" at bounding box center [455, 148] width 317 height 16
paste div
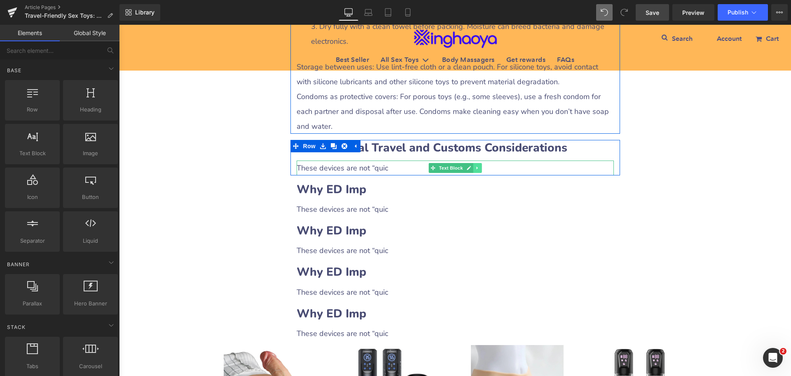
click at [477, 173] on link at bounding box center [477, 168] width 9 height 10
click at [472, 170] on icon at bounding box center [473, 167] width 5 height 5
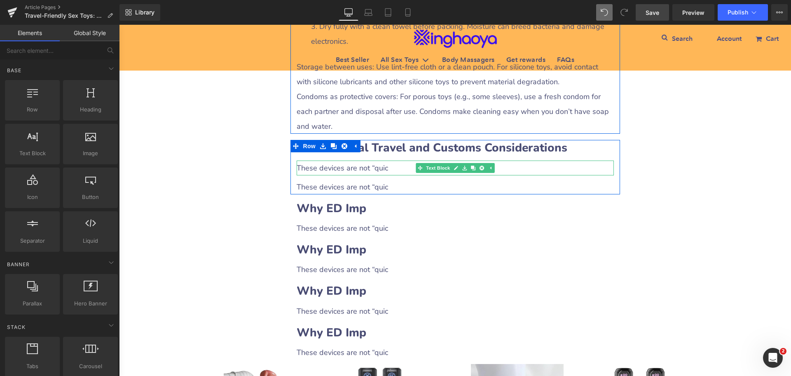
click at [379, 175] on div "These devices are not “quic" at bounding box center [455, 167] width 317 height 15
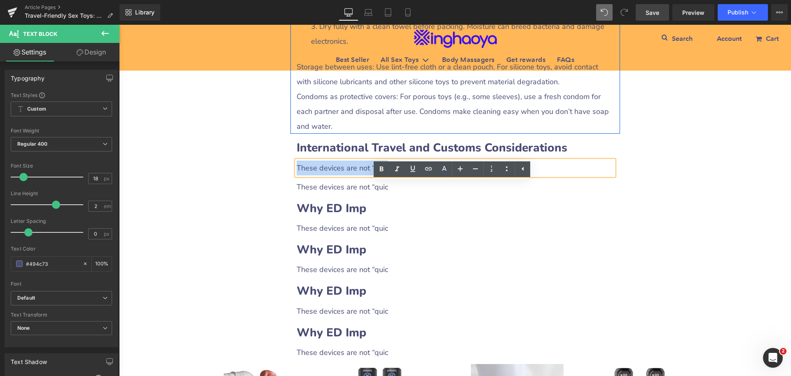
drag, startPoint x: 295, startPoint y: 188, endPoint x: 406, endPoint y: 189, distance: 110.9
click at [406, 175] on div "These devices are not “quic" at bounding box center [455, 167] width 317 height 15
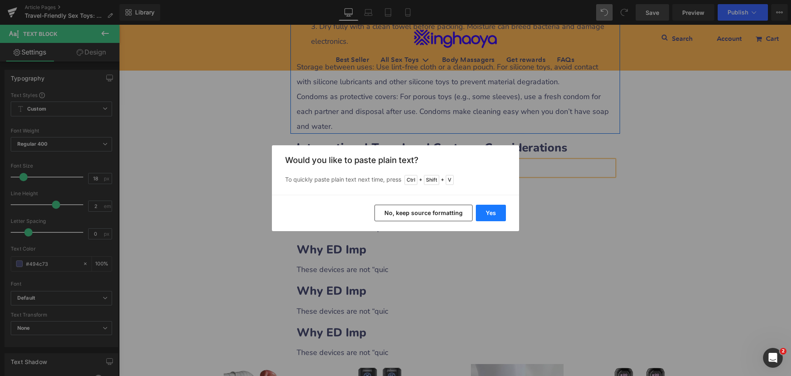
click at [478, 212] on button "Yes" at bounding box center [491, 212] width 30 height 16
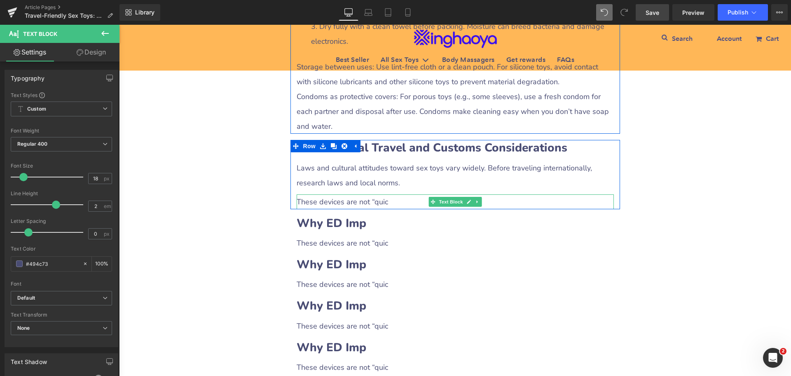
click at [332, 209] on div "These devices are not “quic" at bounding box center [455, 201] width 317 height 15
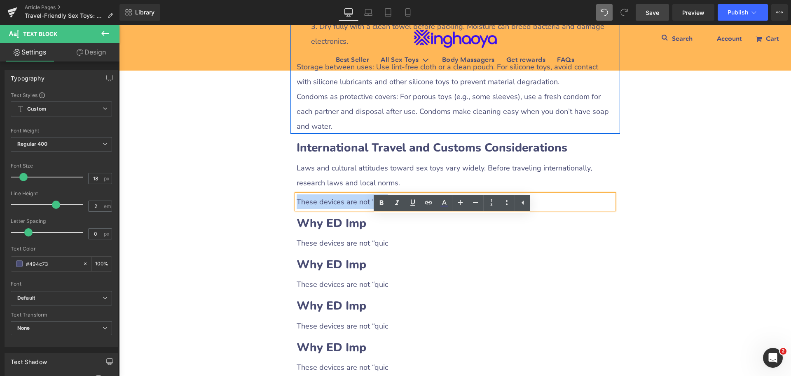
drag, startPoint x: 294, startPoint y: 221, endPoint x: 392, endPoint y: 224, distance: 98.6
click at [392, 209] on div "These devices are not “quic" at bounding box center [455, 201] width 317 height 15
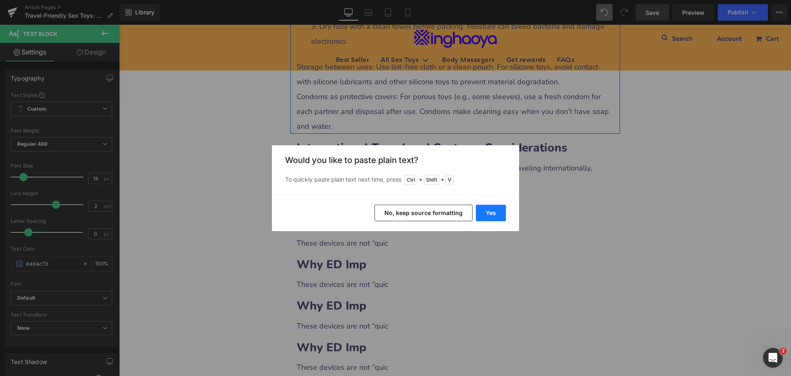
click at [488, 214] on button "Yes" at bounding box center [491, 212] width 30 height 16
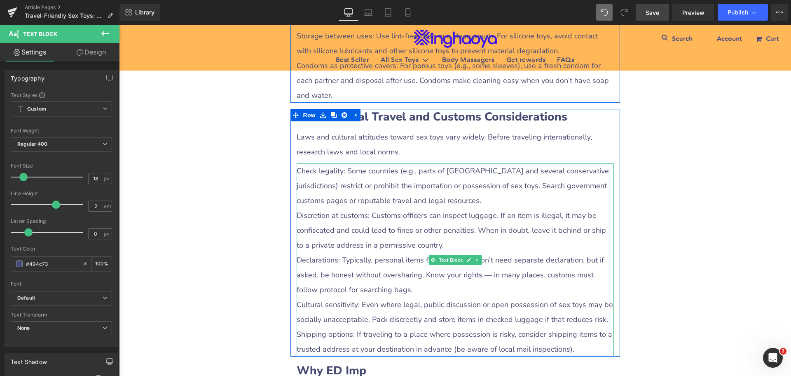
scroll to position [1810, 0]
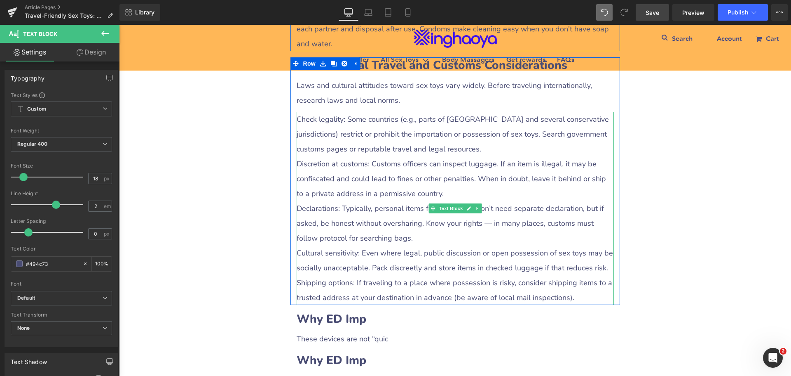
click at [317, 170] on div "Check legality: Some countries (e.g., parts of [GEOGRAPHIC_DATA] and several co…" at bounding box center [455, 208] width 317 height 193
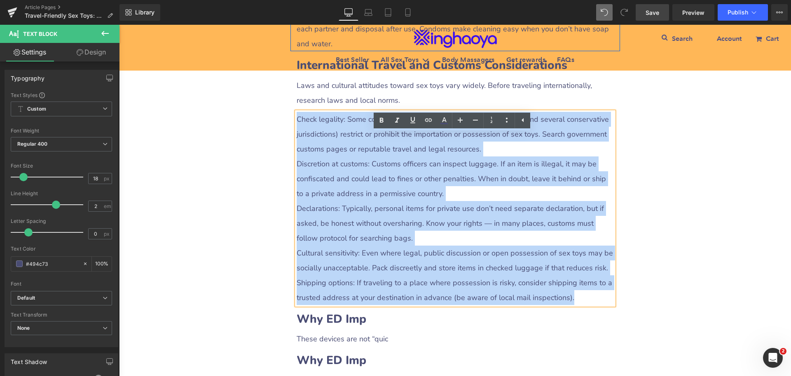
drag, startPoint x: 294, startPoint y: 142, endPoint x: 575, endPoint y: 313, distance: 328.5
click at [575, 305] on div "Check legality: Some countries (e.g., parts of [GEOGRAPHIC_DATA] and several co…" at bounding box center [455, 208] width 317 height 193
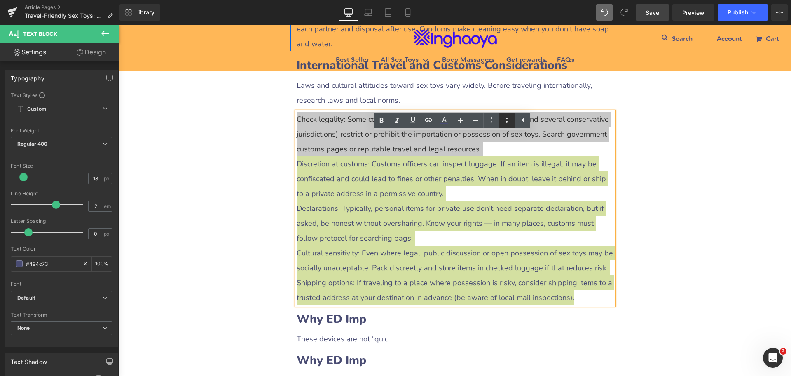
click at [507, 119] on icon at bounding box center [507, 119] width 2 height 5
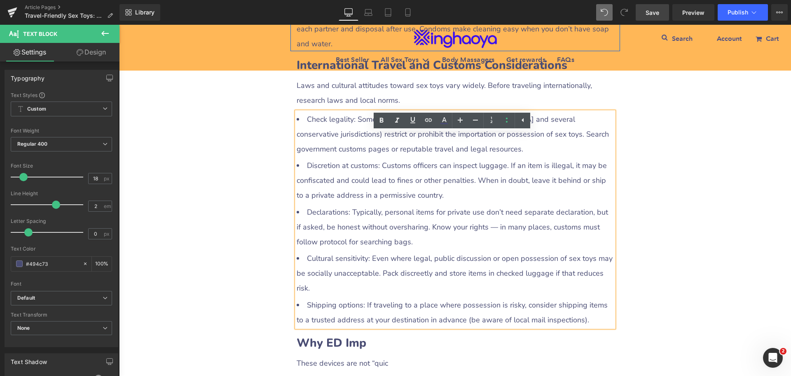
click at [479, 247] on li "Declarations: Typically, personal items for private use don’t need separate dec…" at bounding box center [455, 226] width 317 height 45
drag, startPoint x: 305, startPoint y: 138, endPoint x: 352, endPoint y: 141, distance: 46.7
click at [352, 141] on li "Check legality: Some countries (e.g., parts of [GEOGRAPHIC_DATA] and several co…" at bounding box center [455, 134] width 317 height 45
click at [381, 120] on icon at bounding box center [382, 120] width 4 height 5
drag, startPoint x: 305, startPoint y: 188, endPoint x: 376, endPoint y: 186, distance: 71.3
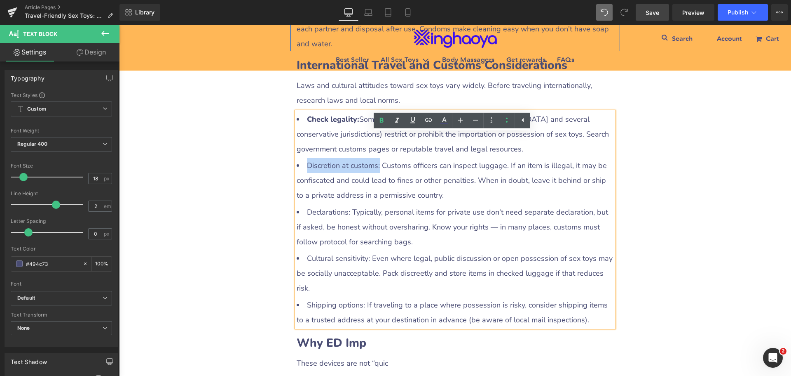
click at [376, 186] on li "Discretion at customs: Customs officers can inspect luggage. If an item is ille…" at bounding box center [455, 180] width 317 height 45
click at [382, 122] on icon at bounding box center [382, 120] width 10 height 10
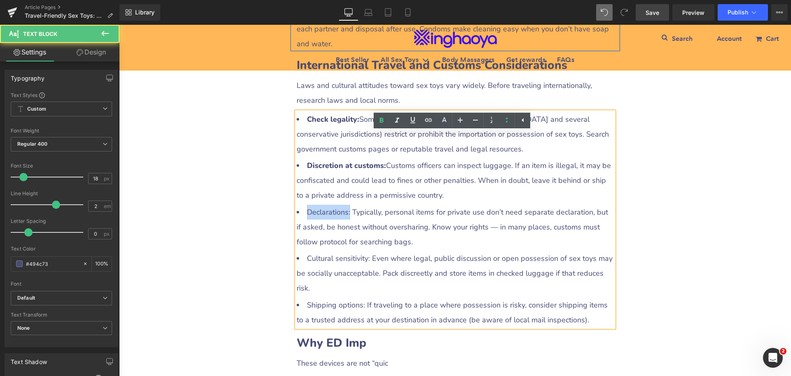
drag, startPoint x: 303, startPoint y: 230, endPoint x: 346, endPoint y: 235, distance: 44.0
click at [346, 235] on li "Declarations: Typically, personal items for private use don’t need separate dec…" at bounding box center [455, 226] width 317 height 45
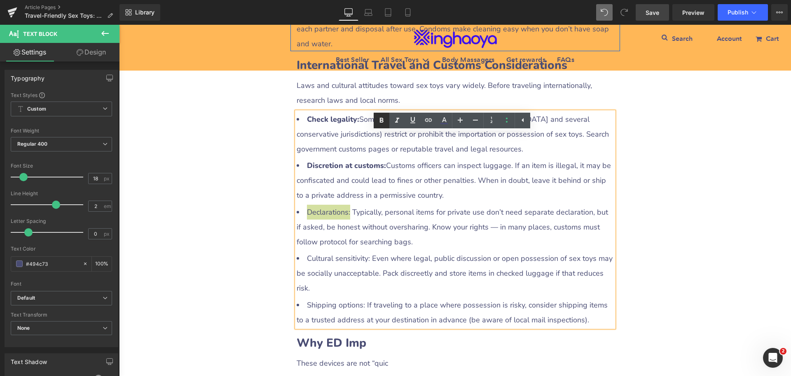
click at [380, 124] on icon at bounding box center [382, 120] width 10 height 10
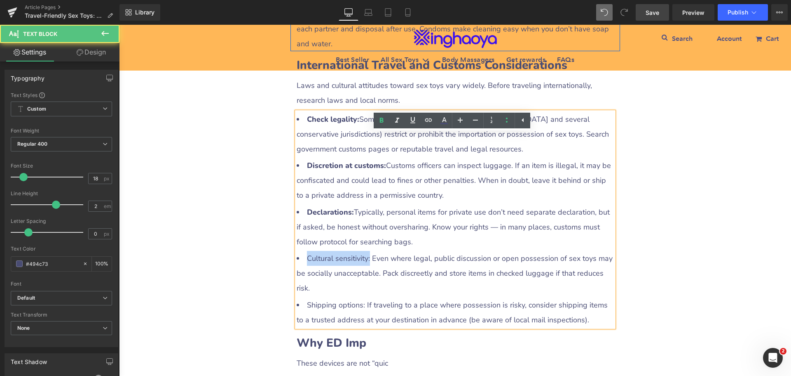
drag, startPoint x: 304, startPoint y: 278, endPoint x: 364, endPoint y: 282, distance: 60.3
click at [364, 282] on li "Cultural sensitivity: Even where legal, public discussion or open possession of…" at bounding box center [455, 273] width 317 height 45
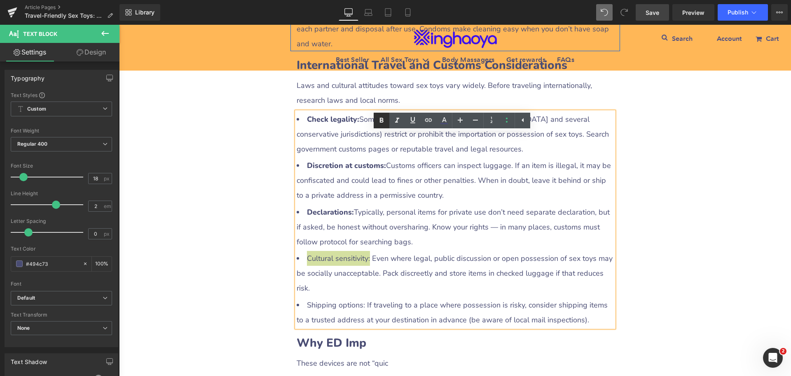
click at [382, 124] on icon at bounding box center [382, 120] width 10 height 10
drag, startPoint x: 304, startPoint y: 323, endPoint x: 361, endPoint y: 327, distance: 56.6
click at [361, 327] on li "Shipping options: If traveling to a place where possession is risky, consider s…" at bounding box center [455, 312] width 317 height 30
click at [376, 126] on link at bounding box center [382, 121] width 16 height 16
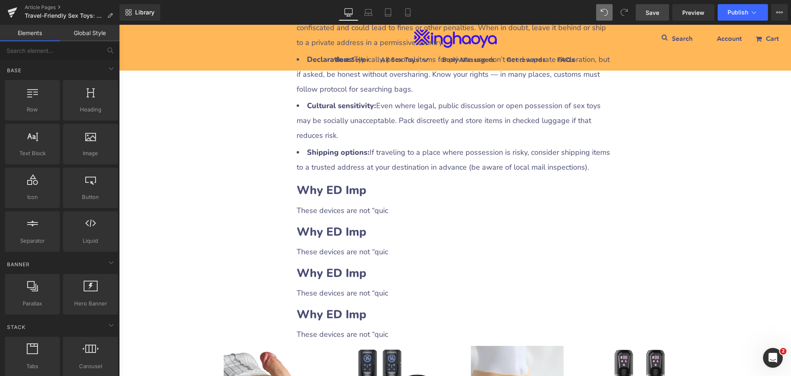
scroll to position [1975, 0]
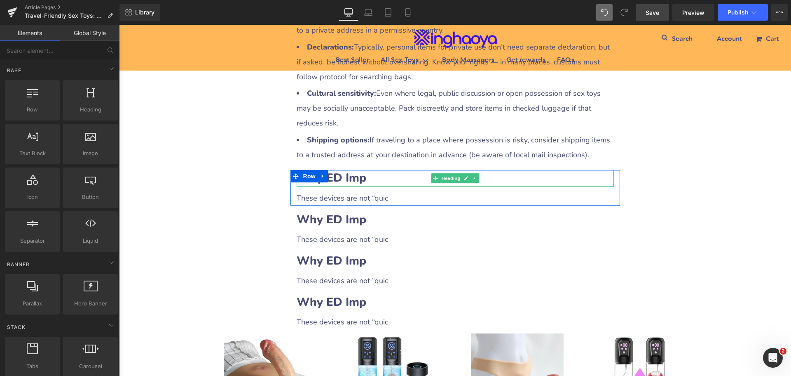
drag, startPoint x: 356, startPoint y: 204, endPoint x: 310, endPoint y: 208, distance: 46.4
click at [356, 186] on b "Why ED Imp" at bounding box center [332, 178] width 70 height 16
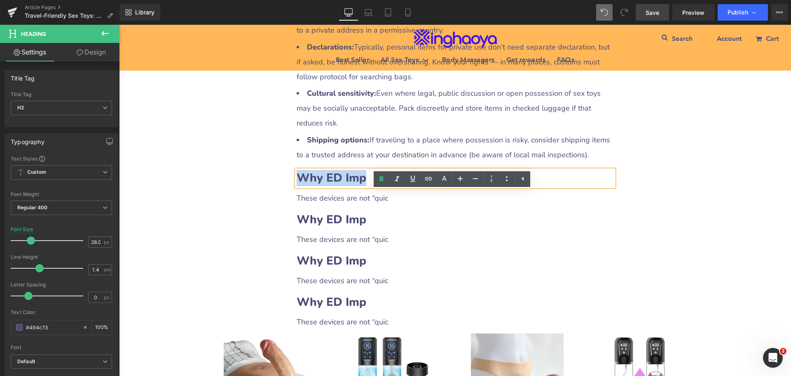
drag, startPoint x: 295, startPoint y: 199, endPoint x: 369, endPoint y: 199, distance: 73.8
click at [369, 186] on h2 "Why ED Imp" at bounding box center [455, 178] width 317 height 16
paste div
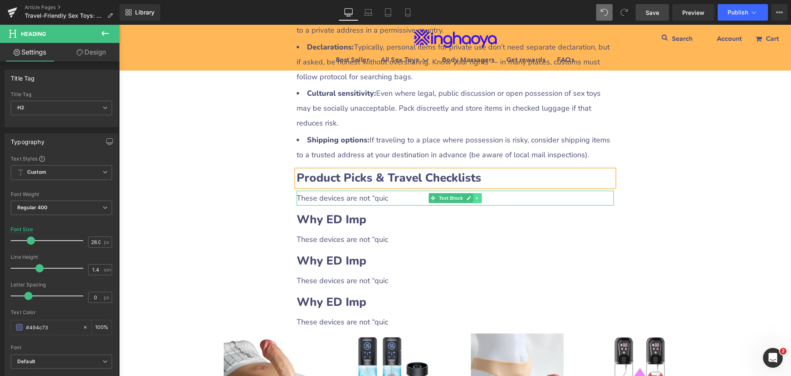
click at [477, 199] on icon at bounding box center [477, 197] width 1 height 3
click at [471, 200] on icon at bounding box center [473, 197] width 5 height 5
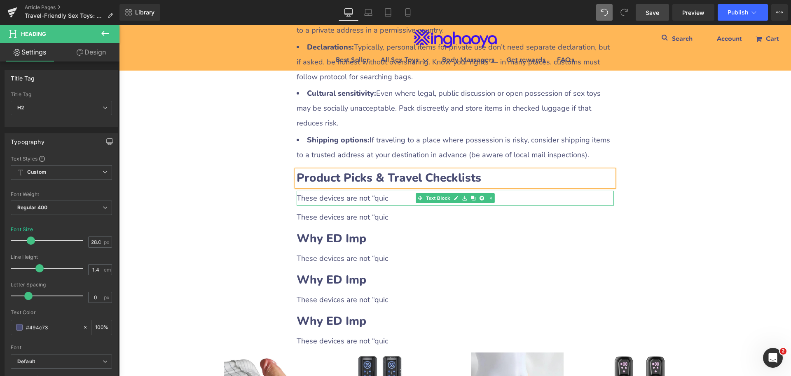
click at [357, 205] on div "These devices are not “quic" at bounding box center [455, 197] width 317 height 15
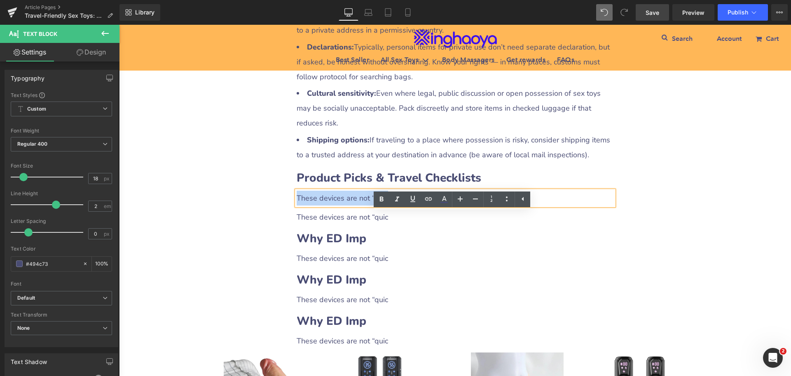
drag, startPoint x: 295, startPoint y: 218, endPoint x: 394, endPoint y: 221, distance: 99.0
click at [394, 205] on div "These devices are not “quic" at bounding box center [455, 197] width 317 height 15
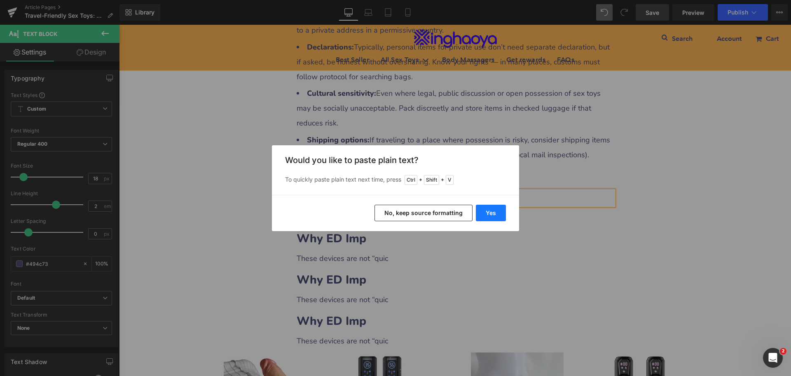
drag, startPoint x: 367, startPoint y: 188, endPoint x: 486, endPoint y: 213, distance: 121.7
click at [486, 213] on button "Yes" at bounding box center [491, 212] width 30 height 16
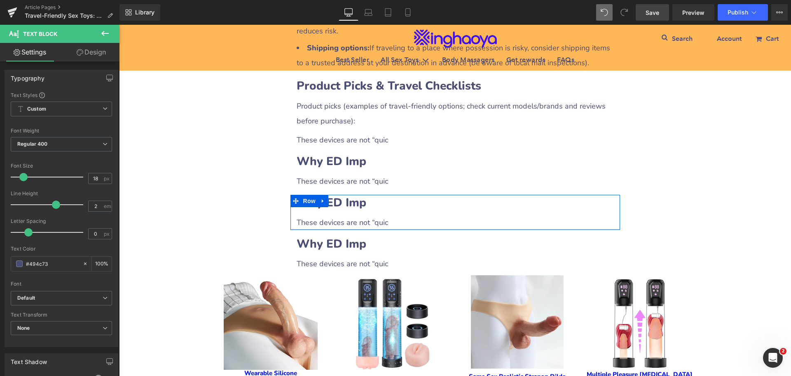
scroll to position [2057, 0]
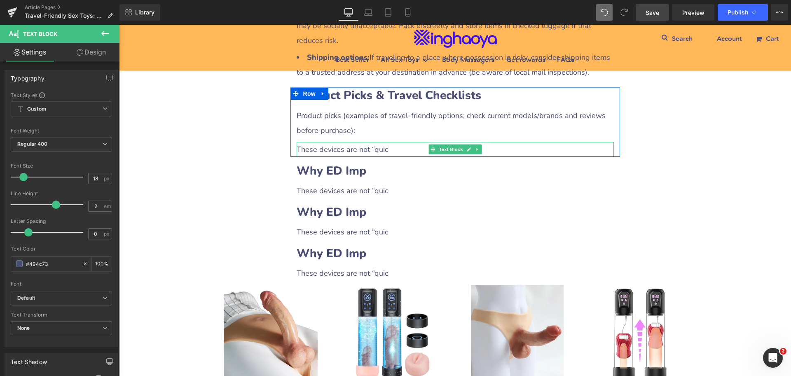
click at [475, 152] on icon at bounding box center [477, 149] width 5 height 5
click at [471, 151] on icon at bounding box center [473, 149] width 5 height 5
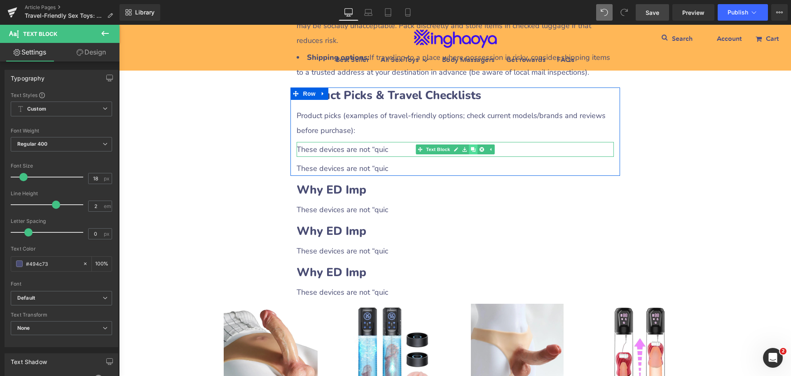
click at [471, 151] on icon at bounding box center [473, 149] width 5 height 5
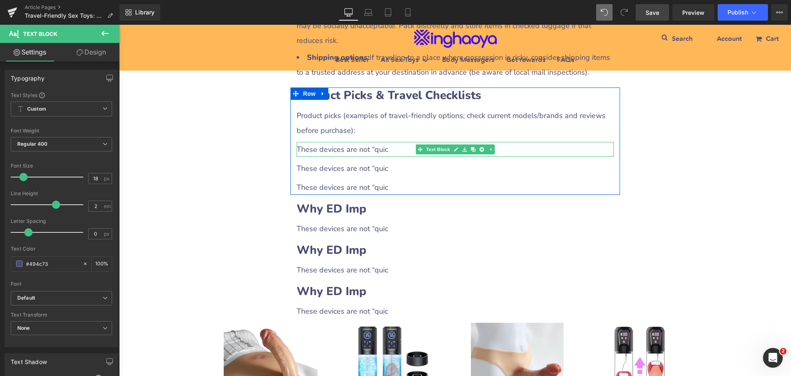
click at [360, 144] on div at bounding box center [455, 143] width 317 height 2
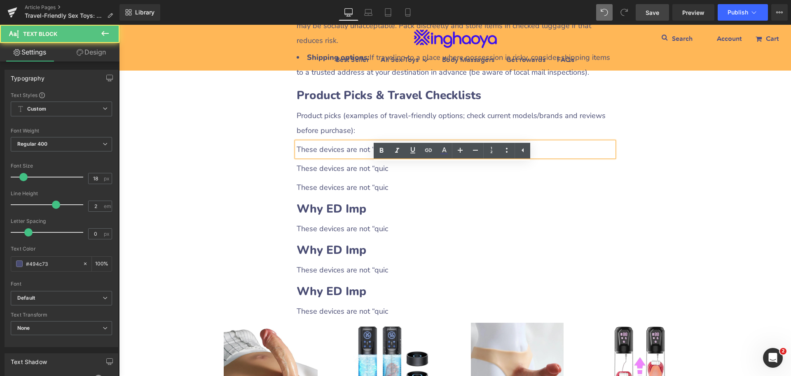
drag, startPoint x: 335, startPoint y: 171, endPoint x: 300, endPoint y: 171, distance: 34.6
click at [335, 157] on div "These devices are not “quic" at bounding box center [455, 149] width 317 height 15
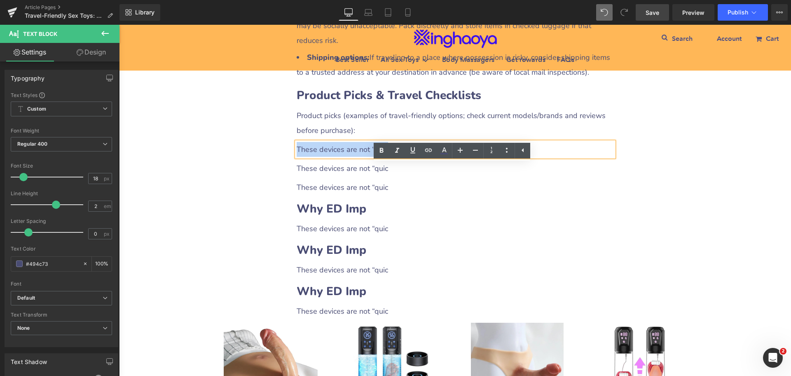
drag, startPoint x: 297, startPoint y: 171, endPoint x: 397, endPoint y: 171, distance: 100.6
click at [397, 157] on div "These devices are not “quic" at bounding box center [455, 149] width 317 height 15
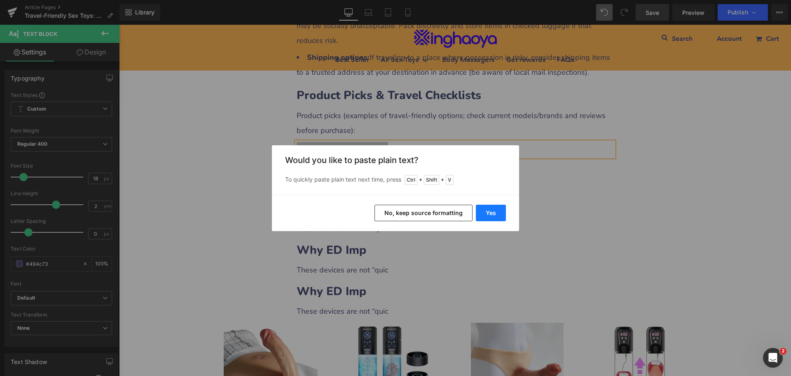
click at [486, 209] on button "Yes" at bounding box center [491, 212] width 30 height 16
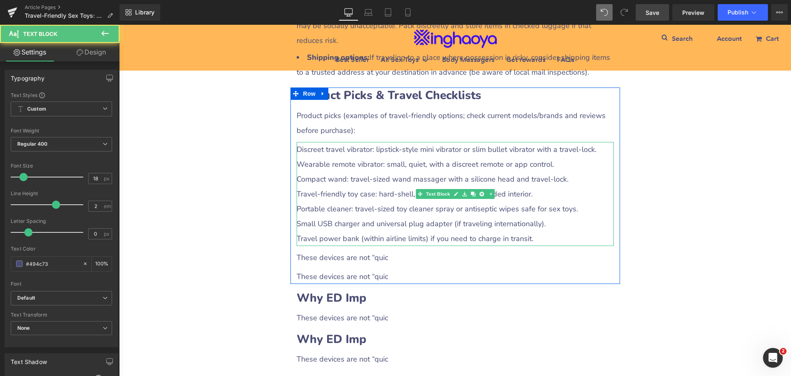
click at [345, 201] on div "Travel-friendly toy case: hard-shell, wipeable exterior, padded interior." at bounding box center [455, 193] width 317 height 15
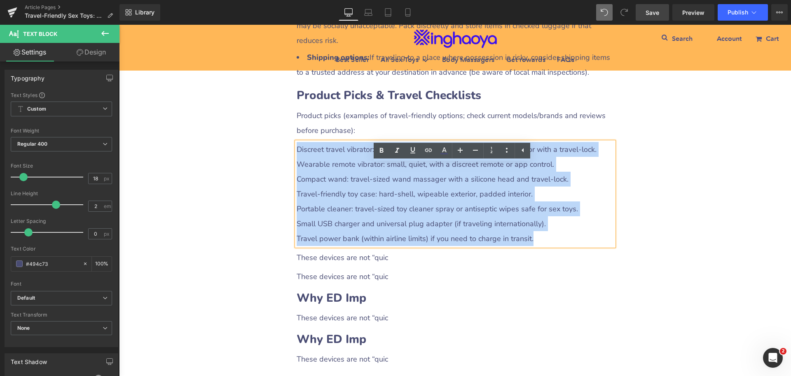
drag, startPoint x: 294, startPoint y: 174, endPoint x: 560, endPoint y: 257, distance: 278.2
click at [560, 246] on div "Discreet travel vibrator: lipstick-style mini vibrator or slim bullet vibrator …" at bounding box center [455, 194] width 317 height 104
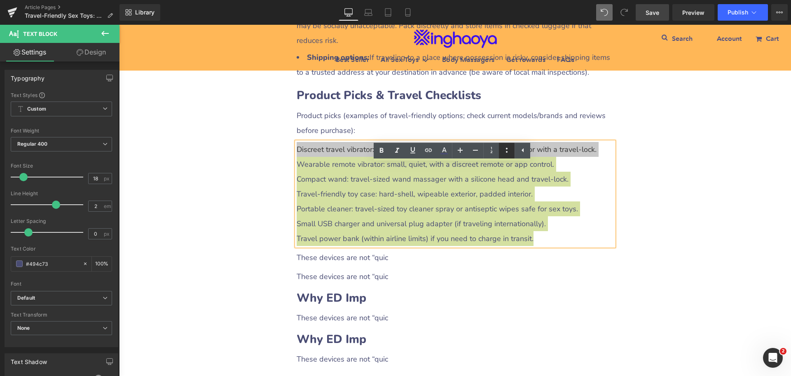
click at [510, 153] on icon at bounding box center [507, 150] width 10 height 10
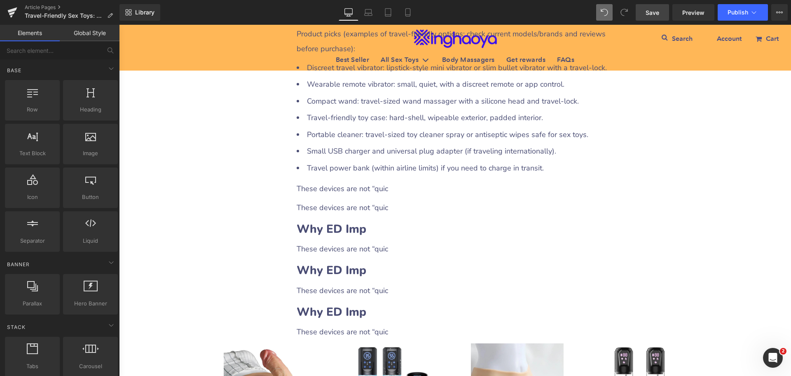
scroll to position [2139, 0]
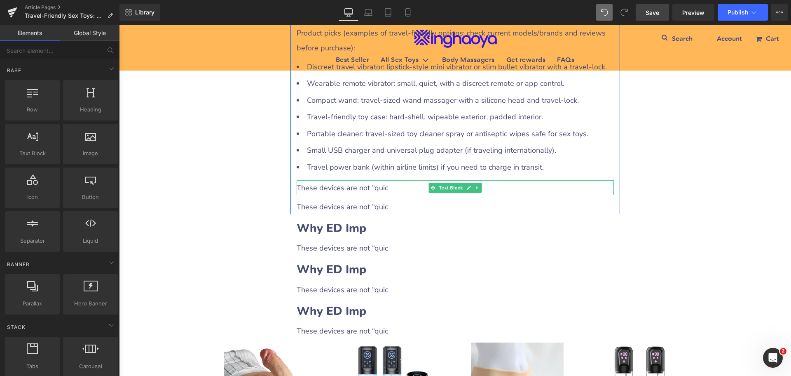
click at [375, 195] on div "These devices are not “quic" at bounding box center [455, 187] width 317 height 15
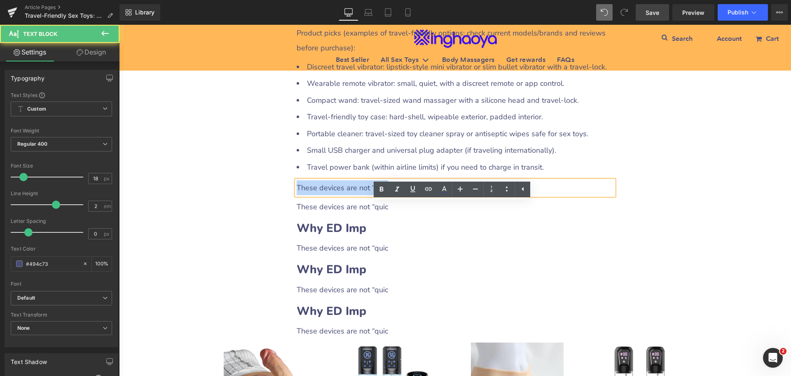
drag, startPoint x: 294, startPoint y: 204, endPoint x: 395, endPoint y: 206, distance: 101.8
click at [395, 195] on div "These devices are not “quic" at bounding box center [455, 187] width 317 height 15
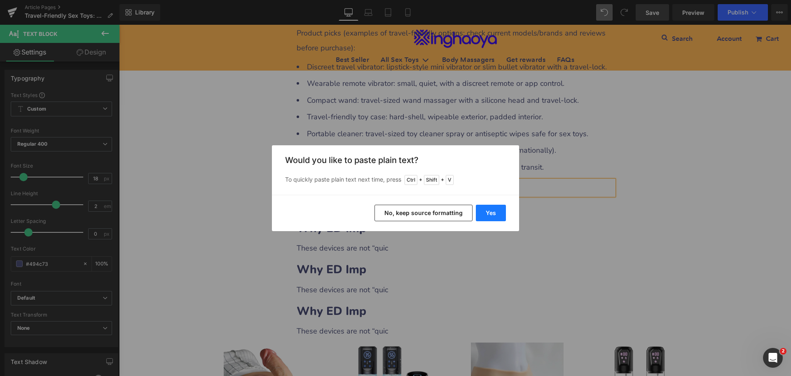
click at [487, 215] on button "Yes" at bounding box center [491, 212] width 30 height 16
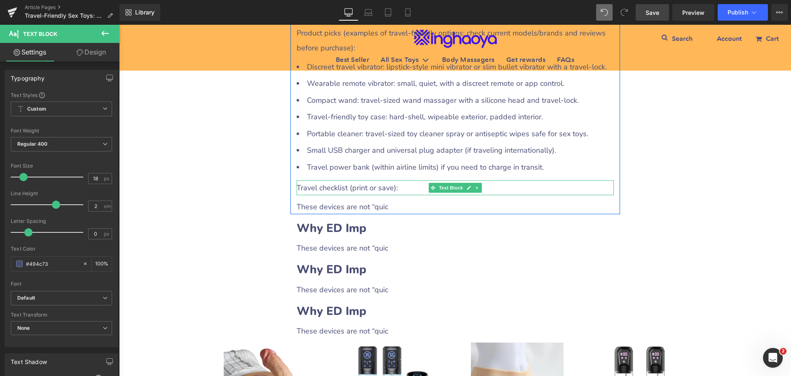
click at [367, 195] on div "Travel checklist (print or save):" at bounding box center [455, 187] width 317 height 15
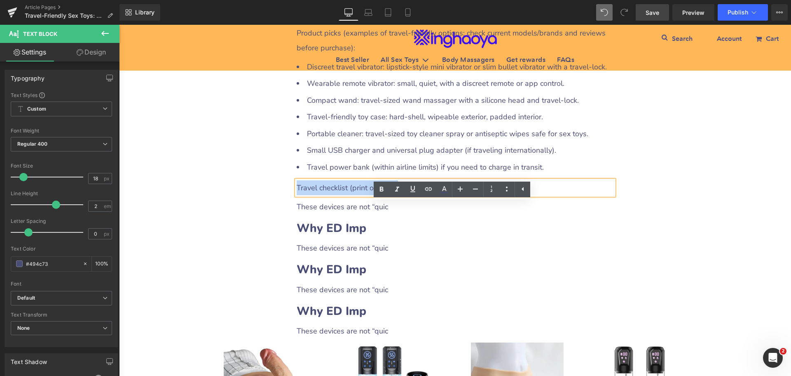
drag, startPoint x: 296, startPoint y: 209, endPoint x: 403, endPoint y: 208, distance: 107.2
click at [403, 195] on div "Travel checklist (print or save):" at bounding box center [455, 187] width 317 height 15
click at [380, 192] on icon at bounding box center [382, 189] width 10 height 10
click at [340, 214] on div "These devices are not “quic" at bounding box center [455, 206] width 317 height 15
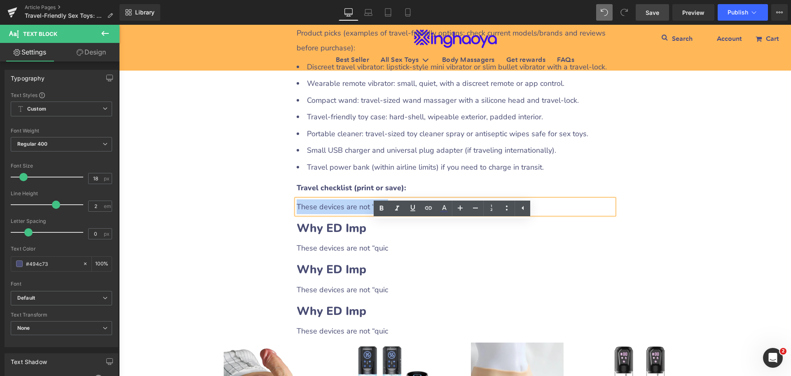
drag, startPoint x: 295, startPoint y: 228, endPoint x: 404, endPoint y: 226, distance: 108.8
click at [404, 214] on div "These devices are not “quic" at bounding box center [455, 206] width 317 height 15
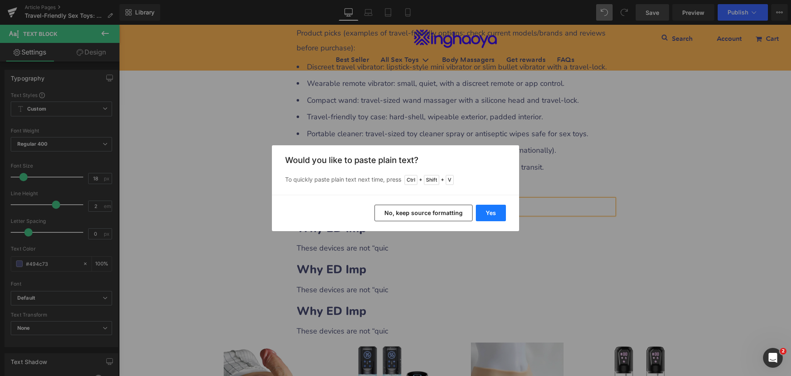
click at [488, 212] on button "Yes" at bounding box center [491, 212] width 30 height 16
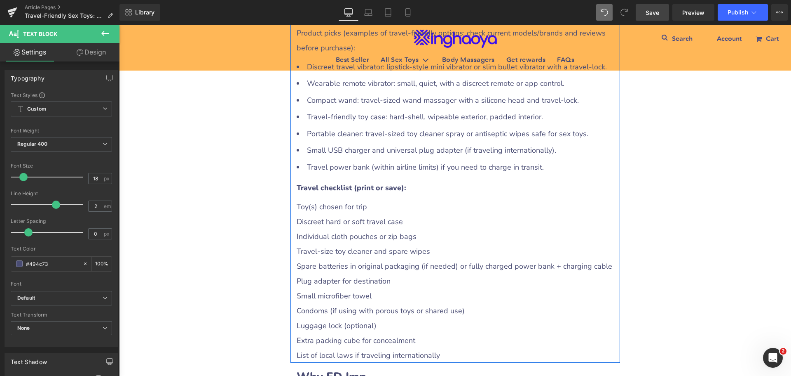
scroll to position [2222, 0]
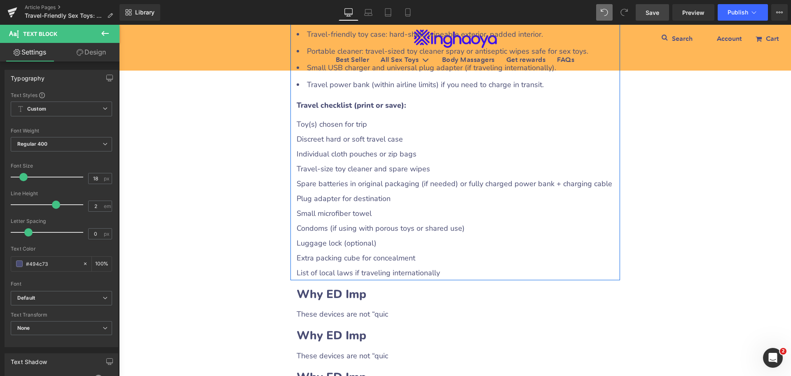
click at [329, 191] on div "Spare batteries in original packaging (if needed) or fully charged power bank +…" at bounding box center [455, 183] width 317 height 15
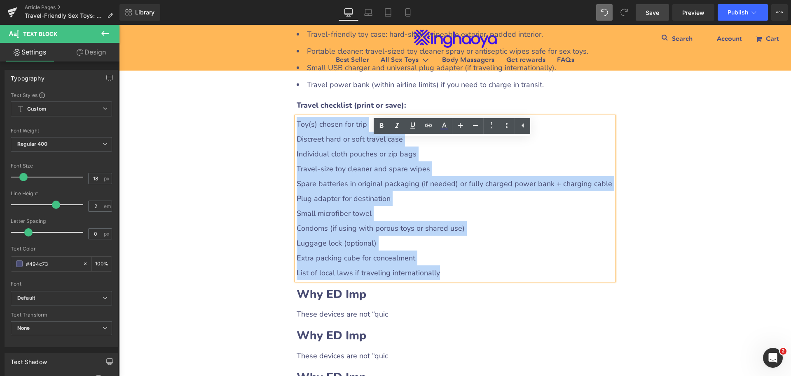
drag, startPoint x: 294, startPoint y: 140, endPoint x: 464, endPoint y: 289, distance: 226.4
click at [464, 280] on div "Toy(s) chosen for trip Discreet hard or soft travel case Individual cloth pouch…" at bounding box center [455, 198] width 317 height 163
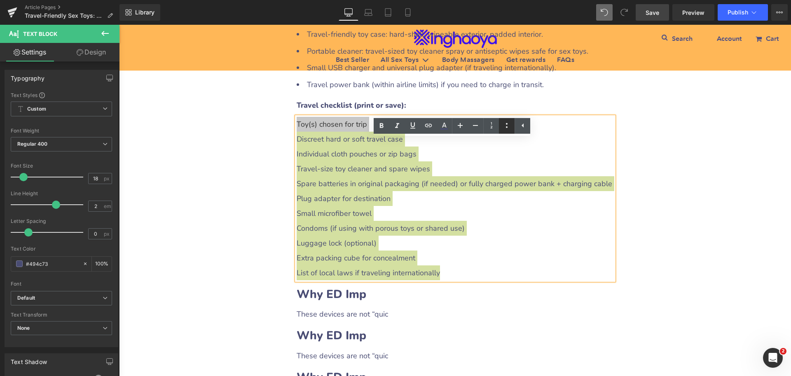
click at [510, 129] on icon at bounding box center [507, 125] width 10 height 10
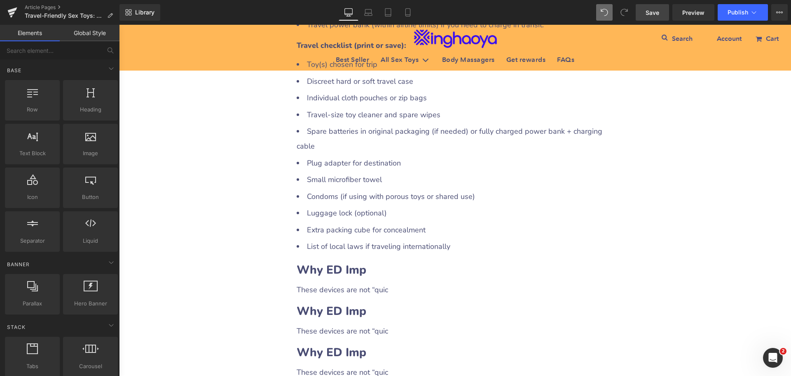
scroll to position [2346, 0]
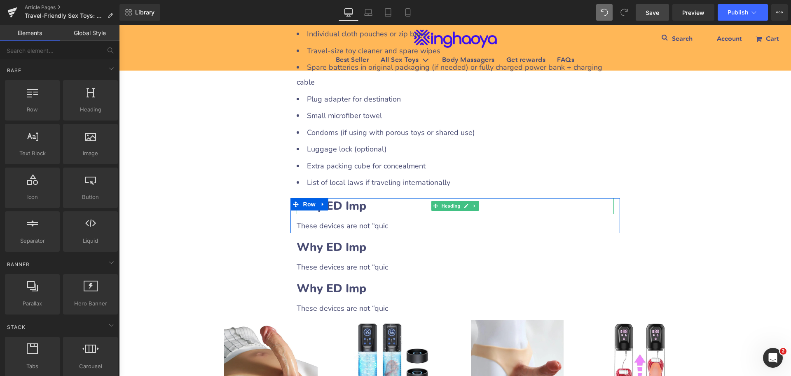
click at [355, 214] on b "Why ED Imp" at bounding box center [332, 206] width 70 height 16
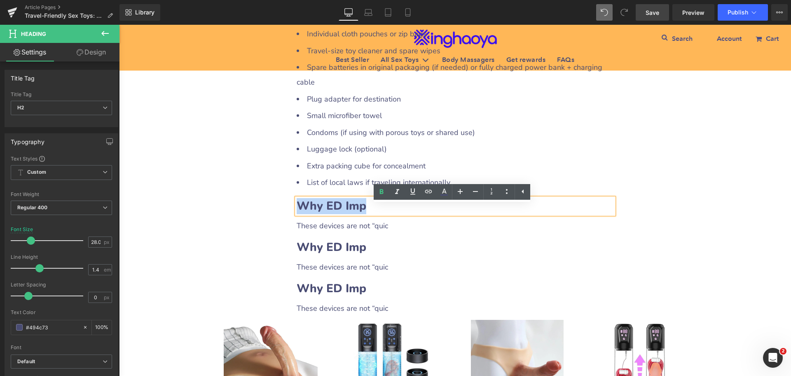
drag, startPoint x: 296, startPoint y: 211, endPoint x: 373, endPoint y: 215, distance: 76.8
click at [373, 214] on h2 "Why ED Imp" at bounding box center [455, 206] width 317 height 16
paste div
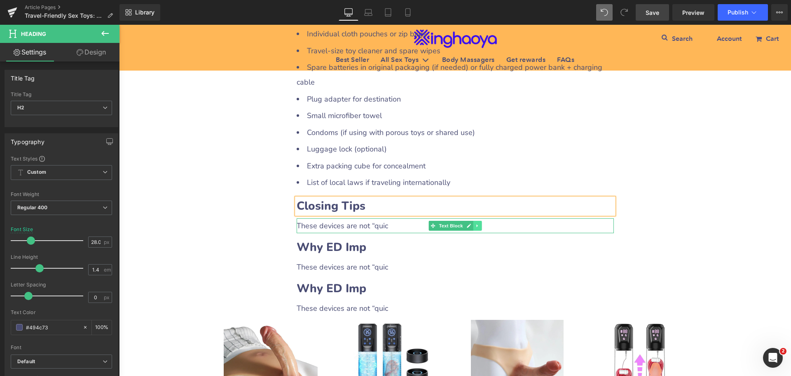
click at [475, 228] on icon at bounding box center [477, 225] width 5 height 5
click at [472, 228] on icon at bounding box center [473, 225] width 5 height 5
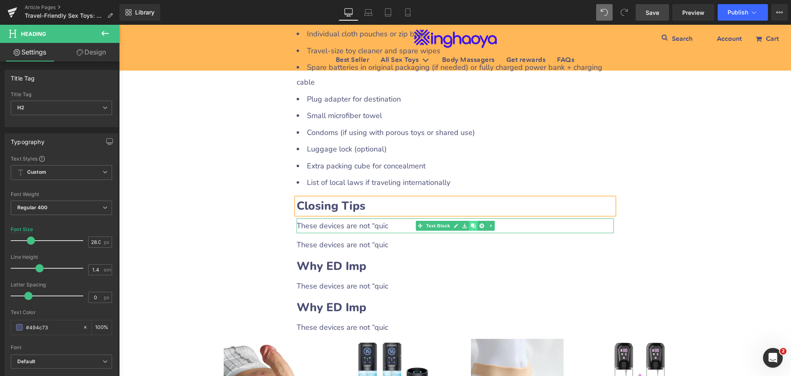
click at [472, 228] on icon at bounding box center [473, 225] width 5 height 5
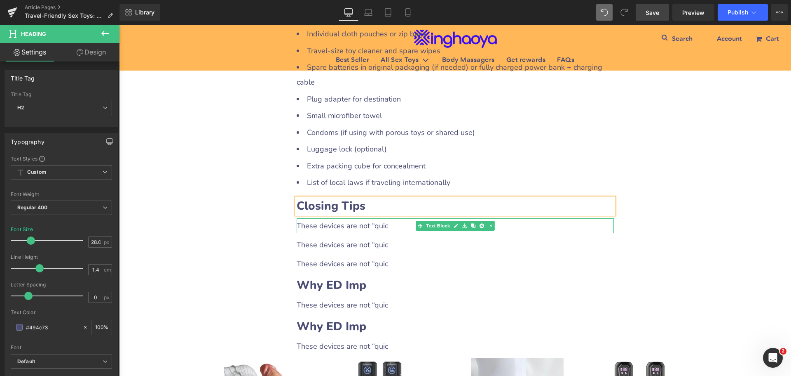
click at [352, 233] on div "These devices are not “quic" at bounding box center [455, 225] width 317 height 15
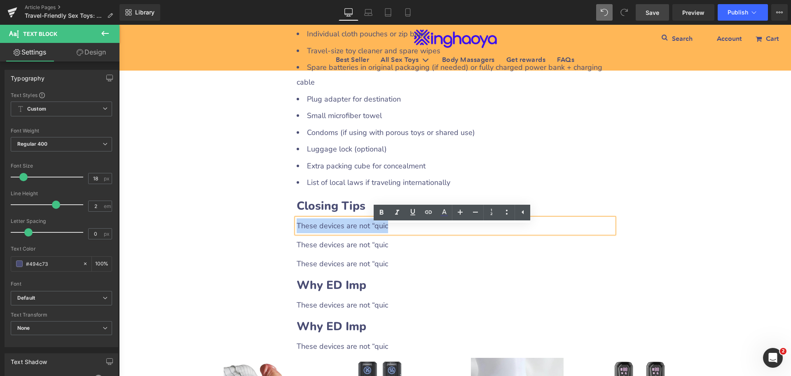
drag, startPoint x: 295, startPoint y: 231, endPoint x: 395, endPoint y: 233, distance: 100.2
click at [395, 233] on div "These devices are not “quic" at bounding box center [455, 225] width 317 height 15
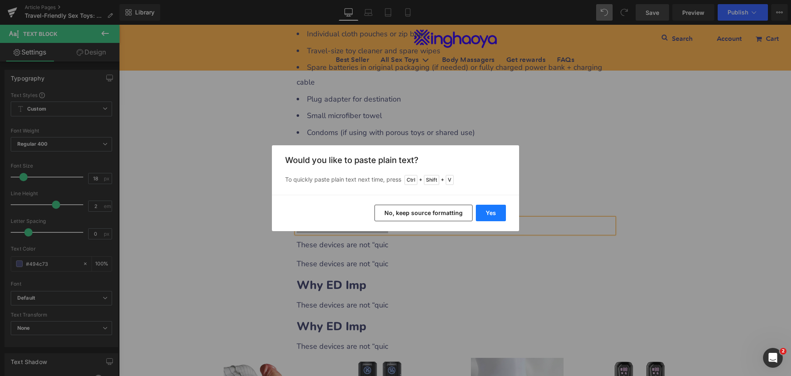
drag, startPoint x: 489, startPoint y: 214, endPoint x: 379, endPoint y: 234, distance: 111.9
click at [489, 214] on button "Yes" at bounding box center [491, 212] width 30 height 16
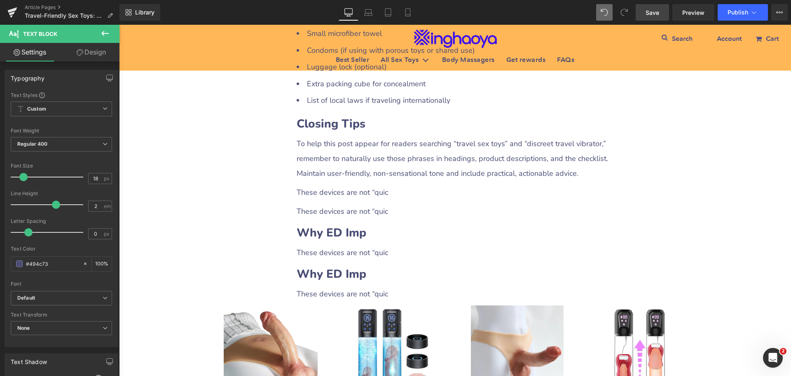
scroll to position [2428, 0]
click at [369, 198] on div "These devices are not “quic" at bounding box center [455, 191] width 317 height 15
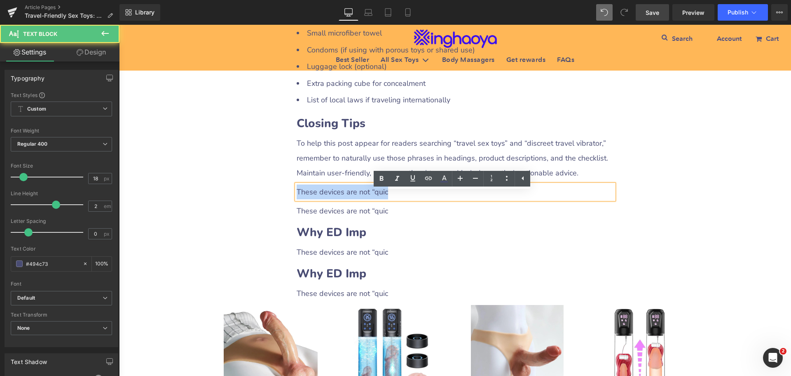
drag, startPoint x: 294, startPoint y: 196, endPoint x: 404, endPoint y: 200, distance: 110.1
click at [404, 199] on div "These devices are not “quic" at bounding box center [455, 191] width 317 height 15
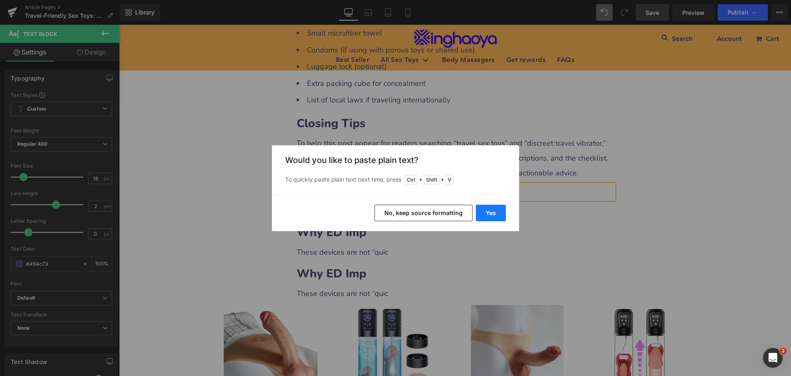
drag, startPoint x: 490, startPoint y: 216, endPoint x: 371, endPoint y: 192, distance: 121.3
click at [490, 216] on button "Yes" at bounding box center [491, 212] width 30 height 16
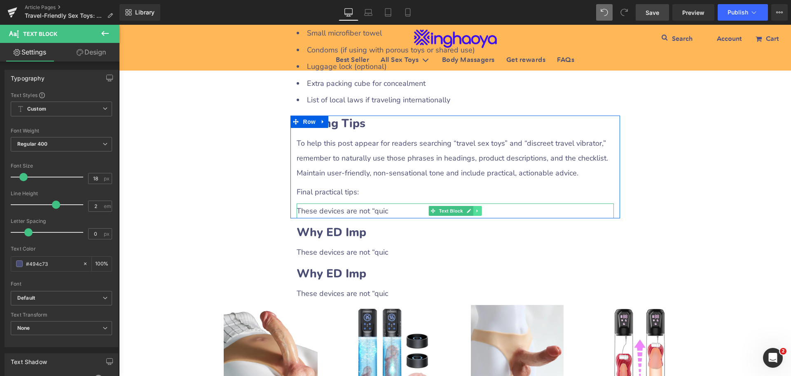
click at [473, 216] on link at bounding box center [477, 211] width 9 height 10
click at [471, 213] on icon at bounding box center [473, 210] width 5 height 5
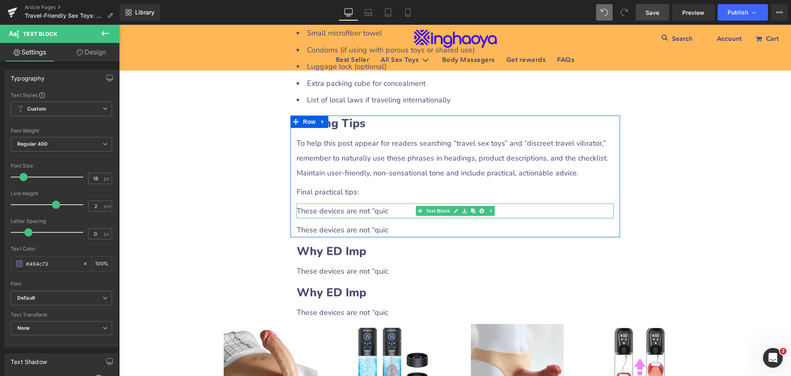
click at [330, 218] on div "These devices are not “quic" at bounding box center [455, 210] width 317 height 15
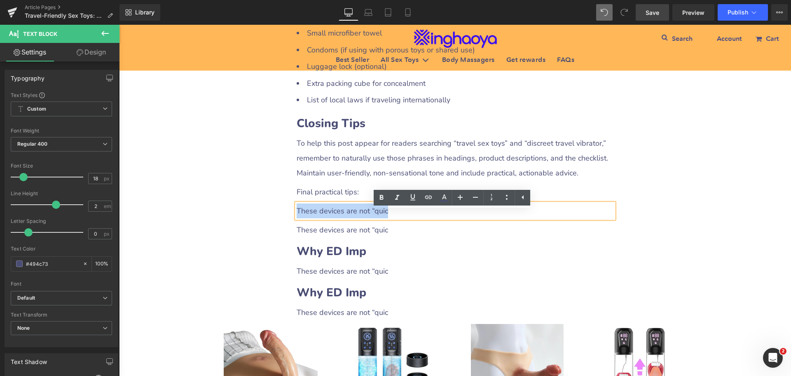
drag, startPoint x: 294, startPoint y: 217, endPoint x: 395, endPoint y: 219, distance: 100.6
click at [395, 218] on div "These devices are not “quic" at bounding box center [455, 210] width 317 height 15
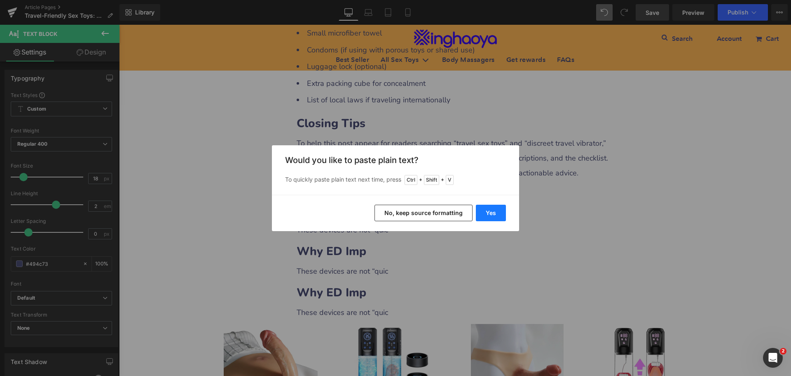
click at [489, 211] on button "Yes" at bounding box center [491, 212] width 30 height 16
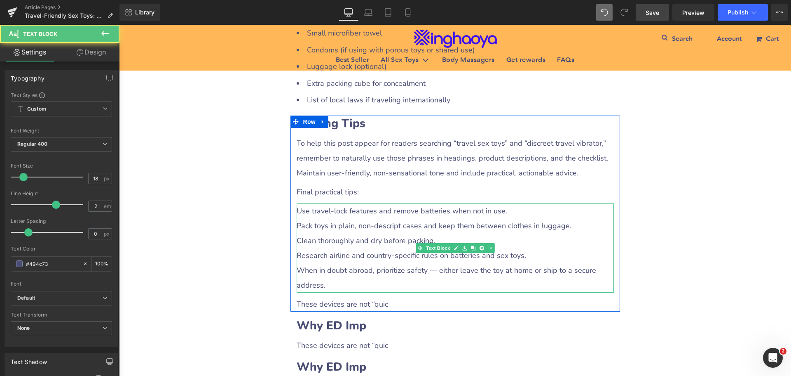
click at [342, 233] on div "Pack toys in plain, non-descript cases and keep them between clothes in luggage." at bounding box center [455, 225] width 317 height 15
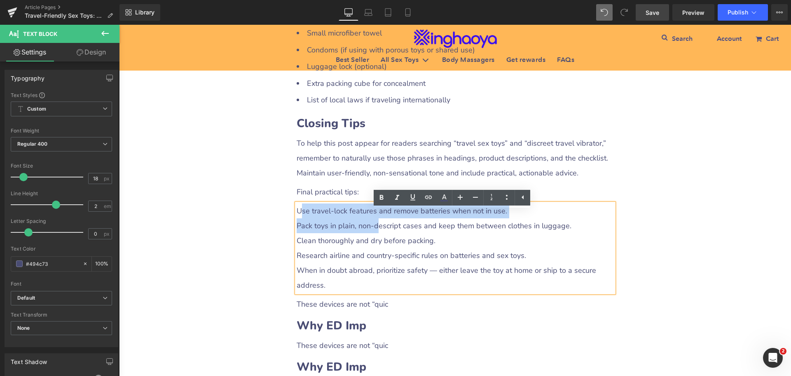
drag, startPoint x: 296, startPoint y: 221, endPoint x: 346, endPoint y: 228, distance: 50.1
click at [373, 228] on div "Use travel-lock features and remove batteries when not in use. Pack toys in pla…" at bounding box center [455, 247] width 317 height 89
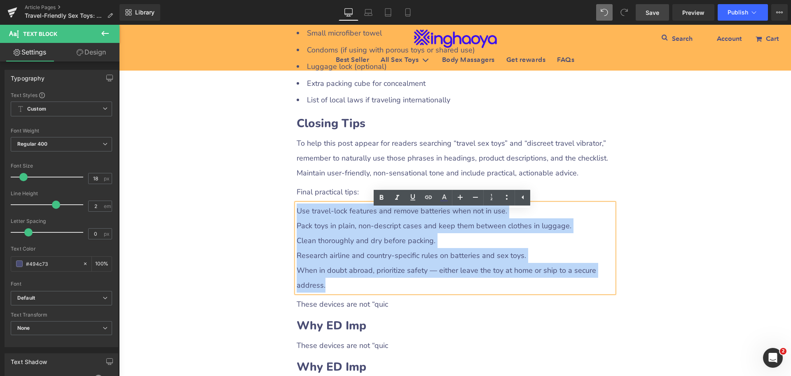
drag, startPoint x: 294, startPoint y: 219, endPoint x: 464, endPoint y: 286, distance: 182.5
click at [464, 286] on div "Use travel-lock features and remove batteries when not in use. Pack toys in pla…" at bounding box center [455, 247] width 317 height 89
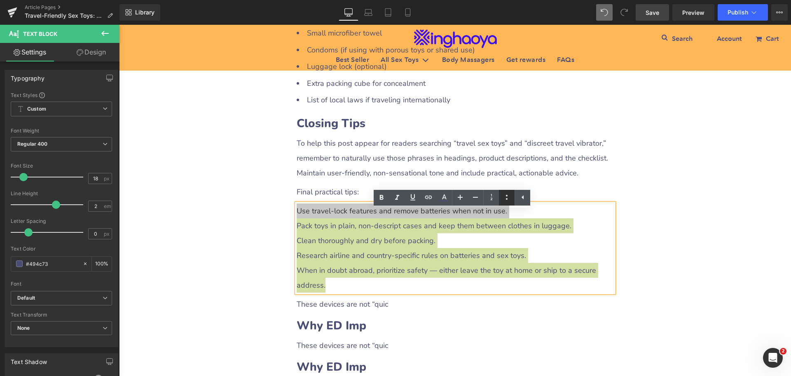
click at [507, 199] on icon at bounding box center [507, 197] width 2 height 5
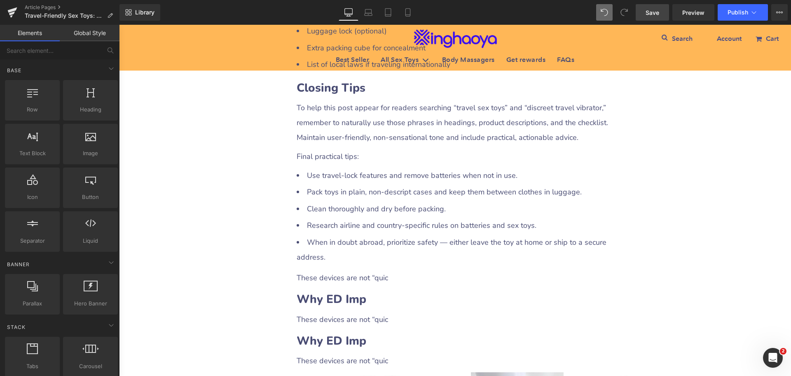
scroll to position [2510, 0]
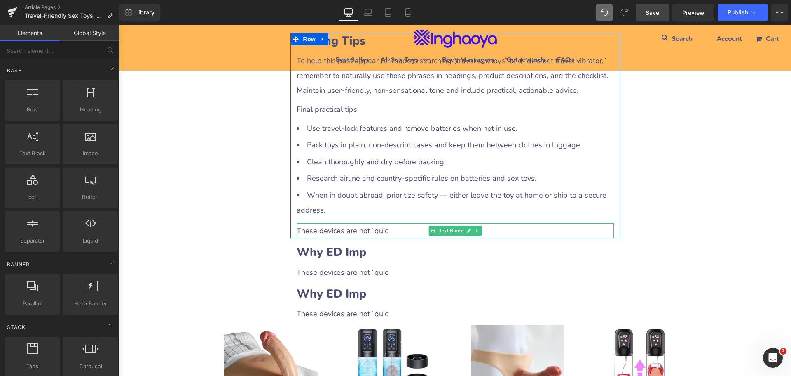
click at [325, 238] on div "These devices are not “quic" at bounding box center [455, 230] width 317 height 15
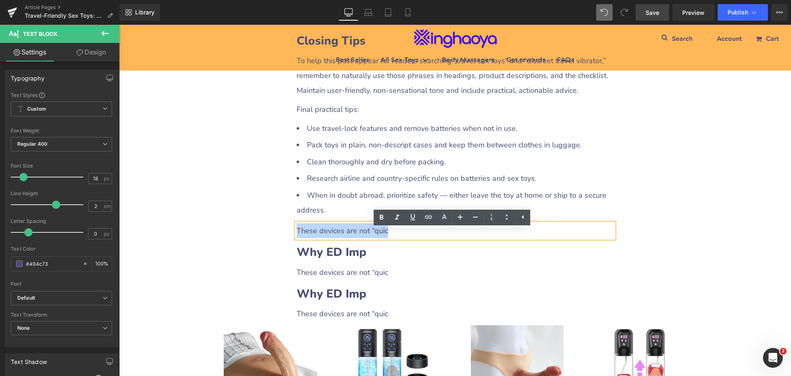
drag, startPoint x: 294, startPoint y: 235, endPoint x: 416, endPoint y: 239, distance: 122.1
click at [416, 238] on div "These devices are not “quic" at bounding box center [455, 230] width 317 height 15
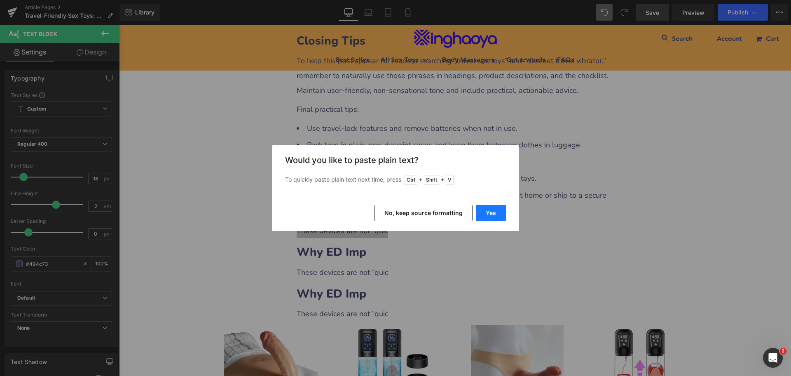
click at [492, 213] on button "Yes" at bounding box center [491, 212] width 30 height 16
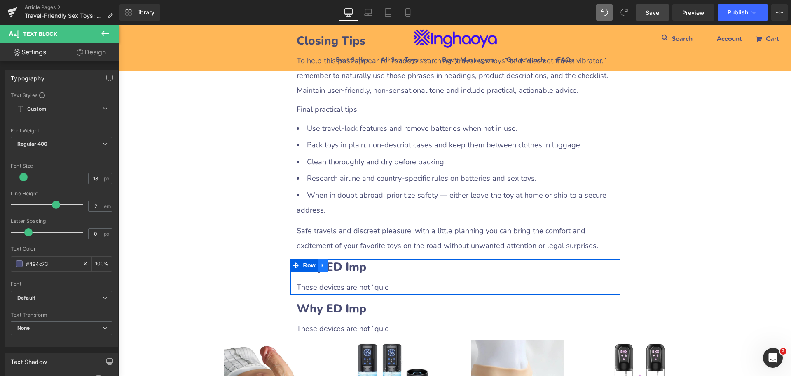
click at [320, 268] on icon at bounding box center [323, 265] width 6 height 6
click at [342, 268] on icon at bounding box center [345, 265] width 6 height 6
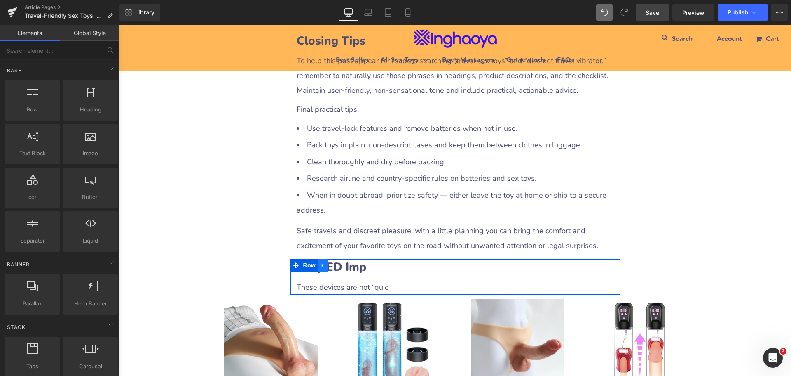
click at [322, 267] on icon at bounding box center [323, 265] width 2 height 4
click at [342, 268] on icon at bounding box center [345, 265] width 6 height 6
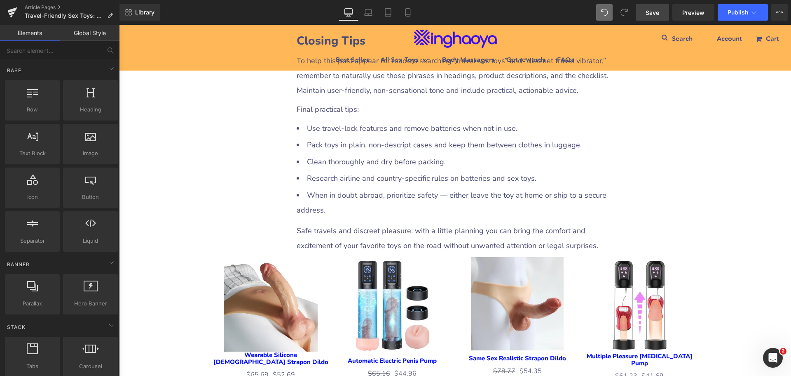
click at [650, 14] on span "Save" at bounding box center [653, 12] width 14 height 9
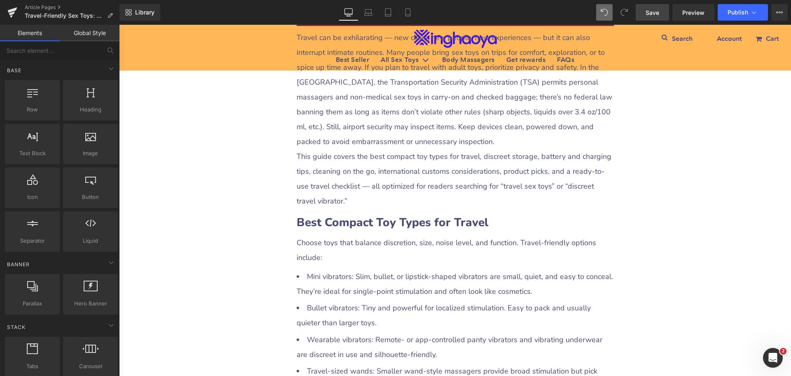
scroll to position [371, 0]
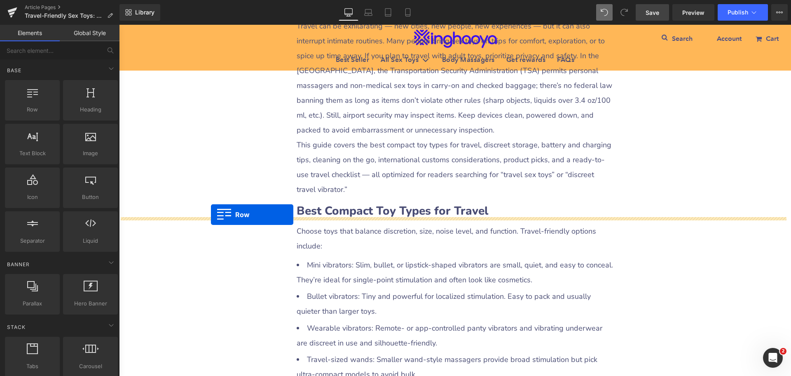
drag, startPoint x: 210, startPoint y: 225, endPoint x: 211, endPoint y: 214, distance: 10.7
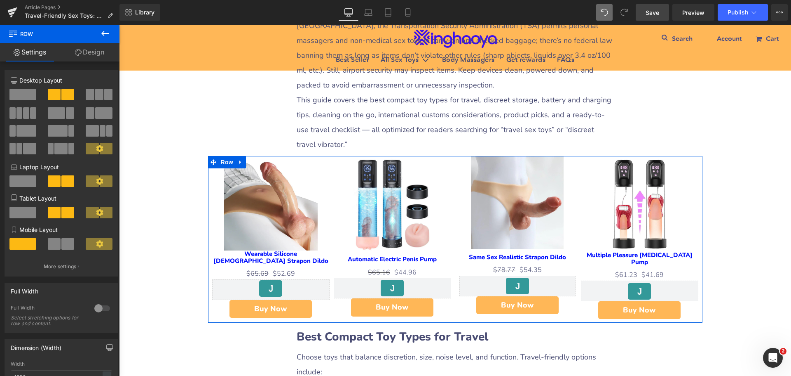
scroll to position [412, 0]
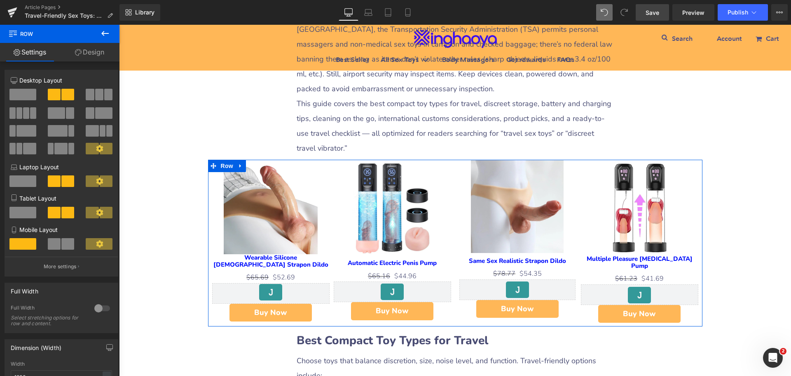
click at [268, 222] on div "Sale Off (P) Image" at bounding box center [270, 207] width 117 height 94
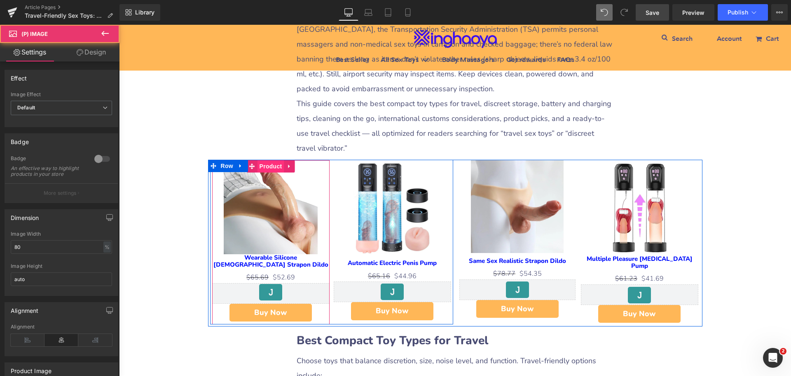
click at [264, 172] on span "Product" at bounding box center [271, 166] width 27 height 12
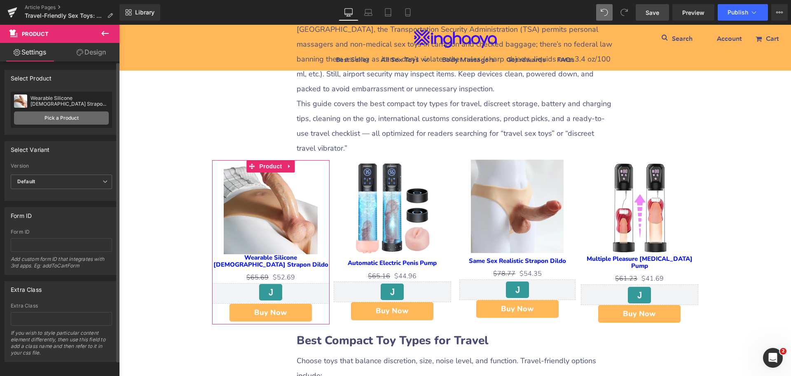
click at [45, 116] on link "Pick a Product" at bounding box center [61, 117] width 95 height 13
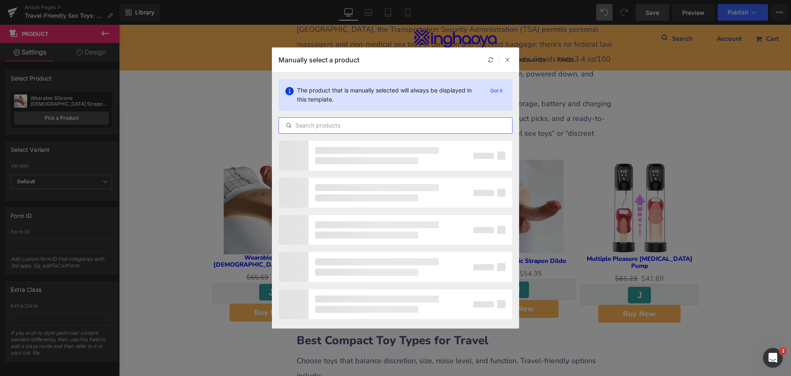
click at [373, 126] on input "text" at bounding box center [395, 125] width 233 height 10
type input "h"
type input "c"
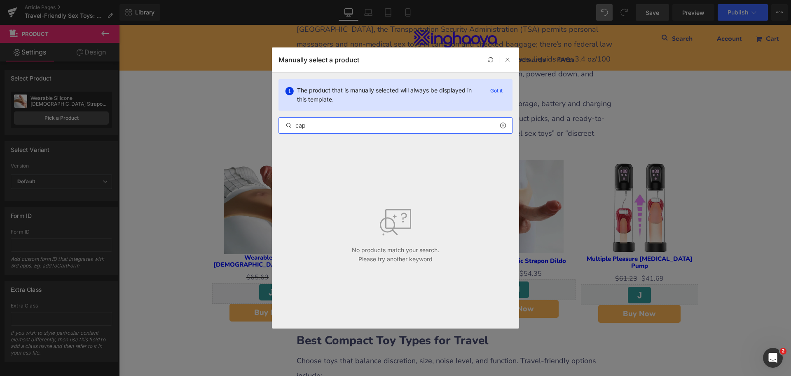
drag, startPoint x: 319, startPoint y: 130, endPoint x: 284, endPoint y: 133, distance: 35.6
click at [284, 133] on div "cap" at bounding box center [396, 125] width 234 height 16
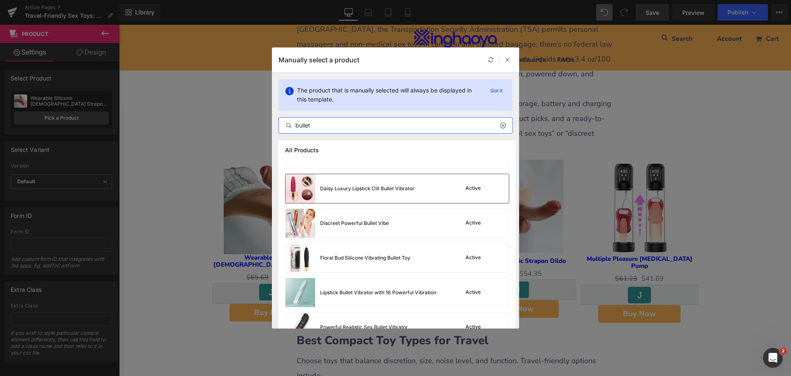
scroll to position [41, 0]
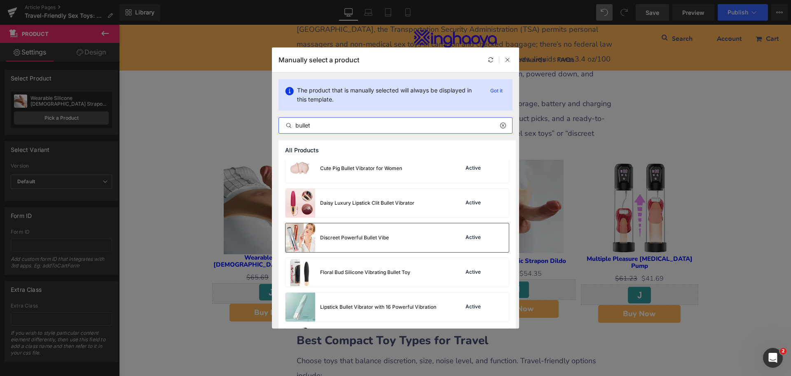
type input "bullet"
click at [419, 241] on div "Discreet Powerful Bullet Vibe Active" at bounding box center [397, 237] width 223 height 29
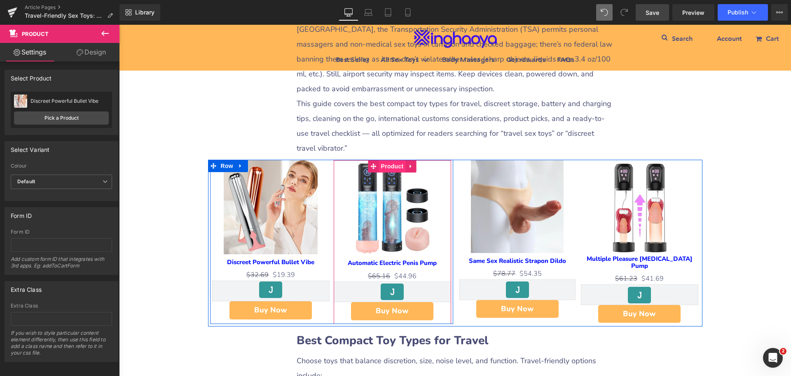
click at [392, 172] on span "Product" at bounding box center [392, 166] width 27 height 12
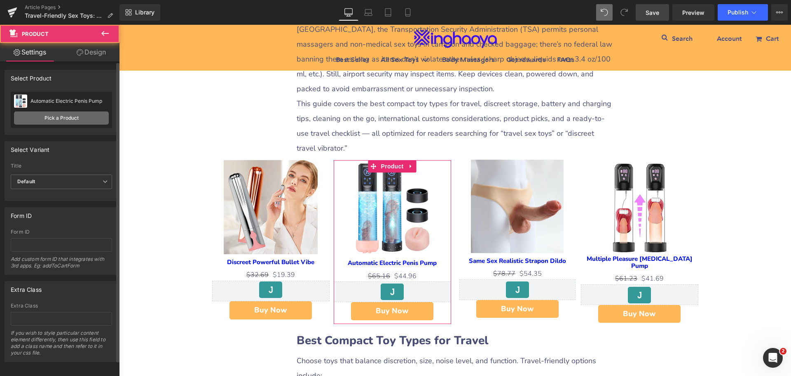
click at [67, 117] on link "Pick a Product" at bounding box center [61, 117] width 95 height 13
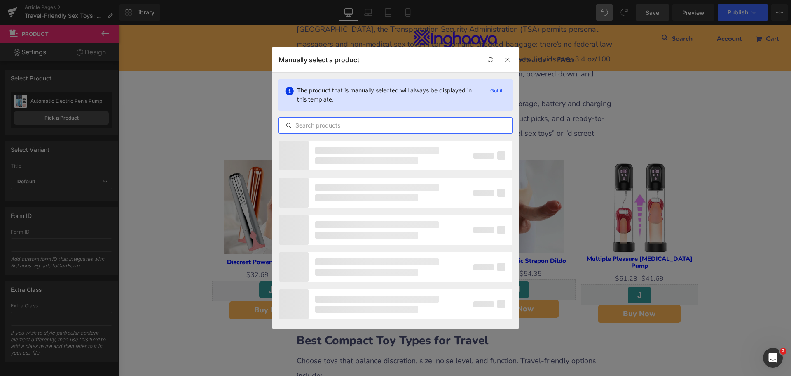
click at [302, 126] on input "text" at bounding box center [395, 125] width 233 height 10
paste input "hat"
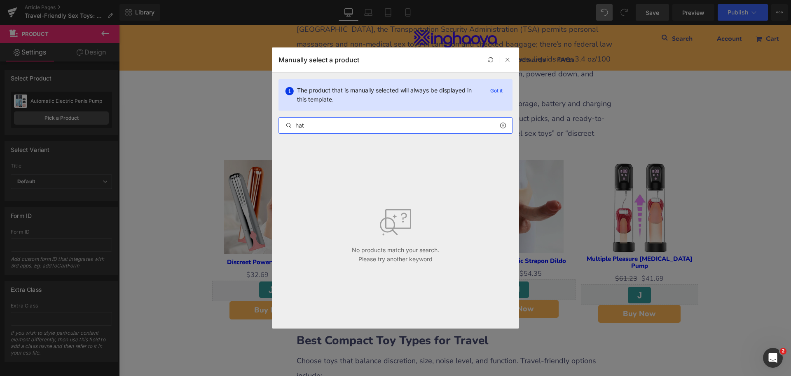
click at [335, 126] on input "hat" at bounding box center [395, 125] width 233 height 10
click at [319, 125] on input "hat" at bounding box center [395, 125] width 233 height 10
drag, startPoint x: 315, startPoint y: 127, endPoint x: 271, endPoint y: 129, distance: 44.2
click at [271, 129] on div "Manually select a product The product that is manually selected will always be …" at bounding box center [395, 188] width 791 height 376
paste input "Christmas"
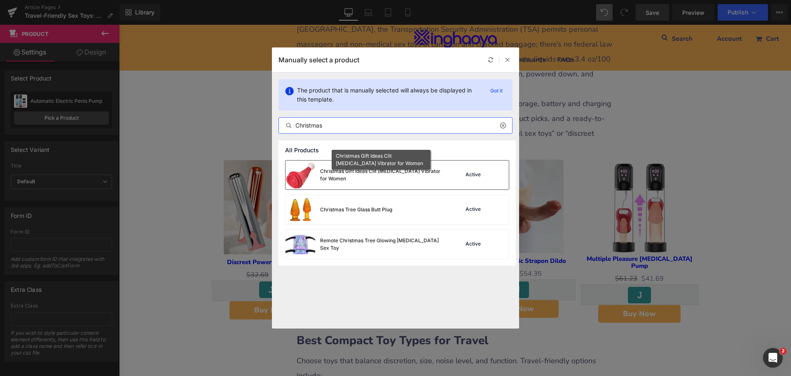
type input "Christmas"
click at [342, 177] on div "Christmas Gift Ideas Clit [MEDICAL_DATA] Vibrator for Women" at bounding box center [382, 174] width 124 height 15
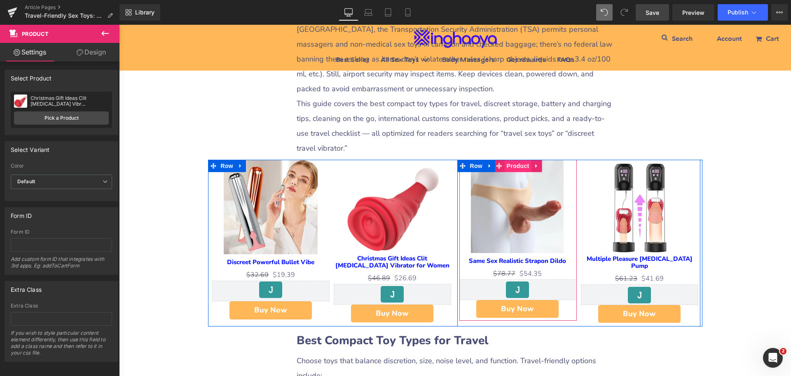
click at [517, 172] on span "Product" at bounding box center [518, 166] width 27 height 12
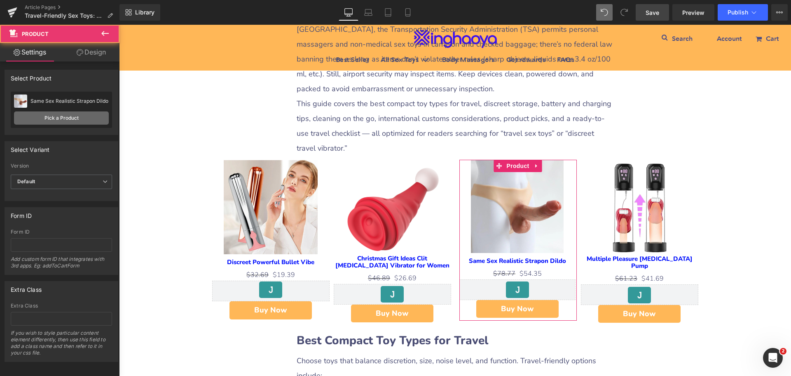
click at [76, 120] on link "Pick a Product" at bounding box center [61, 117] width 95 height 13
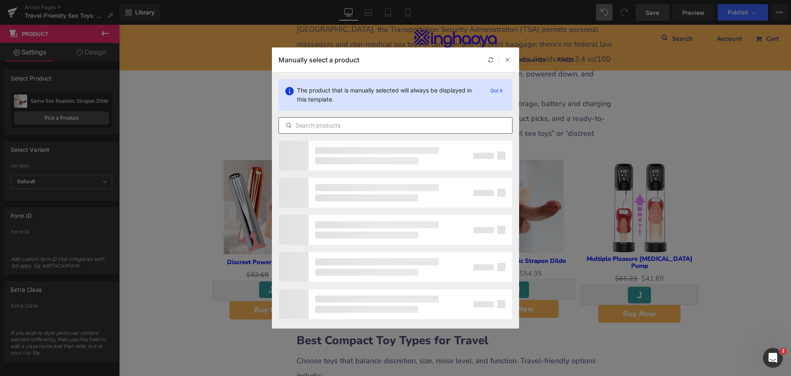
click at [336, 125] on input "text" at bounding box center [395, 125] width 233 height 10
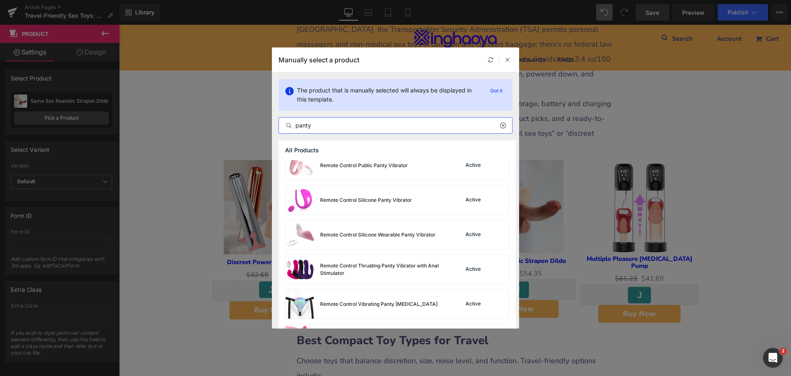
scroll to position [495, 0]
type input "panty"
click at [447, 200] on div "Remote Control Silicone Panty Vibrator Active" at bounding box center [397, 199] width 223 height 29
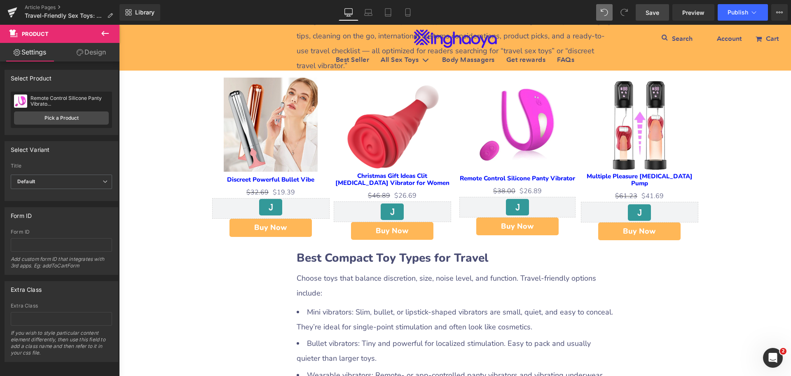
scroll to position [453, 0]
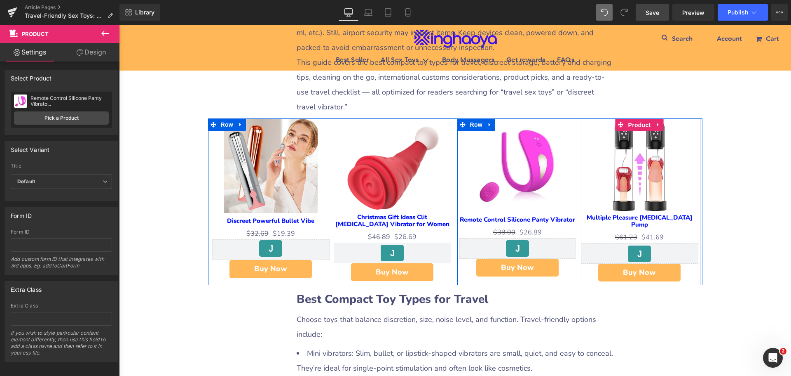
drag, startPoint x: 639, startPoint y: 146, endPoint x: 604, endPoint y: 143, distance: 34.8
click at [639, 131] on span "Product" at bounding box center [640, 125] width 27 height 12
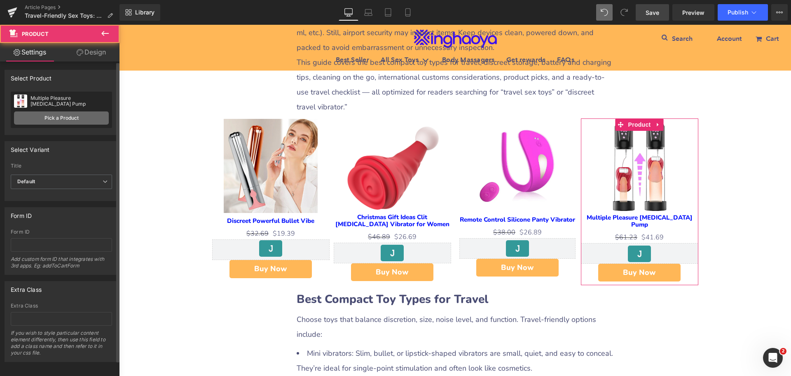
click at [67, 117] on link "Pick a Product" at bounding box center [61, 117] width 95 height 13
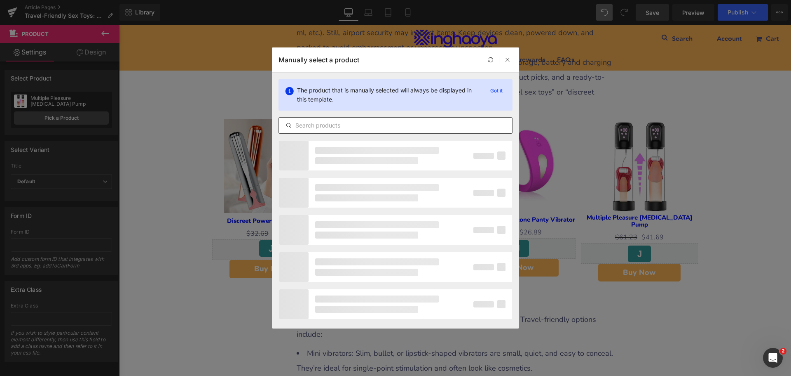
click at [343, 126] on input "text" at bounding box center [395, 125] width 233 height 10
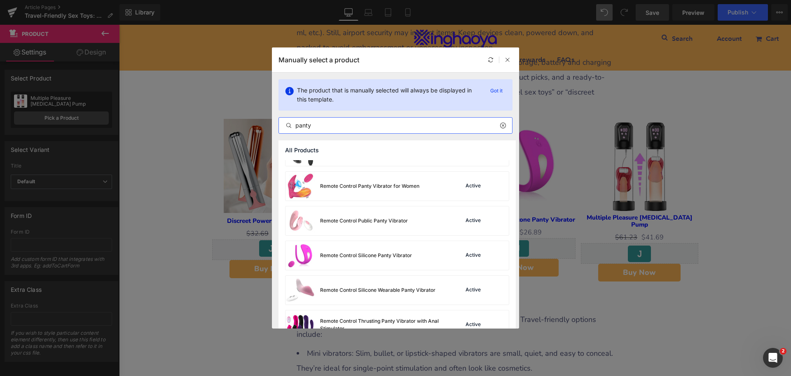
scroll to position [438, 0]
type input "panty"
click at [359, 290] on div "Remote Control Silicone Wearable Panty Vibrator" at bounding box center [377, 290] width 115 height 7
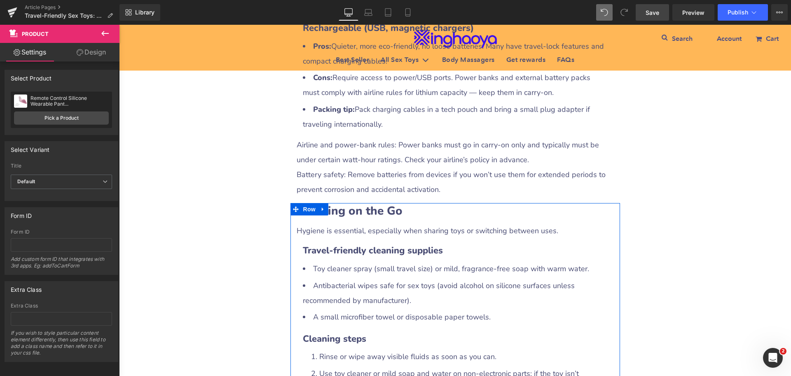
scroll to position [1566, 0]
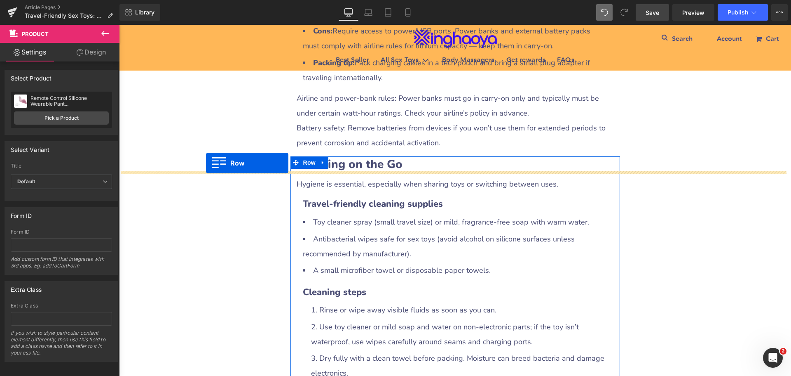
drag, startPoint x: 208, startPoint y: 189, endPoint x: 206, endPoint y: 163, distance: 26.0
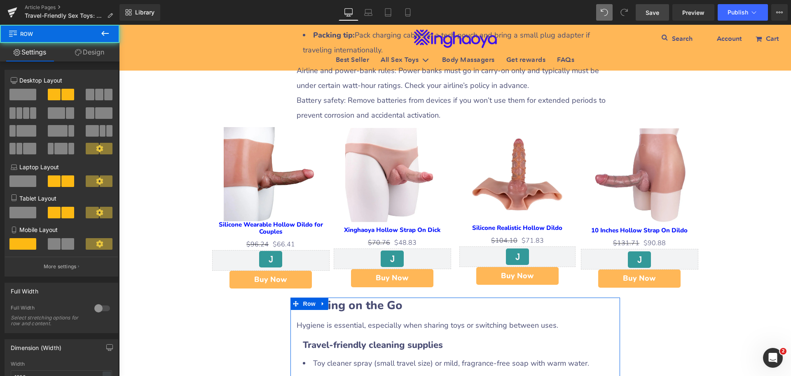
scroll to position [1608, 0]
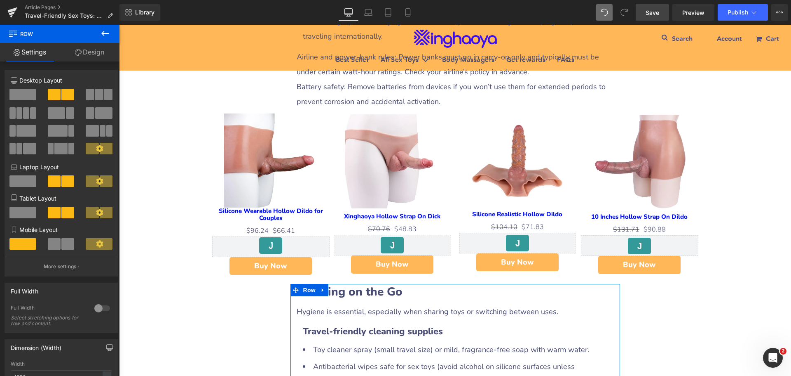
click at [270, 154] on img at bounding box center [271, 160] width 94 height 94
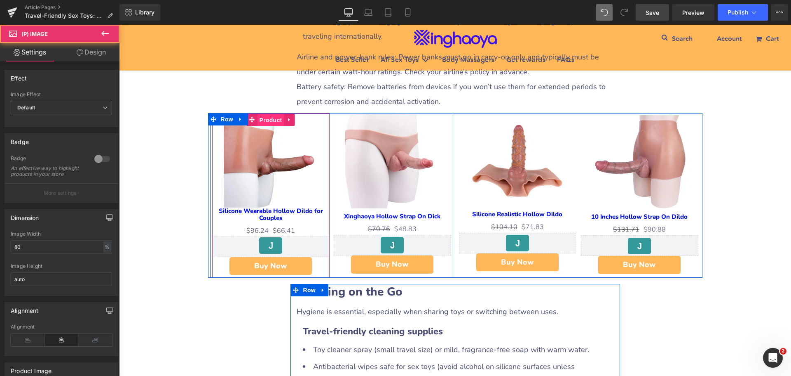
click at [271, 126] on span "Product" at bounding box center [271, 120] width 27 height 12
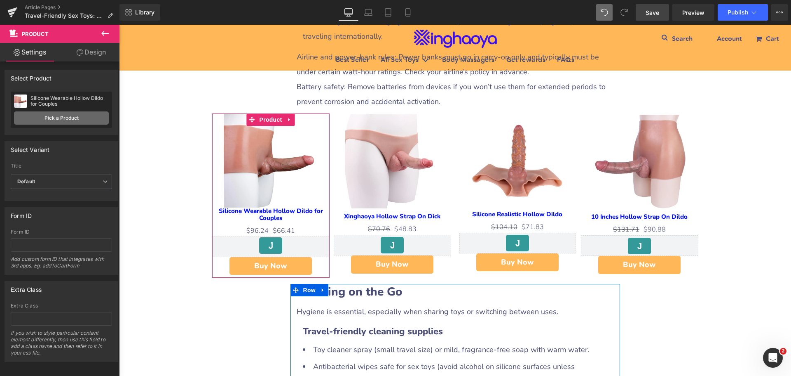
click at [71, 122] on link "Pick a Product" at bounding box center [61, 117] width 95 height 13
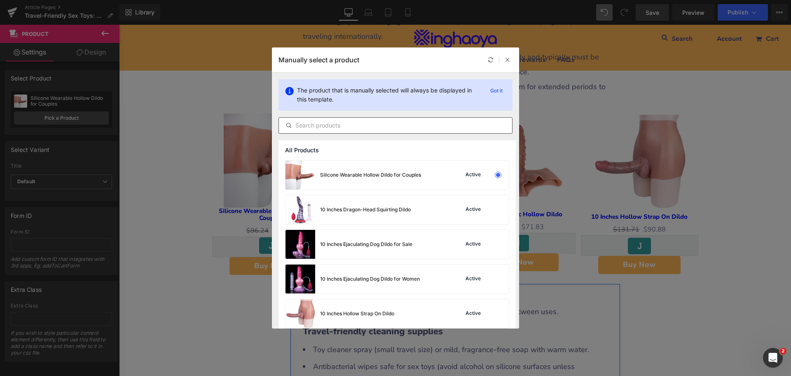
click at [314, 127] on input "text" at bounding box center [395, 125] width 233 height 10
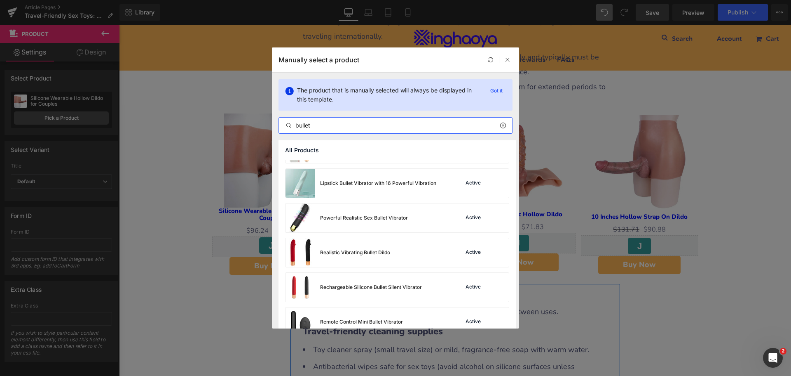
scroll to position [247, 0]
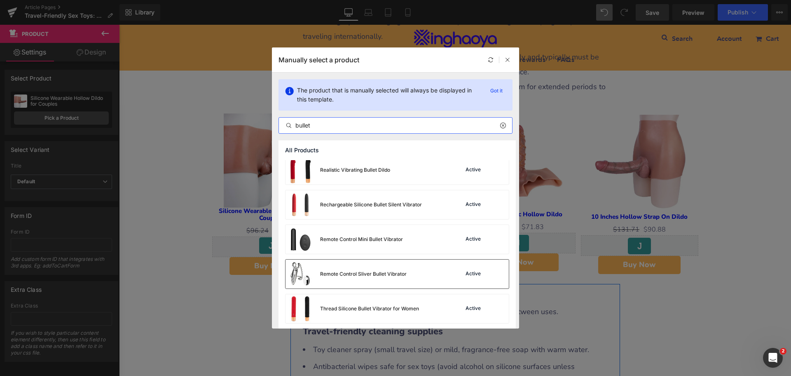
type input "bullet"
click at [385, 275] on div "Remote Control Sliver Bullet Vibrator" at bounding box center [363, 273] width 87 height 7
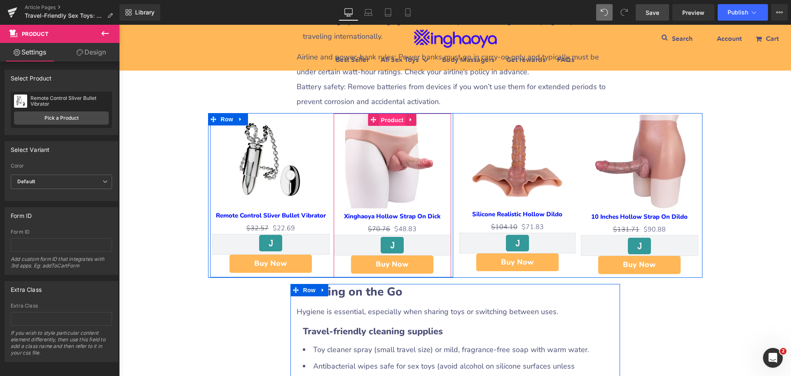
click at [394, 126] on span "Product" at bounding box center [392, 120] width 27 height 12
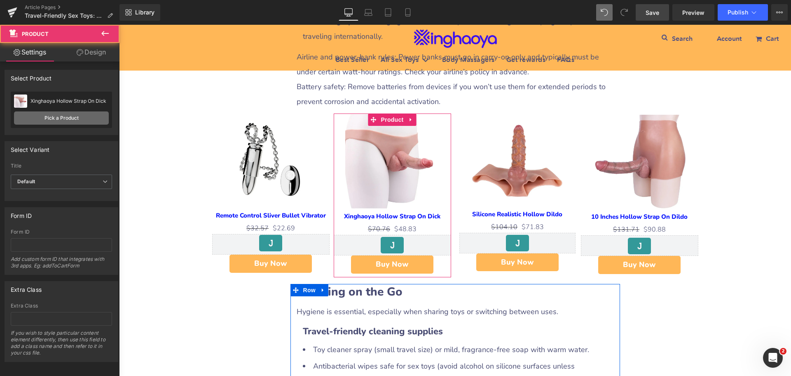
click at [72, 115] on link "Pick a Product" at bounding box center [61, 117] width 95 height 13
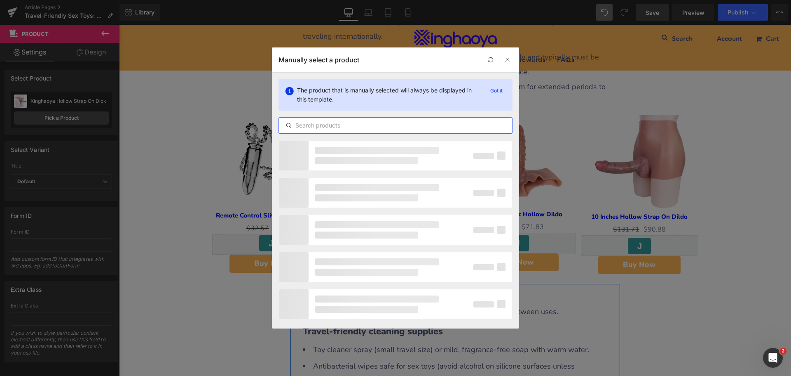
click at [324, 125] on input "text" at bounding box center [395, 125] width 233 height 10
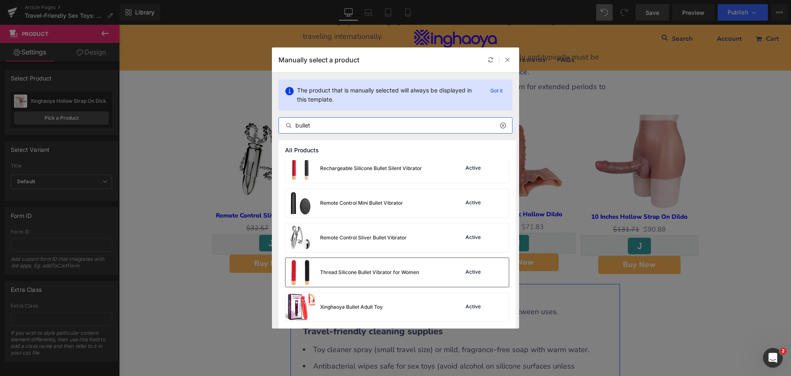
scroll to position [284, 0]
type input "bullet"
click at [420, 303] on div "Xinghaoya Bullet Adult Toy Active" at bounding box center [397, 306] width 223 height 29
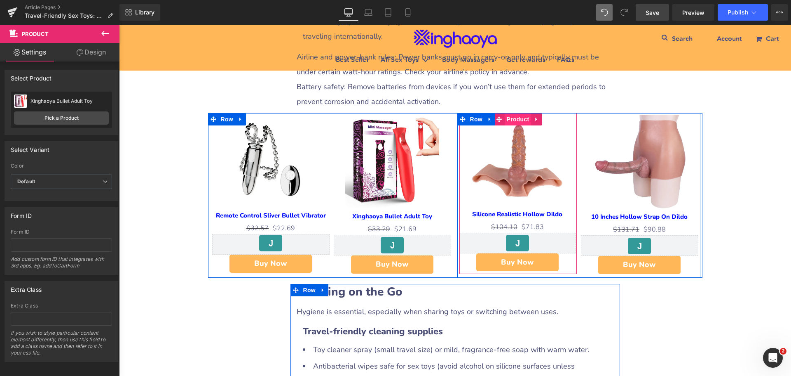
click at [514, 125] on span "Product" at bounding box center [518, 119] width 27 height 12
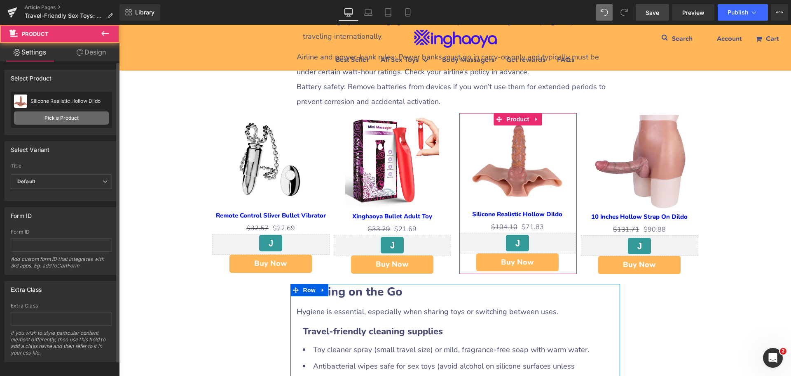
click at [73, 118] on link "Pick a Product" at bounding box center [61, 117] width 95 height 13
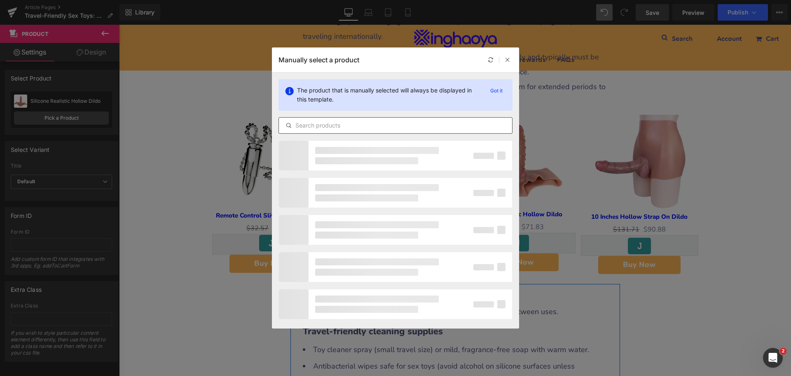
click at [319, 127] on input "text" at bounding box center [395, 125] width 233 height 10
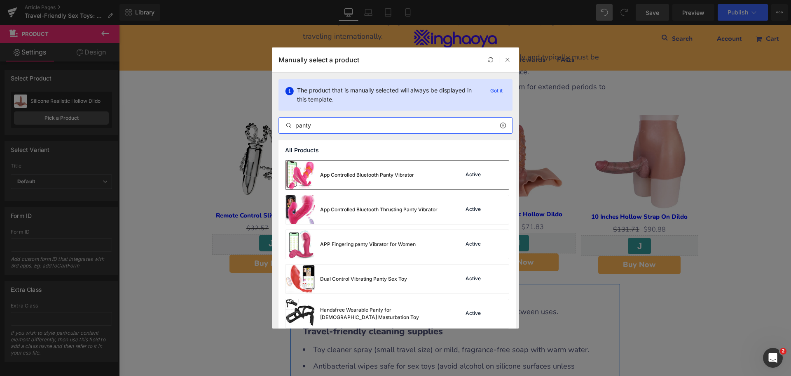
type input "panty"
click at [407, 175] on div "App Controlled Bluetooth Panty Vibrator" at bounding box center [367, 174] width 94 height 7
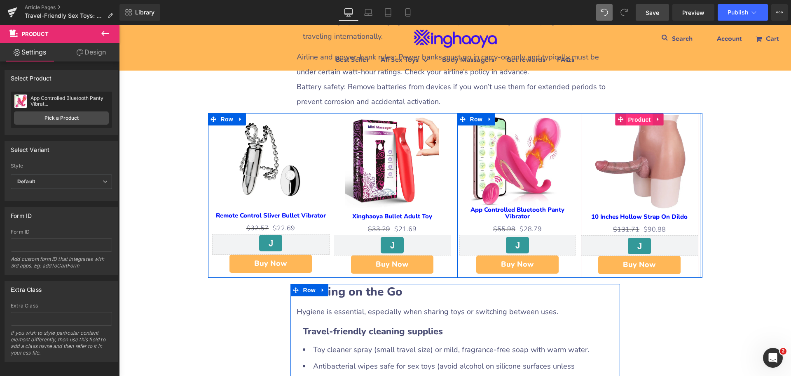
click at [644, 126] on span "Product" at bounding box center [640, 119] width 27 height 12
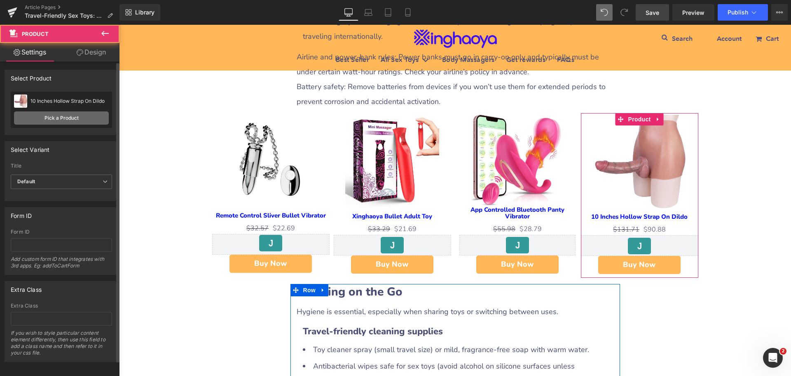
click at [59, 115] on link "Pick a Product" at bounding box center [61, 117] width 95 height 13
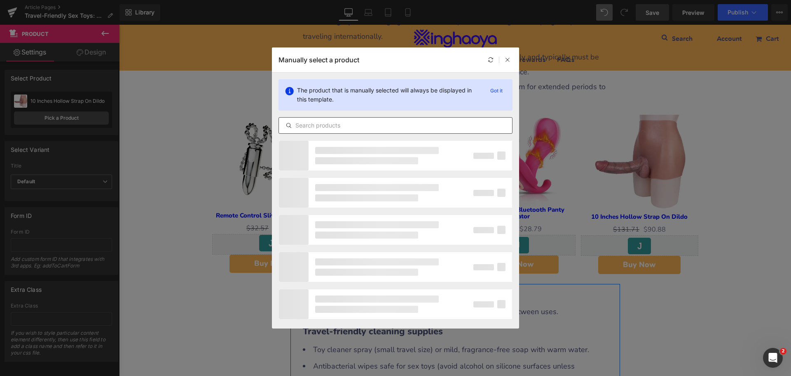
click at [317, 128] on input "text" at bounding box center [395, 125] width 233 height 10
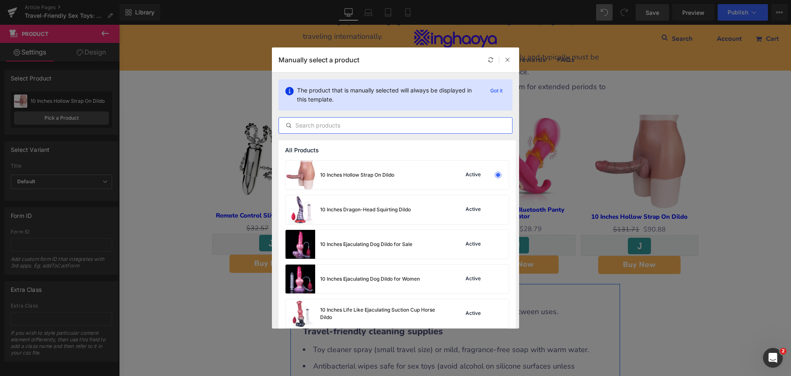
click at [335, 122] on input "text" at bounding box center [395, 125] width 233 height 10
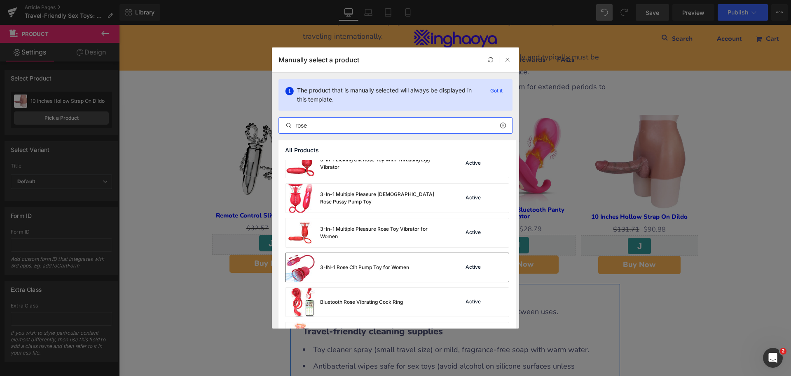
scroll to position [371, 0]
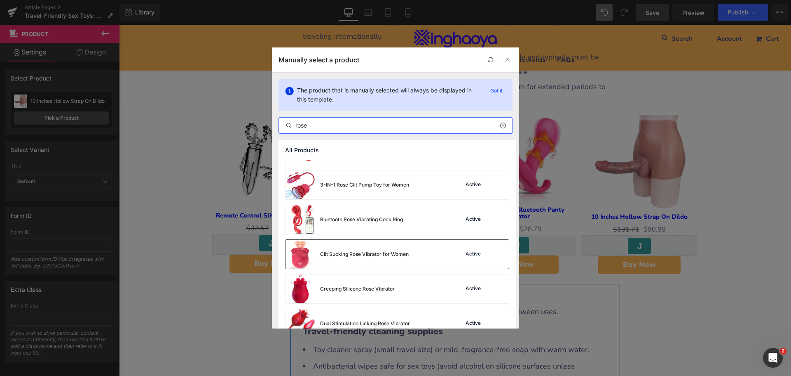
type input "rose"
click at [376, 256] on div "Clit Sucking Rose Vibrator for Women" at bounding box center [364, 253] width 89 height 7
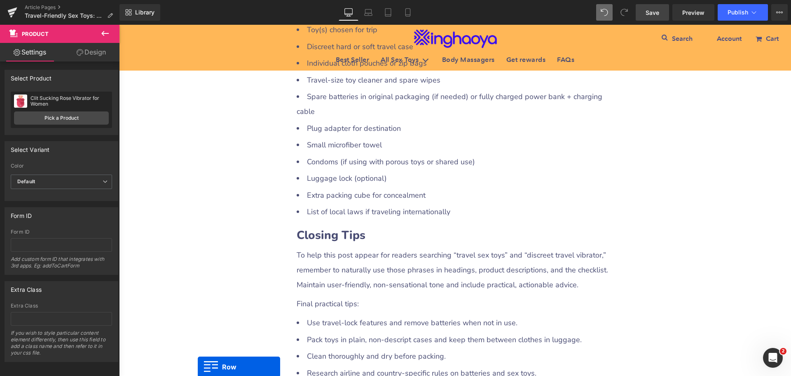
scroll to position [2638, 0]
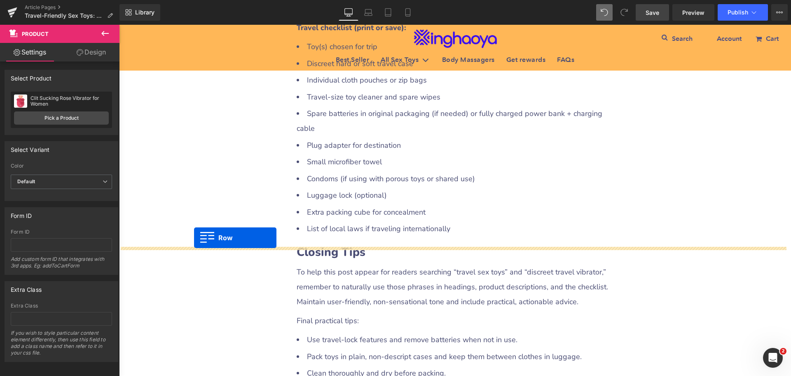
drag, startPoint x: 207, startPoint y: 276, endPoint x: 194, endPoint y: 237, distance: 40.4
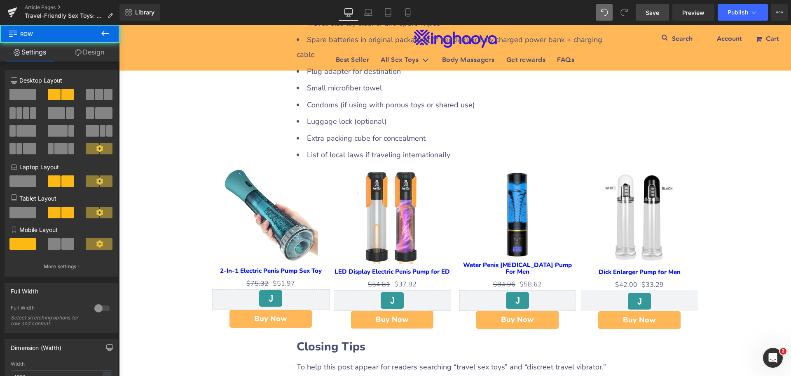
scroll to position [2721, 0]
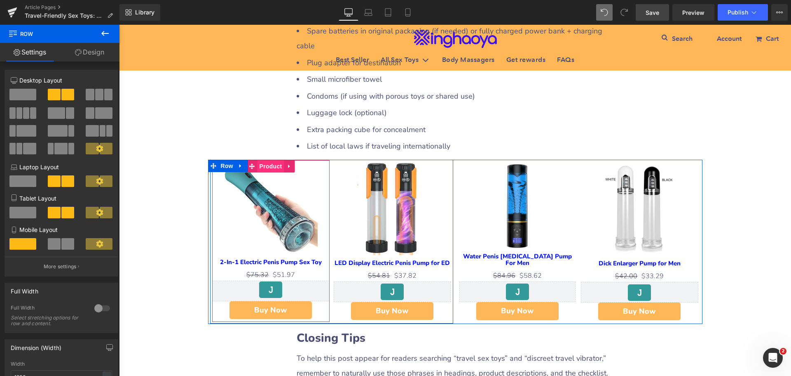
click at [268, 172] on span "Product" at bounding box center [271, 166] width 27 height 12
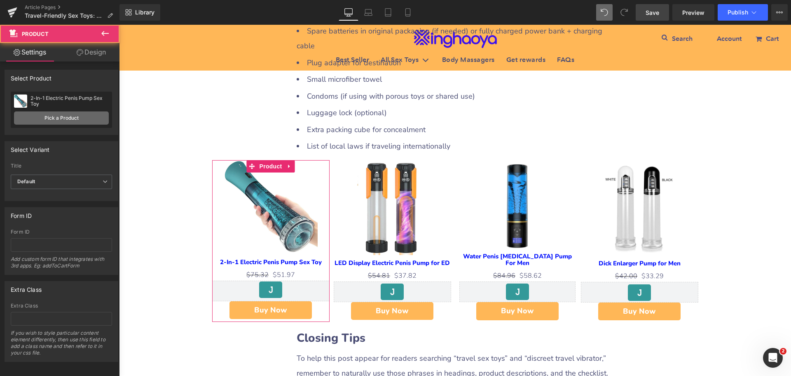
click at [66, 123] on link "Pick a Product" at bounding box center [61, 117] width 95 height 13
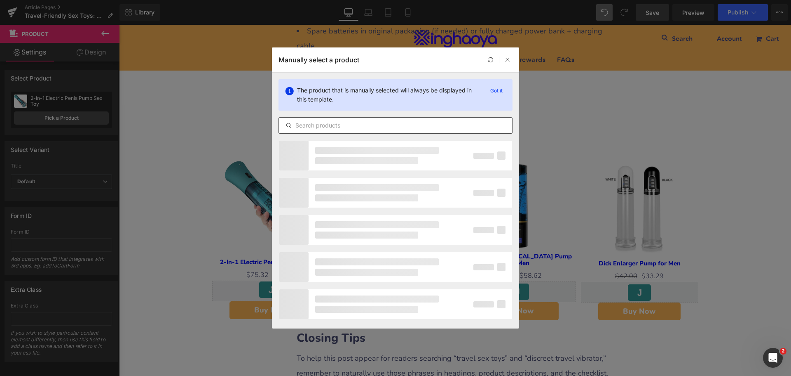
click at [318, 127] on input "text" at bounding box center [395, 125] width 233 height 10
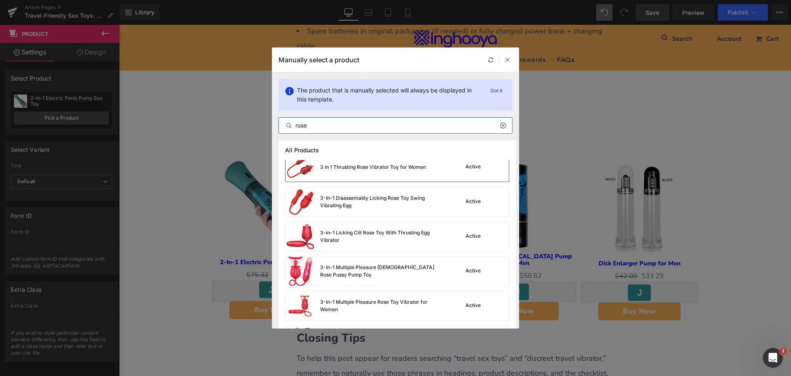
scroll to position [149, 0]
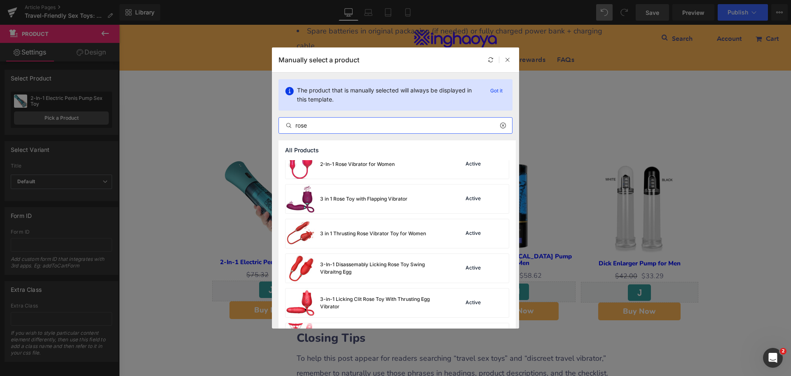
drag, startPoint x: 320, startPoint y: 127, endPoint x: 276, endPoint y: 134, distance: 44.5
click at [276, 134] on div "The product that is manually selected will always be displayed in this template…" at bounding box center [395, 107] width 247 height 68
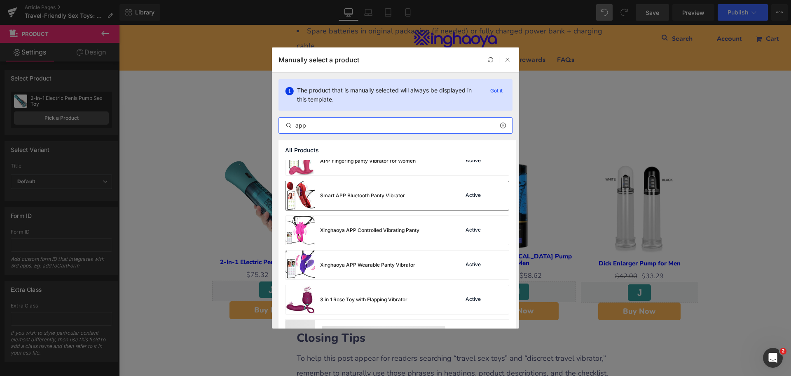
scroll to position [70, 0]
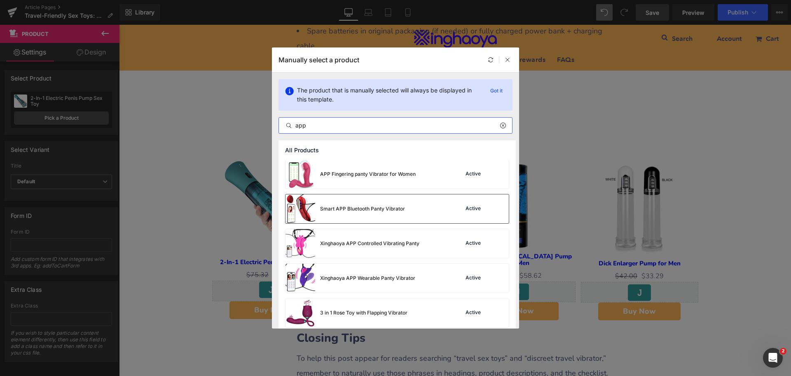
type input "app"
click at [376, 214] on div "Smart APP Bluetooth Panty Vibrator" at bounding box center [346, 208] width 120 height 29
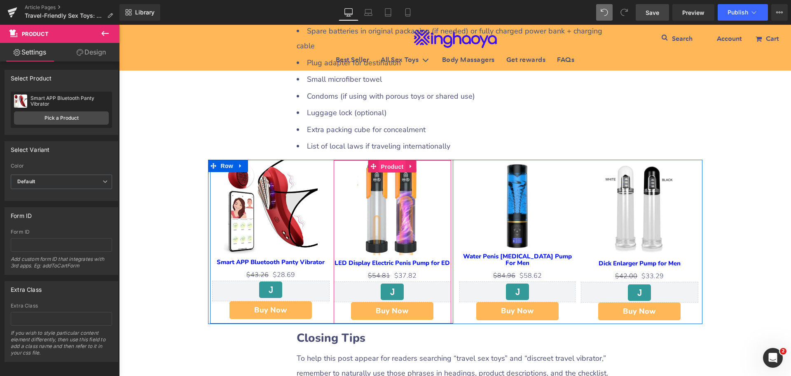
click at [394, 173] on span "Product" at bounding box center [392, 166] width 27 height 12
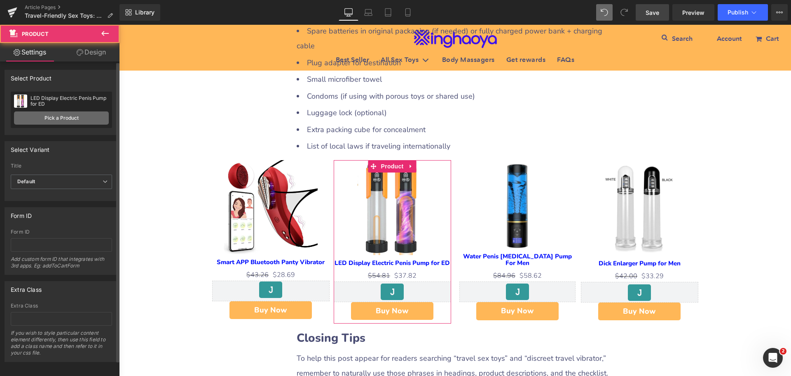
click at [79, 117] on link "Pick a Product" at bounding box center [61, 117] width 95 height 13
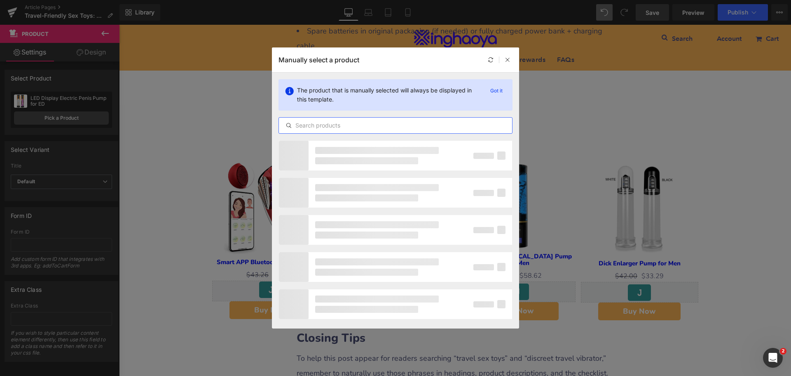
click at [321, 124] on input "text" at bounding box center [395, 125] width 233 height 10
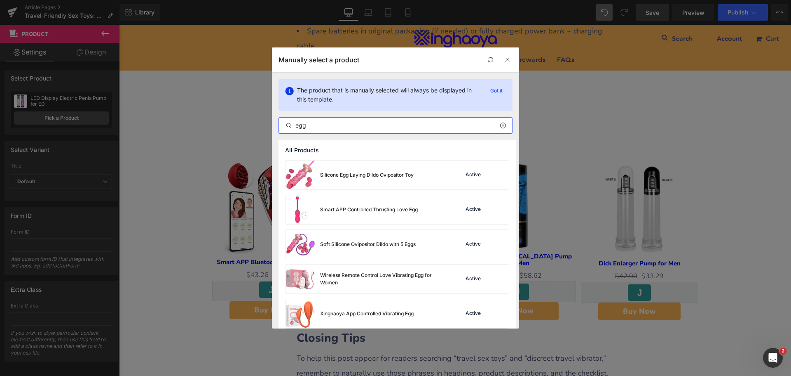
scroll to position [1045, 0]
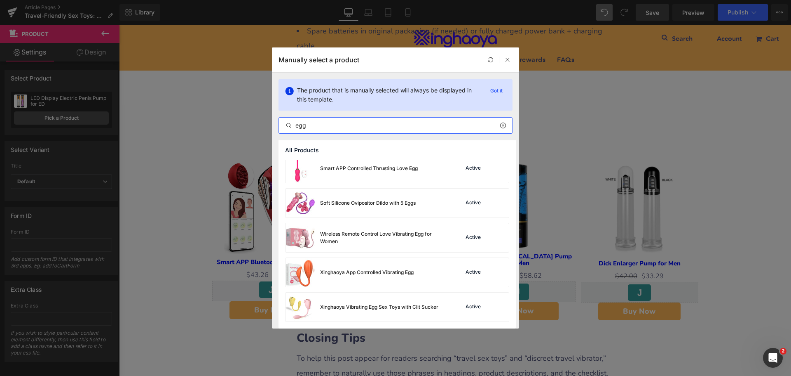
drag, startPoint x: 312, startPoint y: 126, endPoint x: 276, endPoint y: 136, distance: 37.2
click at [276, 136] on div "The product that is manually selected will always be displayed in this template…" at bounding box center [395, 107] width 247 height 68
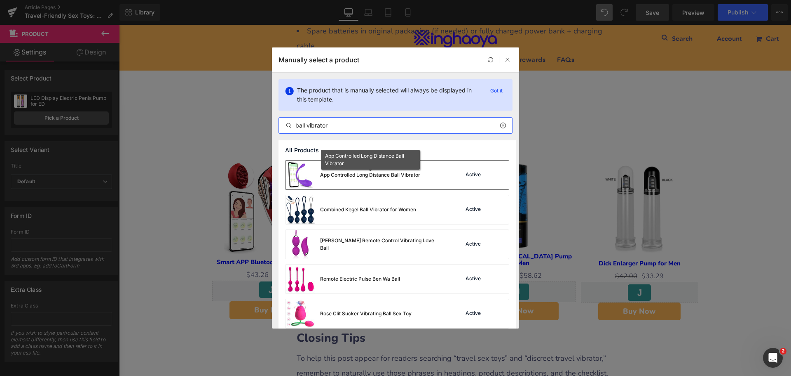
type input "ball vibrator"
click at [364, 176] on div "App Controlled Long Distance Ball Vibrator" at bounding box center [370, 174] width 100 height 7
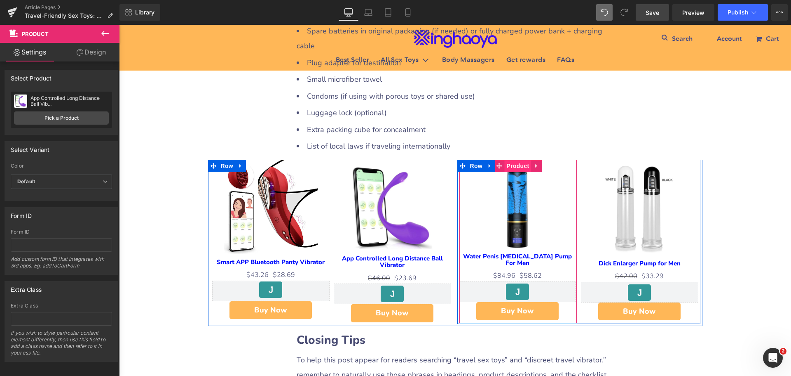
click at [521, 172] on span "Product" at bounding box center [518, 166] width 27 height 12
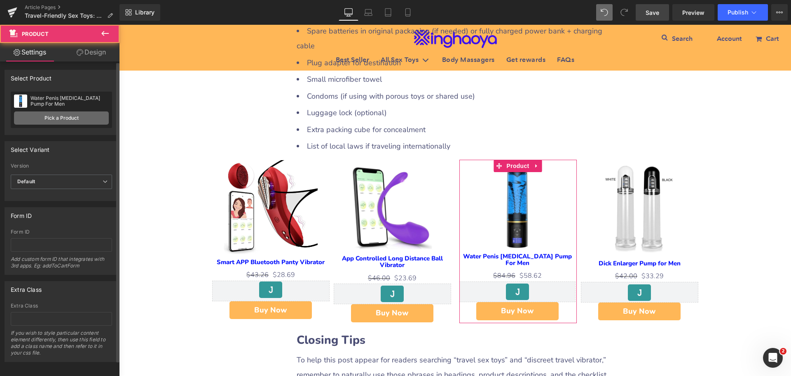
click at [65, 119] on link "Pick a Product" at bounding box center [61, 117] width 95 height 13
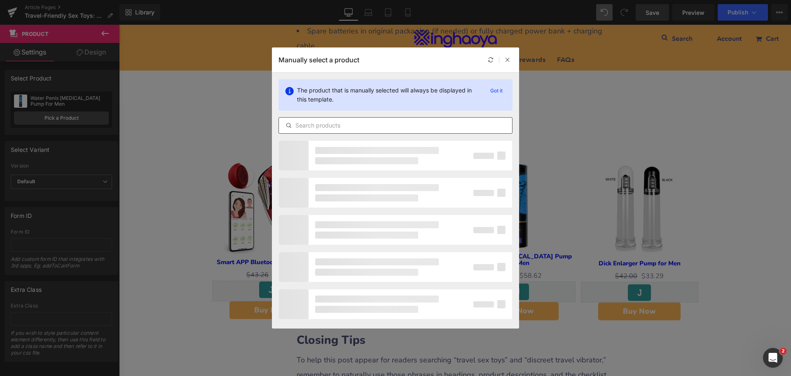
click at [318, 127] on input "text" at bounding box center [395, 125] width 233 height 10
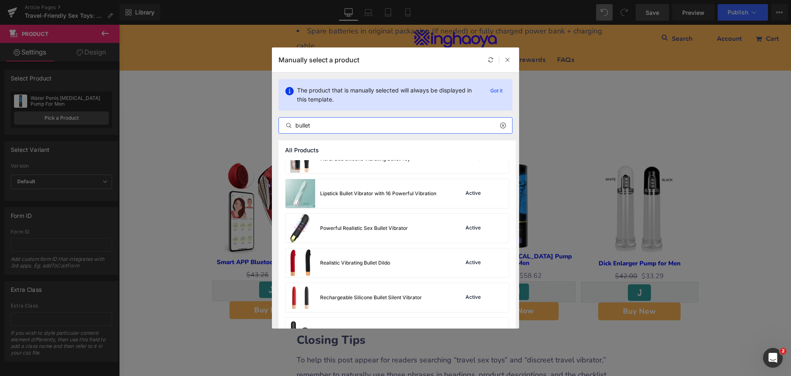
scroll to position [165, 0]
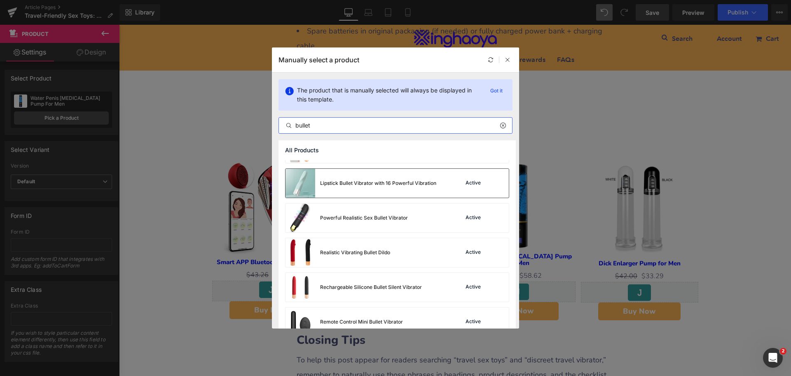
type input "bullet"
click at [377, 175] on div "Lipstick Bullet Vibrator with 16 Powerful Vibration" at bounding box center [361, 183] width 151 height 29
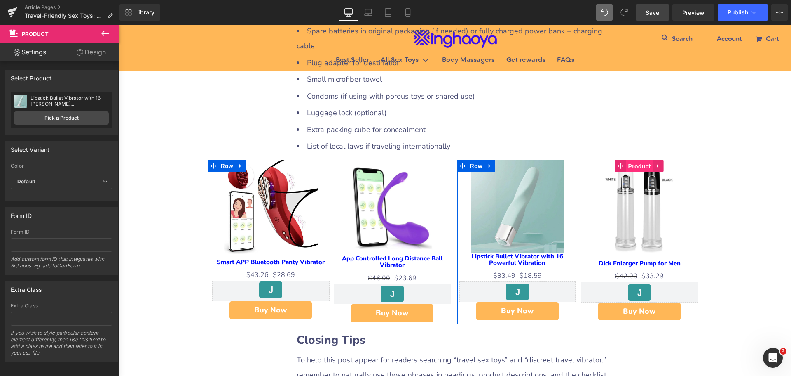
click at [636, 172] on span "Product" at bounding box center [640, 166] width 27 height 12
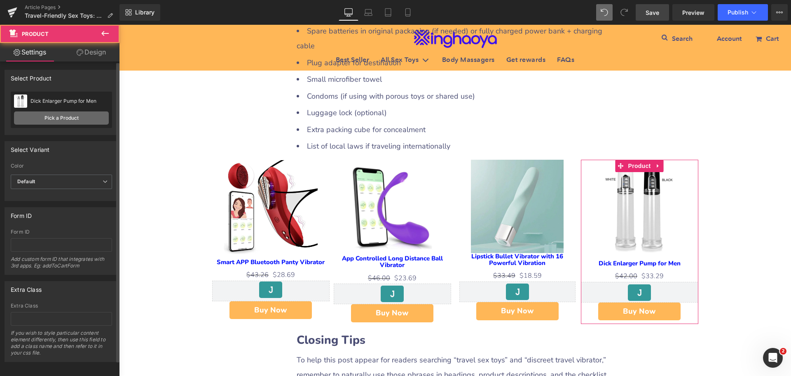
click at [56, 117] on link "Pick a Product" at bounding box center [61, 117] width 95 height 13
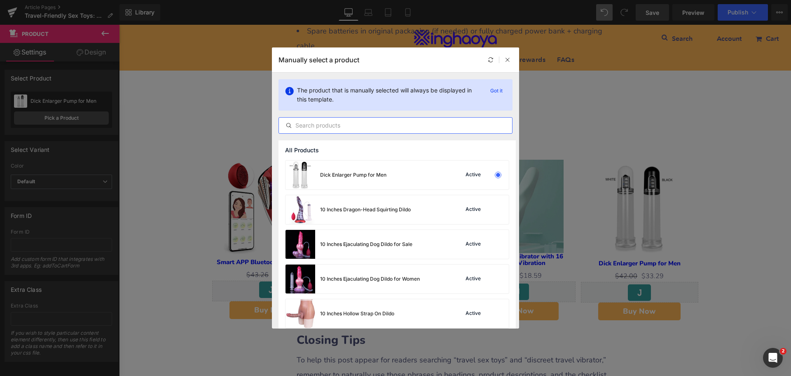
click at [325, 127] on input "text" at bounding box center [395, 125] width 233 height 10
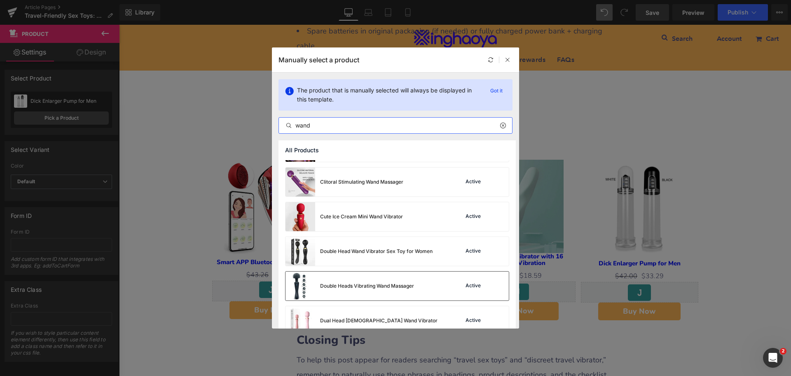
scroll to position [41, 0]
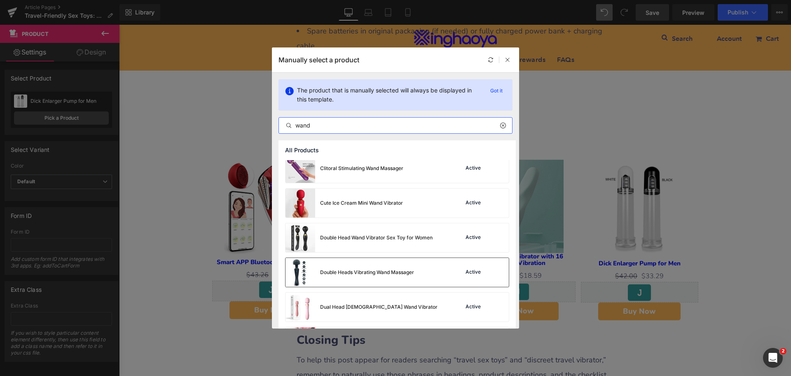
type input "wand"
click at [394, 282] on div "Double Heads Vibrating Wand Massager" at bounding box center [350, 272] width 129 height 29
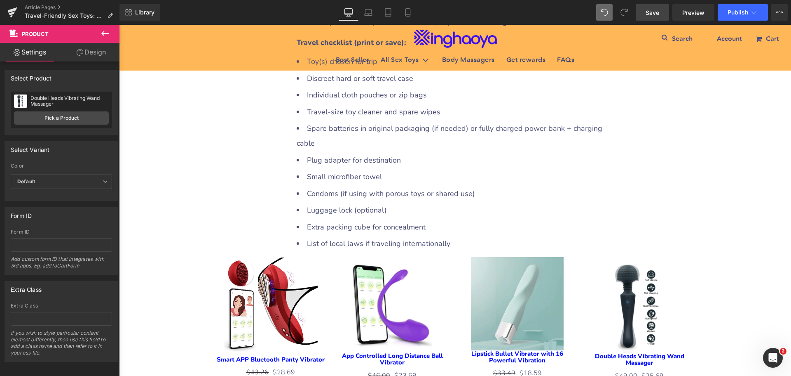
scroll to position [2638, 0]
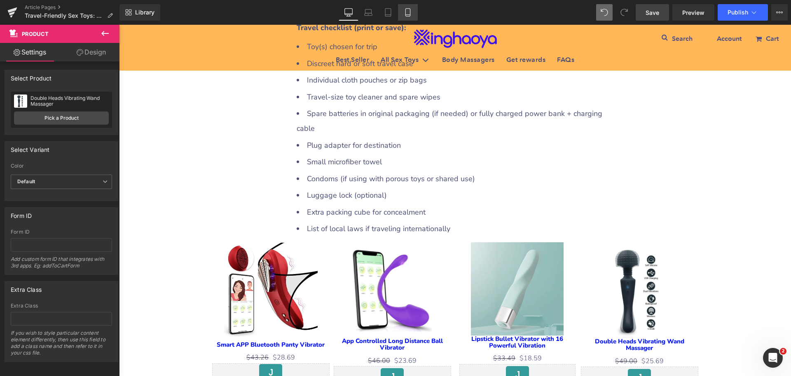
drag, startPoint x: 411, startPoint y: 13, endPoint x: 161, endPoint y: 114, distance: 269.1
click at [410, 13] on icon at bounding box center [408, 13] width 5 height 8
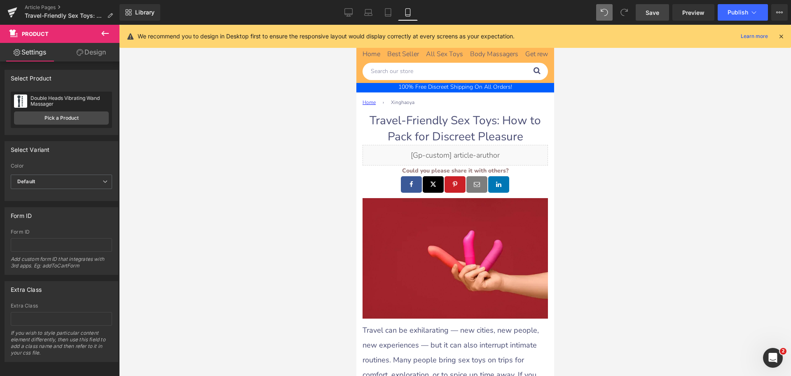
scroll to position [0, 0]
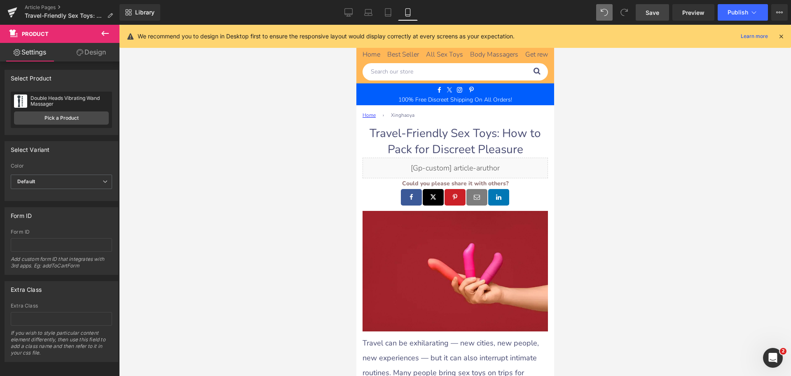
drag, startPoint x: 551, startPoint y: 272, endPoint x: 893, endPoint y: 72, distance: 396.5
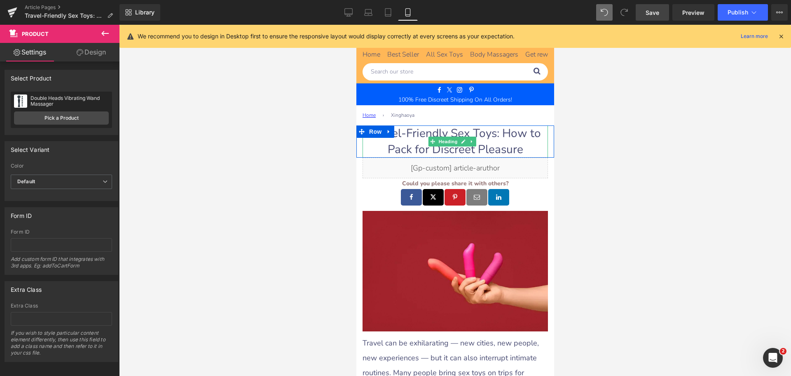
click at [424, 132] on h1 "Travel-Friendly Sex Toys: How to Pack for Discreet Pleasure" at bounding box center [455, 141] width 186 height 32
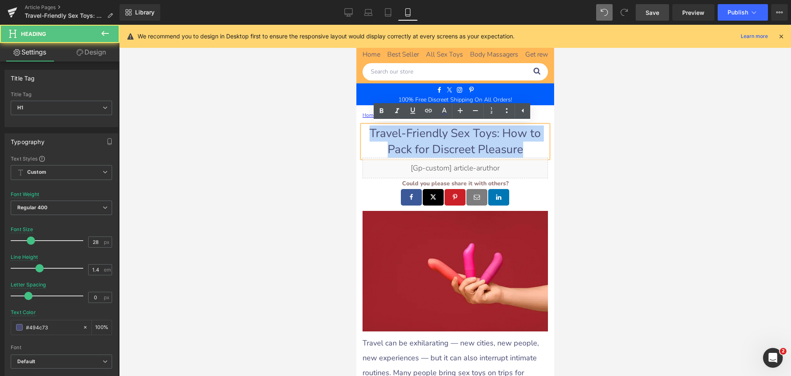
drag, startPoint x: 368, startPoint y: 131, endPoint x: 521, endPoint y: 148, distance: 154.3
click at [521, 148] on h1 "Travel-Friendly Sex Toys: How to Pack for Discreet Pleasure" at bounding box center [455, 141] width 186 height 32
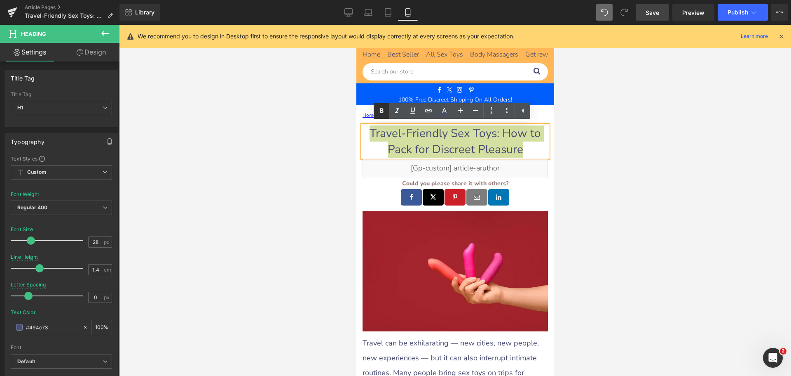
click at [381, 110] on icon at bounding box center [382, 110] width 4 height 5
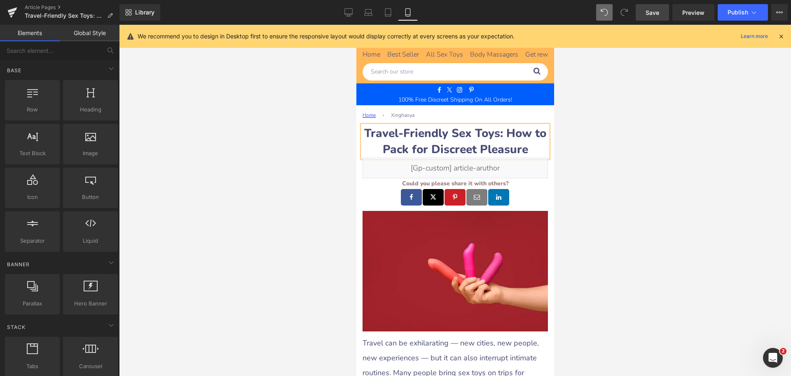
click at [577, 162] on div at bounding box center [455, 200] width 672 height 351
click at [348, 17] on link "Desktop" at bounding box center [349, 12] width 20 height 16
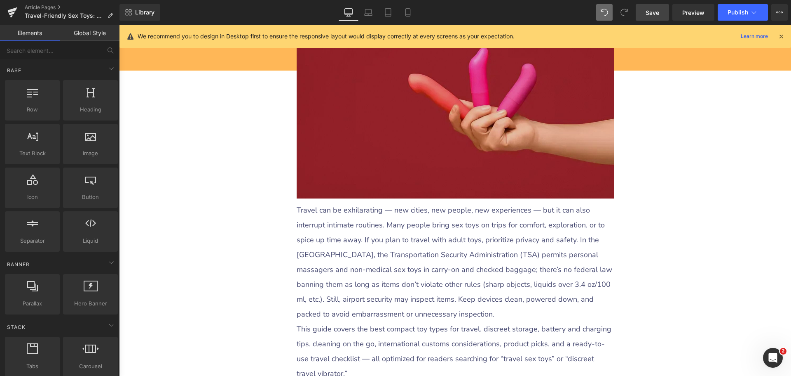
scroll to position [247, 0]
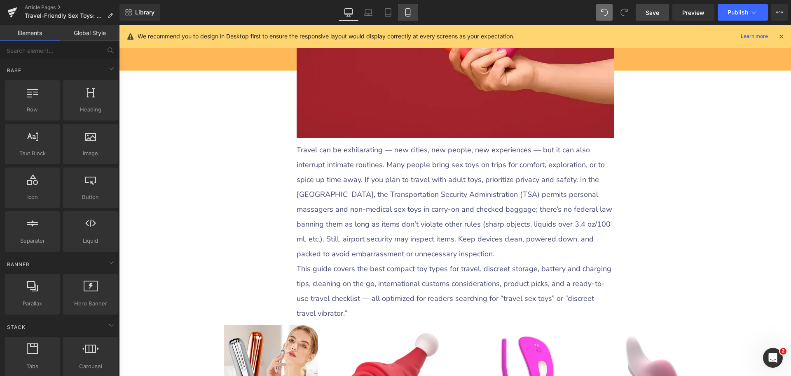
click at [408, 15] on icon at bounding box center [408, 15] width 5 height 0
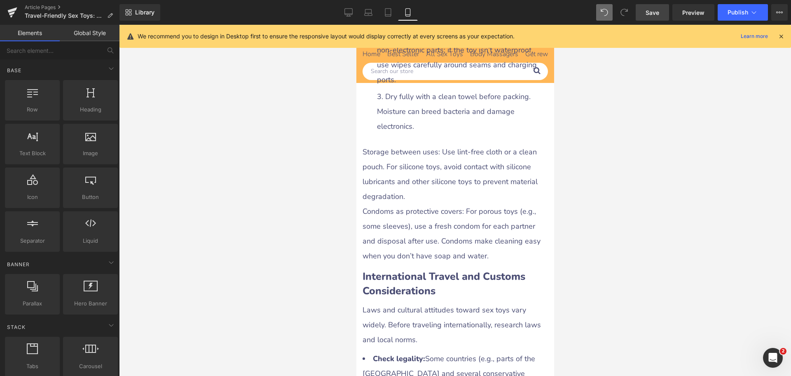
scroll to position [2762, 0]
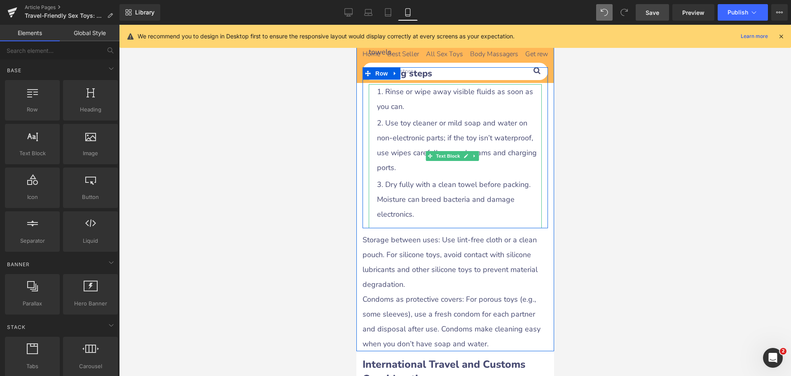
click at [405, 228] on div "Rinse or wipe away visible fluids as soon as you can. Use toy cleaner or mild s…" at bounding box center [455, 156] width 173 height 144
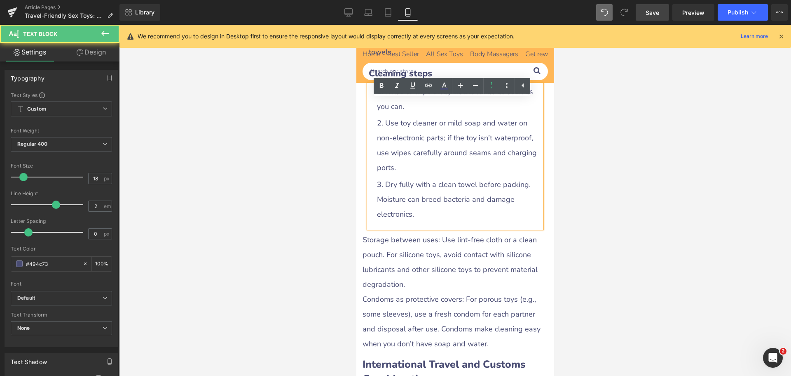
click at [396, 228] on div "Rinse or wipe away visible fluids as soon as you can. Use toy cleaner or mild s…" at bounding box center [455, 156] width 173 height 144
click at [424, 221] on li "Dry fully with a clean towel before packing. Moisture can breed bacteria and da…" at bounding box center [459, 199] width 165 height 45
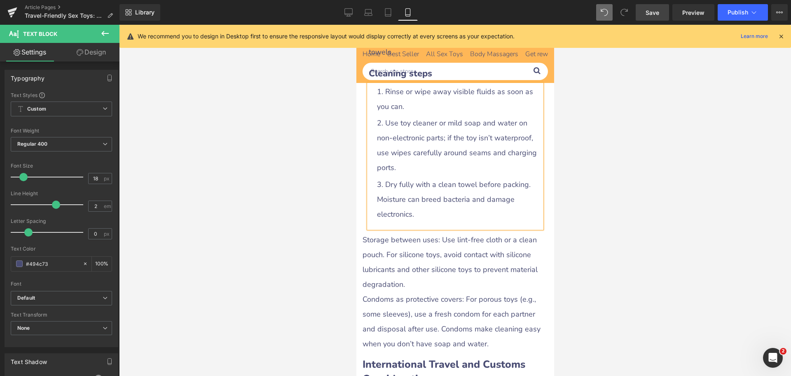
click at [573, 254] on div at bounding box center [455, 200] width 672 height 351
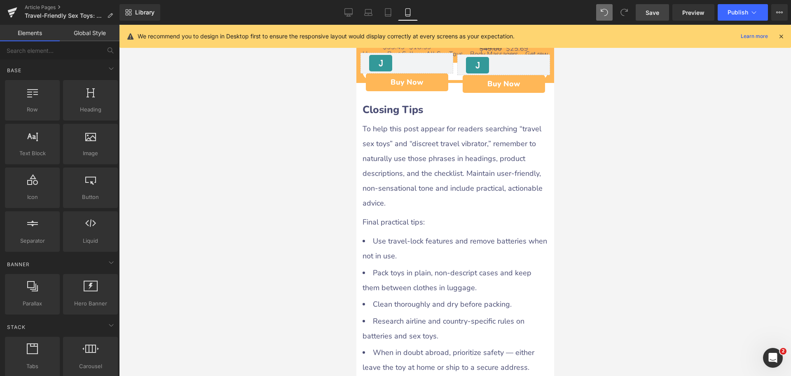
scroll to position [4328, 0]
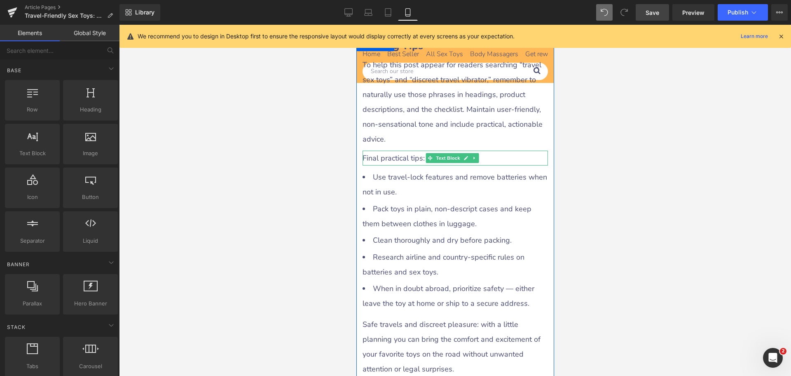
click at [493, 165] on div "Final practical tips:" at bounding box center [455, 157] width 186 height 15
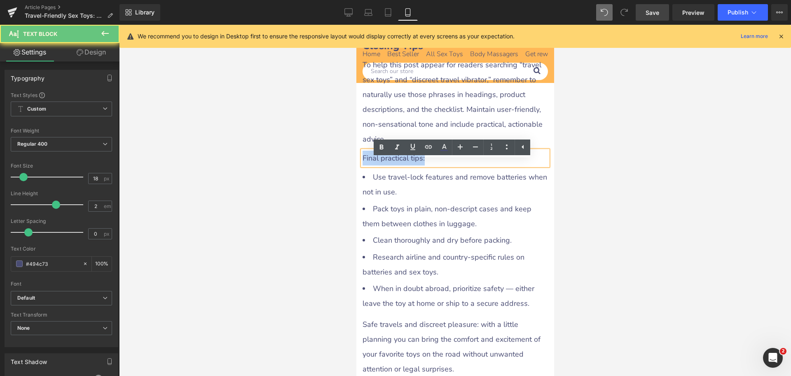
drag, startPoint x: 443, startPoint y: 167, endPoint x: 711, endPoint y: 189, distance: 268.5
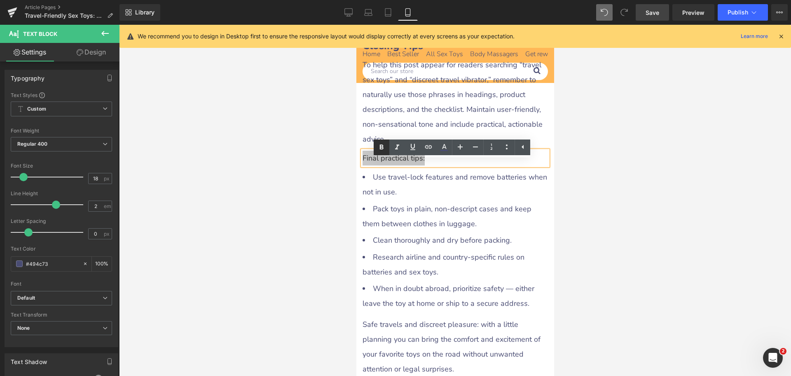
click at [381, 149] on icon at bounding box center [382, 147] width 4 height 5
click at [448, 229] on li "Pack toys in plain, non-descript cases and keep them between clothes in luggage." at bounding box center [455, 216] width 186 height 30
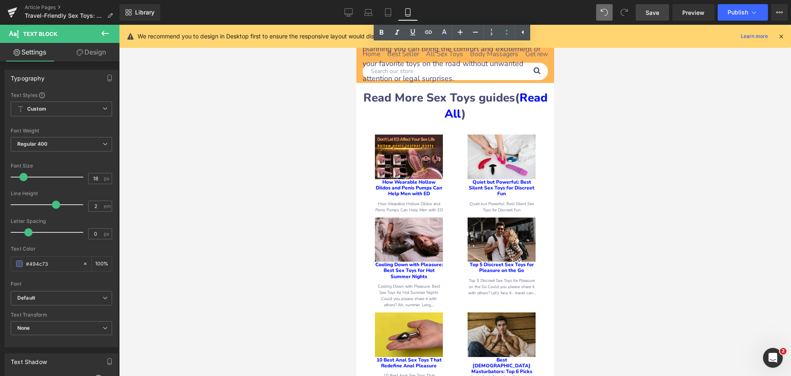
scroll to position [4741, 0]
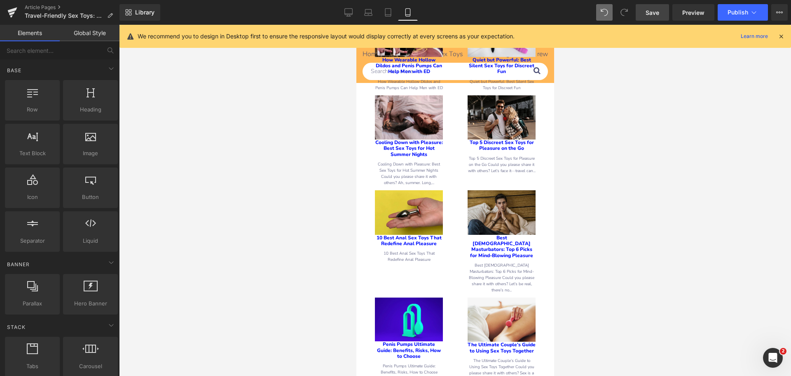
click at [608, 146] on div at bounding box center [455, 200] width 672 height 351
click at [348, 12] on icon at bounding box center [349, 12] width 8 height 8
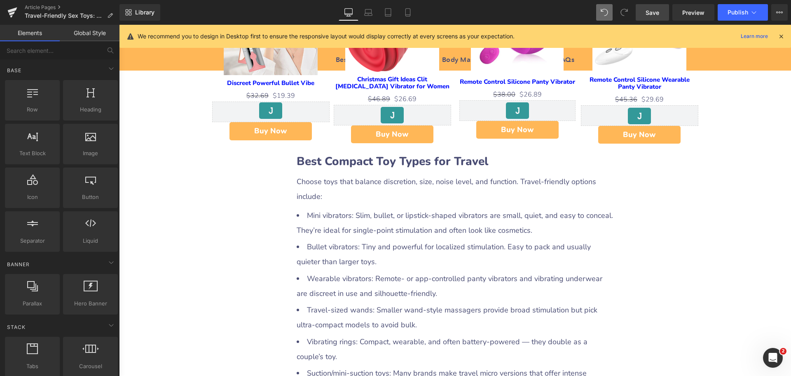
scroll to position [666, 0]
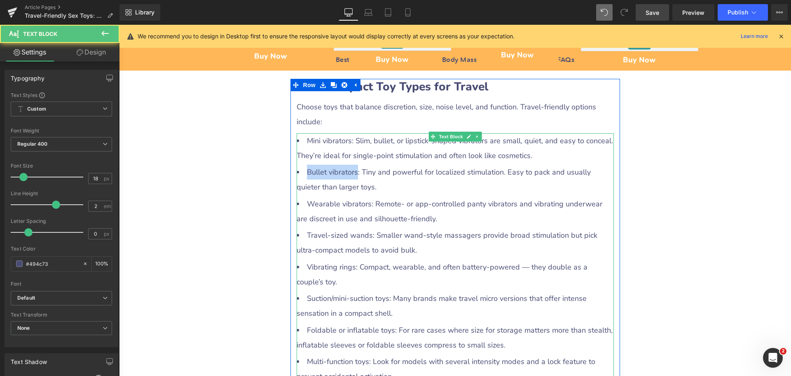
drag, startPoint x: 304, startPoint y: 170, endPoint x: 352, endPoint y: 170, distance: 47.4
click at [352, 170] on li "Bullet vibrators: Tiny and powerful for localized stimulation. Easy to pack and…" at bounding box center [455, 179] width 317 height 30
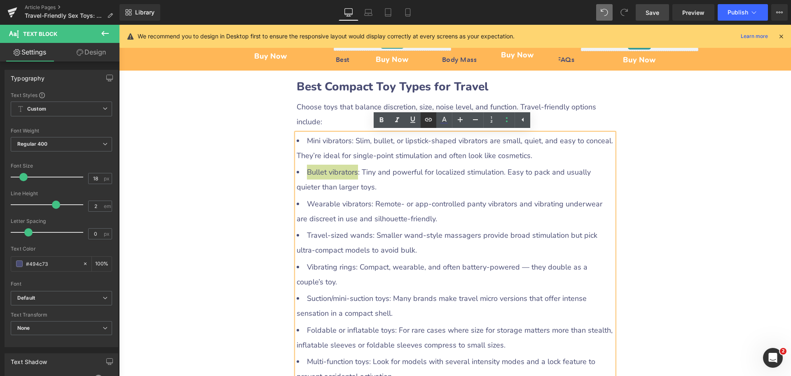
click at [430, 117] on icon at bounding box center [429, 120] width 10 height 10
click at [349, 192] on input "text" at bounding box center [353, 189] width 127 height 21
paste input "[URL][DOMAIN_NAME]"
type input "[URL][DOMAIN_NAME]"
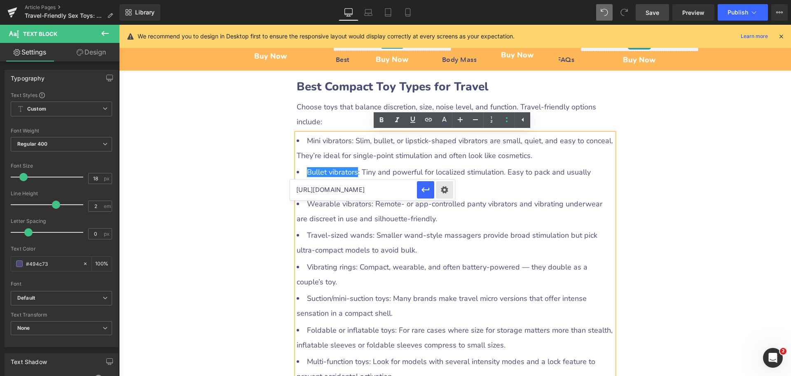
click at [448, 0] on div "Text Color Highlight Color #333333 Edit or remove link: Edit - Unlink - Cancel …" at bounding box center [395, 0] width 791 height 0
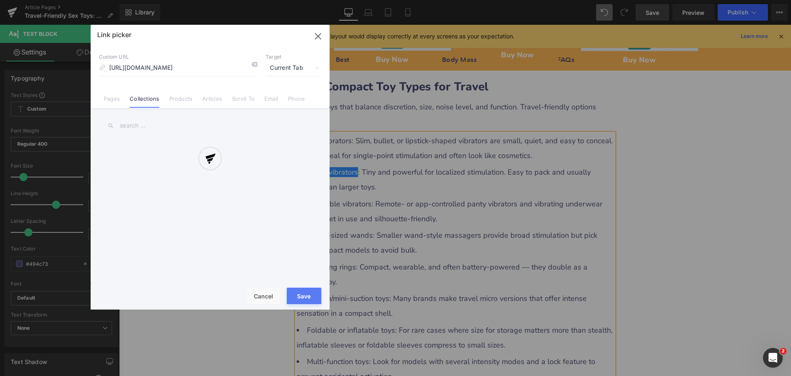
scroll to position [0, 0]
click at [275, 70] on div at bounding box center [210, 167] width 239 height 284
click at [278, 68] on div at bounding box center [210, 167] width 239 height 284
click at [287, 68] on div at bounding box center [210, 167] width 239 height 284
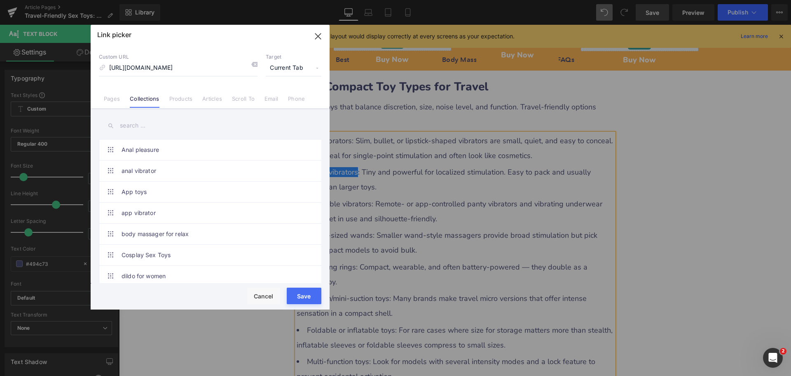
click at [283, 70] on span "Current Tab" at bounding box center [294, 68] width 56 height 16
click at [280, 99] on li "New Tab" at bounding box center [294, 97] width 64 height 14
click at [307, 297] on button "Save" at bounding box center [304, 295] width 35 height 16
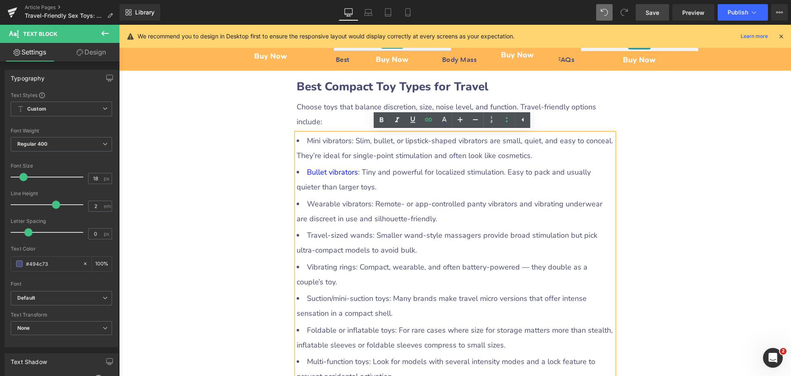
click at [418, 250] on li "Travel-sized wands: Smaller wand-style massagers provide broad stimulation but …" at bounding box center [455, 243] width 317 height 30
drag, startPoint x: 304, startPoint y: 232, endPoint x: 365, endPoint y: 236, distance: 61.1
click at [365, 236] on li "Travel-sized wands: Smaller wand-style massagers provide broad stimulation but …" at bounding box center [455, 243] width 317 height 30
click at [428, 122] on icon at bounding box center [429, 120] width 10 height 10
click at [350, 256] on input "[URL][DOMAIN_NAME]" at bounding box center [357, 252] width 127 height 21
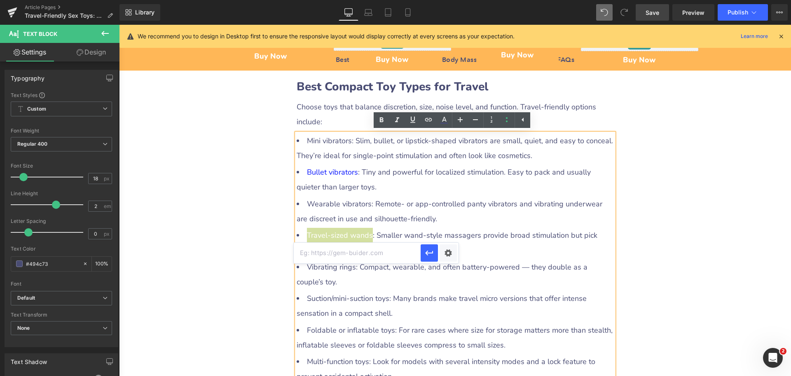
paste input "[URL][DOMAIN_NAME]"
type input "[URL][DOMAIN_NAME]"
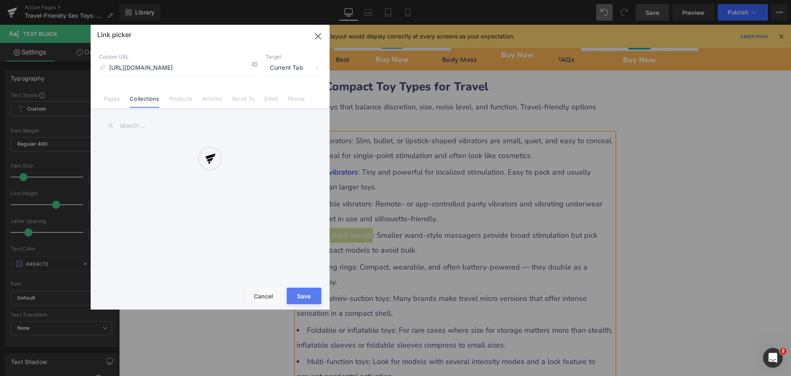
click at [453, 0] on div "Text Color Highlight Color #333333 Edit or remove link: Edit - Unlink - Cancel …" at bounding box center [395, 0] width 791 height 0
click at [281, 70] on div at bounding box center [210, 167] width 239 height 284
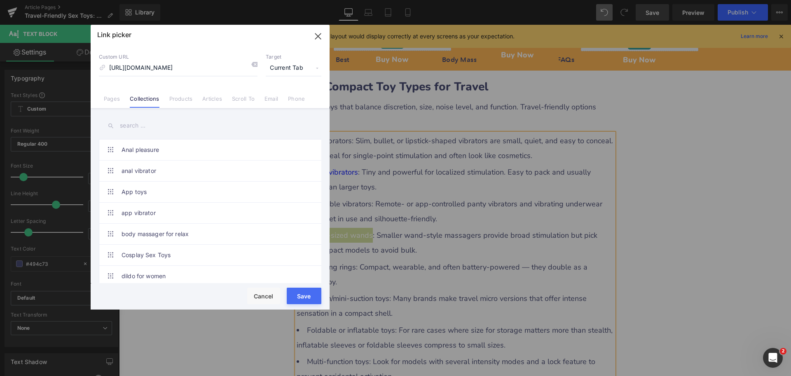
click at [281, 70] on span "Current Tab" at bounding box center [294, 68] width 56 height 16
click at [281, 96] on li "New Tab" at bounding box center [294, 97] width 64 height 14
click at [306, 289] on button "Save" at bounding box center [304, 295] width 35 height 16
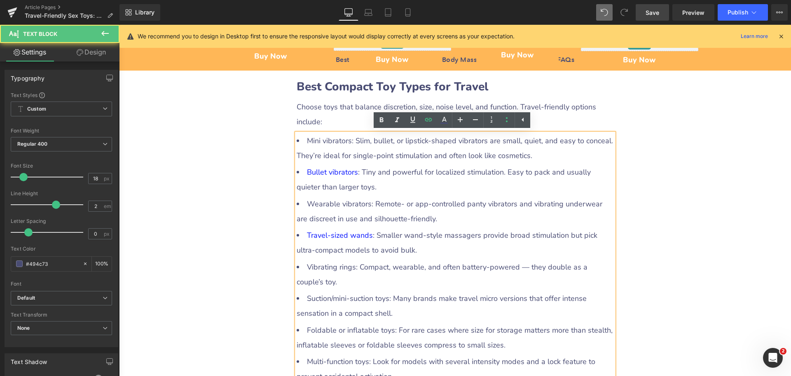
click at [308, 204] on li "Wearable vibrators: Remote- or app-controlled panty vibrators and vibrating und…" at bounding box center [455, 211] width 317 height 30
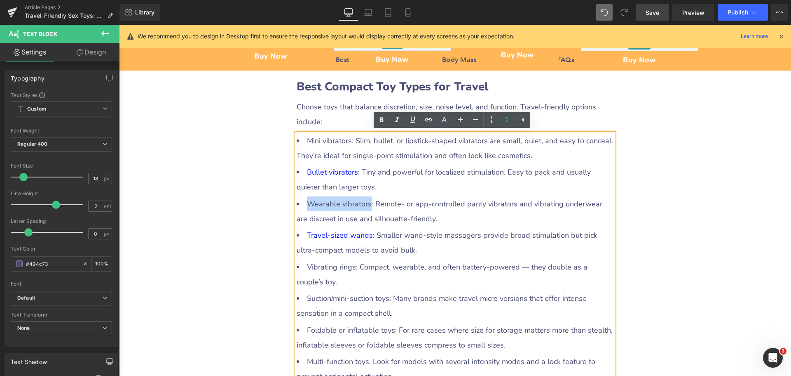
drag, startPoint x: 305, startPoint y: 202, endPoint x: 364, endPoint y: 204, distance: 59.0
click at [364, 204] on li "Wearable vibrators: Remote- or app-controlled panty vibrators and vibrating und…" at bounding box center [455, 211] width 317 height 30
click at [429, 121] on icon at bounding box center [429, 120] width 10 height 10
click at [367, 221] on input "[URL][DOMAIN_NAME]" at bounding box center [353, 221] width 127 height 21
paste input "[URL][DOMAIN_NAME]"
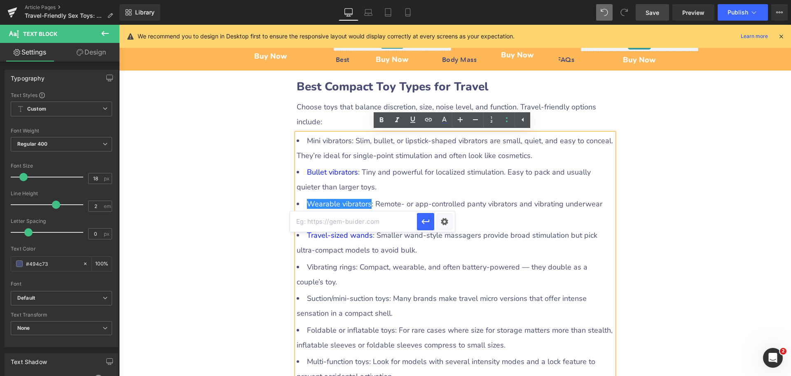
type input "[URL][DOMAIN_NAME]"
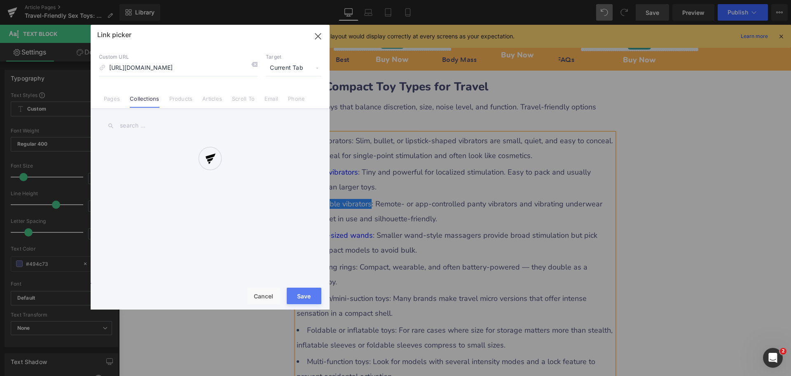
click at [451, 0] on div "Text Color Highlight Color #333333 Edit or remove link: Edit - Unlink - Cancel …" at bounding box center [395, 0] width 791 height 0
click at [288, 69] on div at bounding box center [210, 167] width 239 height 284
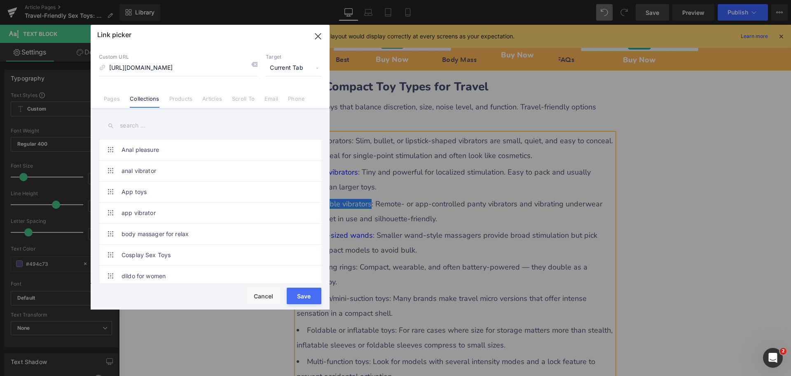
click at [281, 69] on span "Current Tab" at bounding box center [294, 68] width 56 height 16
click at [278, 98] on li "New Tab" at bounding box center [294, 97] width 64 height 14
drag, startPoint x: 300, startPoint y: 293, endPoint x: 183, endPoint y: 268, distance: 119.7
click at [300, 293] on button "Save" at bounding box center [304, 295] width 35 height 16
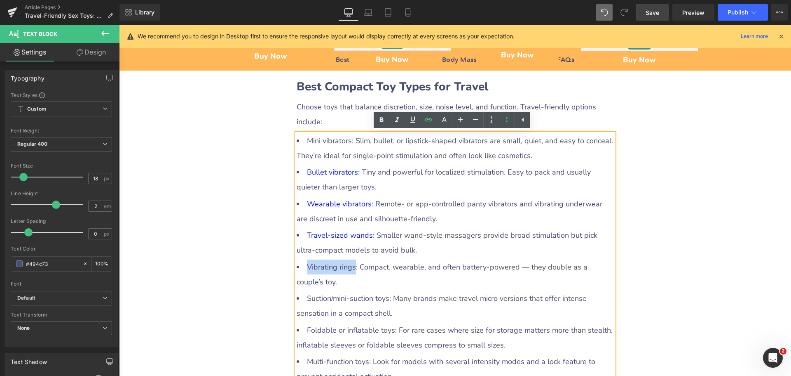
drag, startPoint x: 305, startPoint y: 266, endPoint x: 350, endPoint y: 265, distance: 44.1
click at [350, 265] on li "Vibrating rings: Compact, wearable, and often battery-powered — they double as …" at bounding box center [455, 274] width 317 height 30
click at [429, 121] on icon at bounding box center [429, 120] width 10 height 10
click at [378, 287] on input "[URL][DOMAIN_NAME]" at bounding box center [353, 284] width 127 height 21
paste input "[URL][DOMAIN_NAME]"
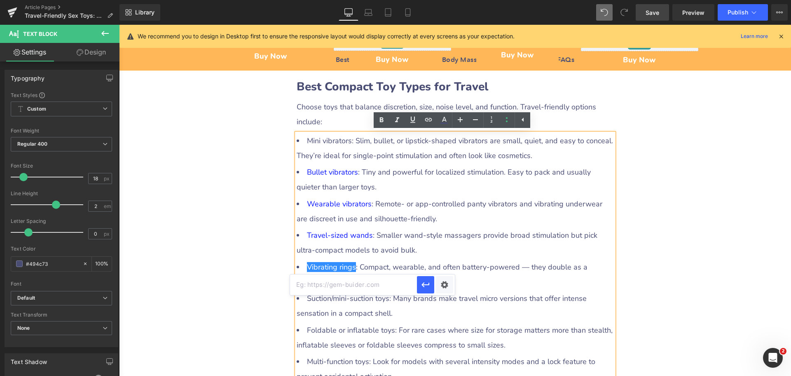
type input "[URL][DOMAIN_NAME]"
click at [443, 0] on div "Text Color Highlight Color #333333 Edit or remove link: Edit - Unlink - Cancel …" at bounding box center [395, 0] width 791 height 0
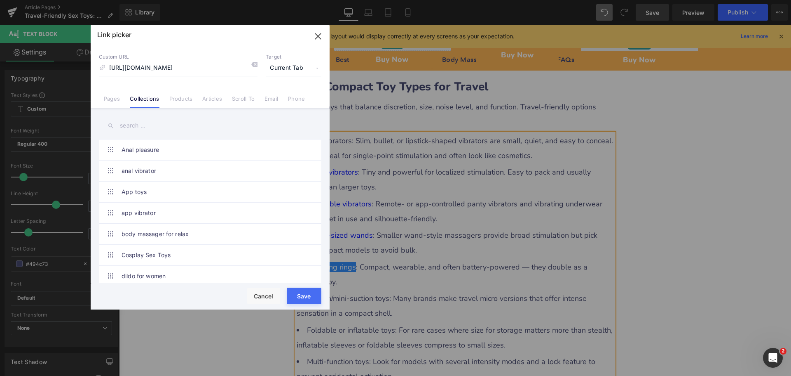
click at [286, 69] on span "Current Tab" at bounding box center [294, 68] width 56 height 16
click at [282, 99] on li "New Tab" at bounding box center [294, 97] width 64 height 14
click at [300, 294] on button "Save" at bounding box center [304, 295] width 35 height 16
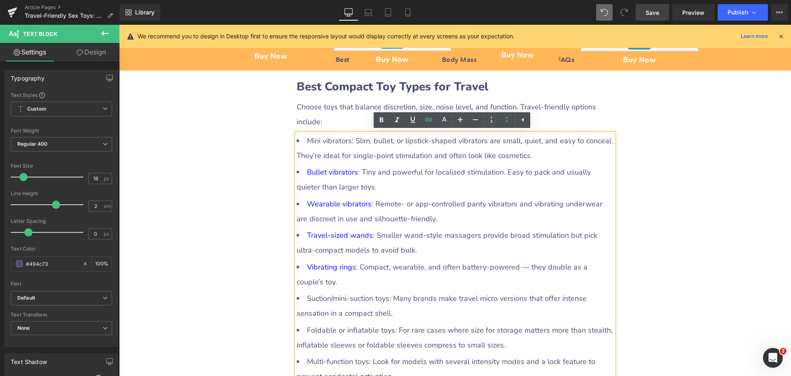
click at [423, 302] on li "Suction/mini-suction toys: Many brands make travel micro versions that offer in…" at bounding box center [455, 306] width 317 height 30
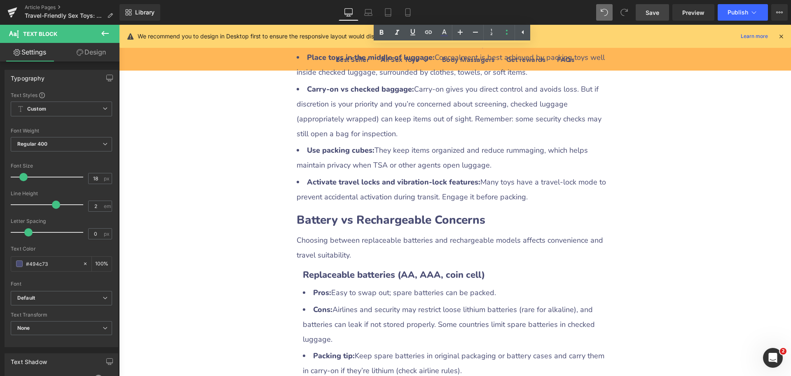
scroll to position [1202, 0]
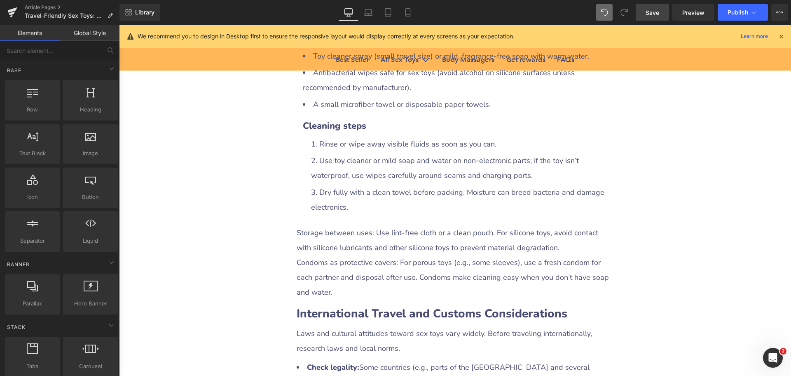
scroll to position [1902, 0]
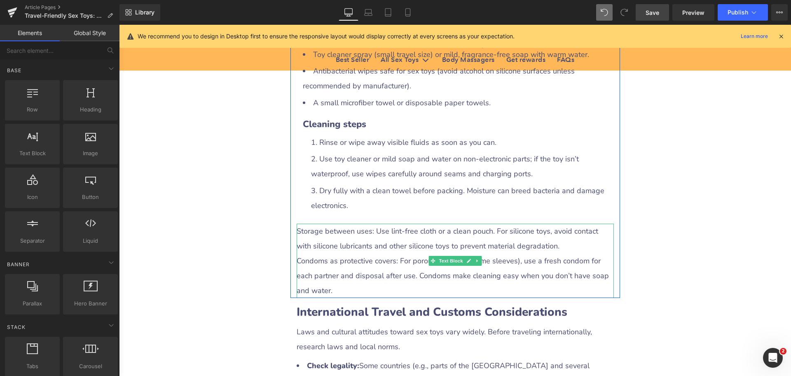
click at [354, 236] on div "Storage between uses: Use lint-free cloth or a clean pouch. For silicone toys, …" at bounding box center [455, 260] width 317 height 74
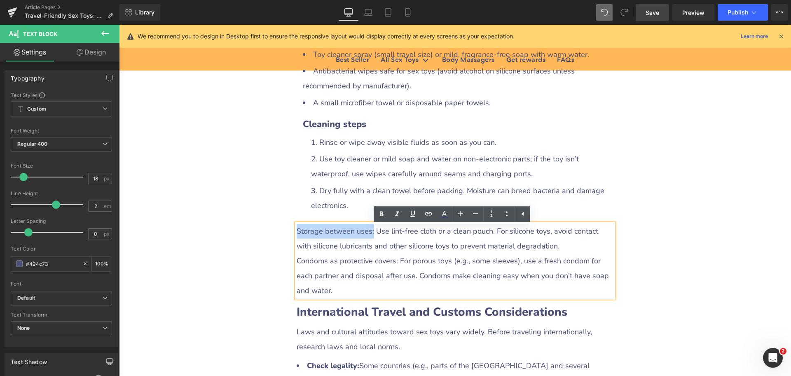
drag, startPoint x: 294, startPoint y: 236, endPoint x: 369, endPoint y: 236, distance: 75.0
click at [369, 236] on div "Storage between uses: Use lint-free cloth or a clean pouch. For silicone toys, …" at bounding box center [455, 260] width 317 height 74
click at [385, 211] on icon at bounding box center [382, 214] width 10 height 10
click at [712, 247] on div "Travel-Friendly Sex Toys: How to Pack for Discreet Pleasure Heading Row Liquid …" at bounding box center [455, 4] width 672 height 3603
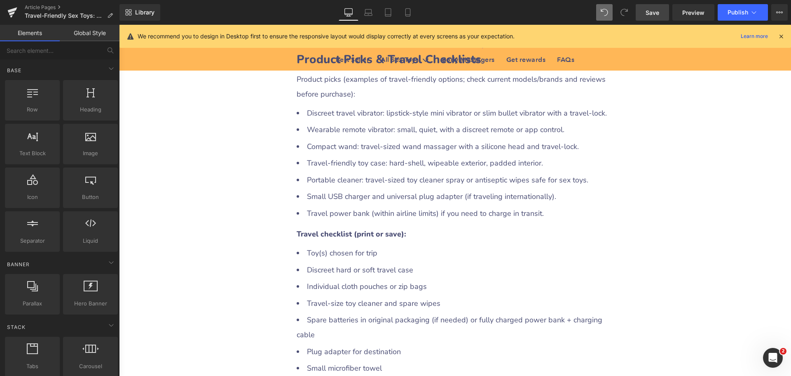
scroll to position [2515, 0]
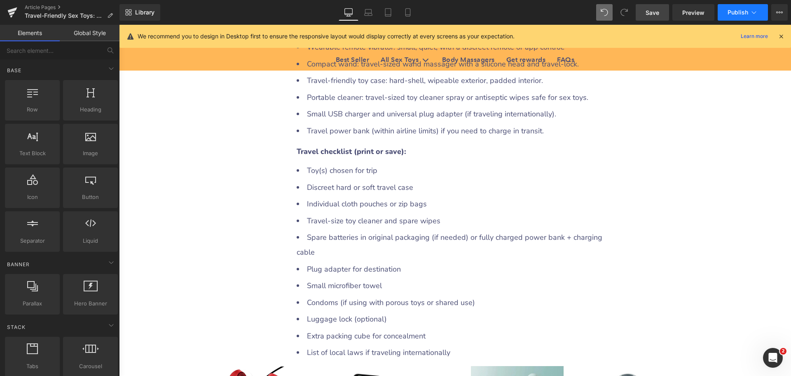
click at [741, 15] on span "Publish" at bounding box center [738, 12] width 21 height 7
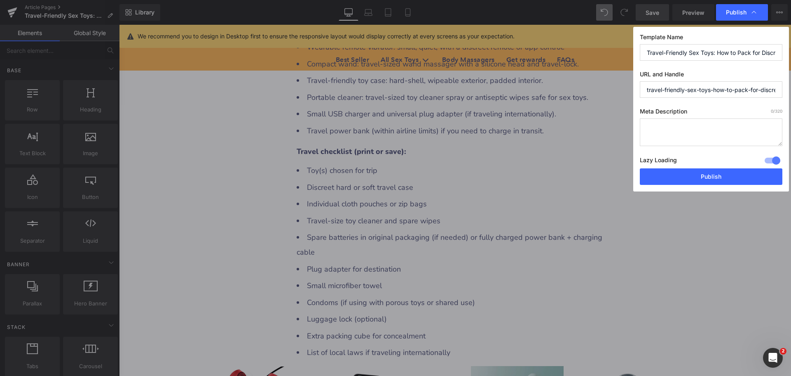
click at [670, 129] on textarea at bounding box center [711, 132] width 143 height 28
paste textarea "Pack discreetly, travel smart: tips on choosing, storing, charging, and cleanin…"
type textarea "Pack discreetly, travel smart: tips on choosing, storing, charging, and cleanin…"
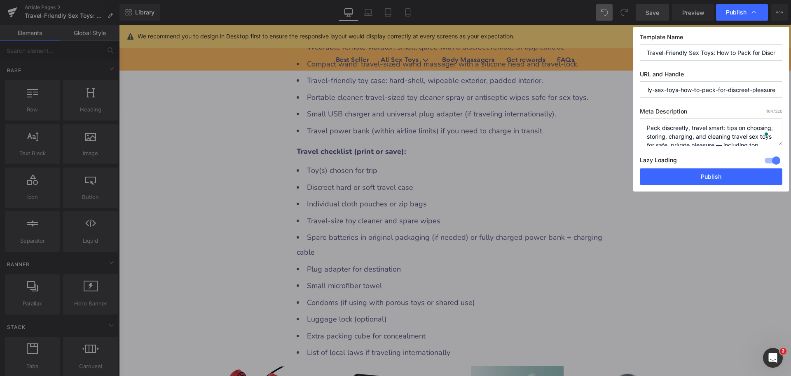
drag, startPoint x: 713, startPoint y: 89, endPoint x: 777, endPoint y: 91, distance: 63.9
click at [777, 91] on input "travel-friendly-sex-toys-how-to-pack-for-discreet-pleasure" at bounding box center [711, 89] width 143 height 16
type input "travel-friendly-sex-toys"
click at [717, 177] on button "Publish" at bounding box center [711, 176] width 143 height 16
